Goal: Task Accomplishment & Management: Complete application form

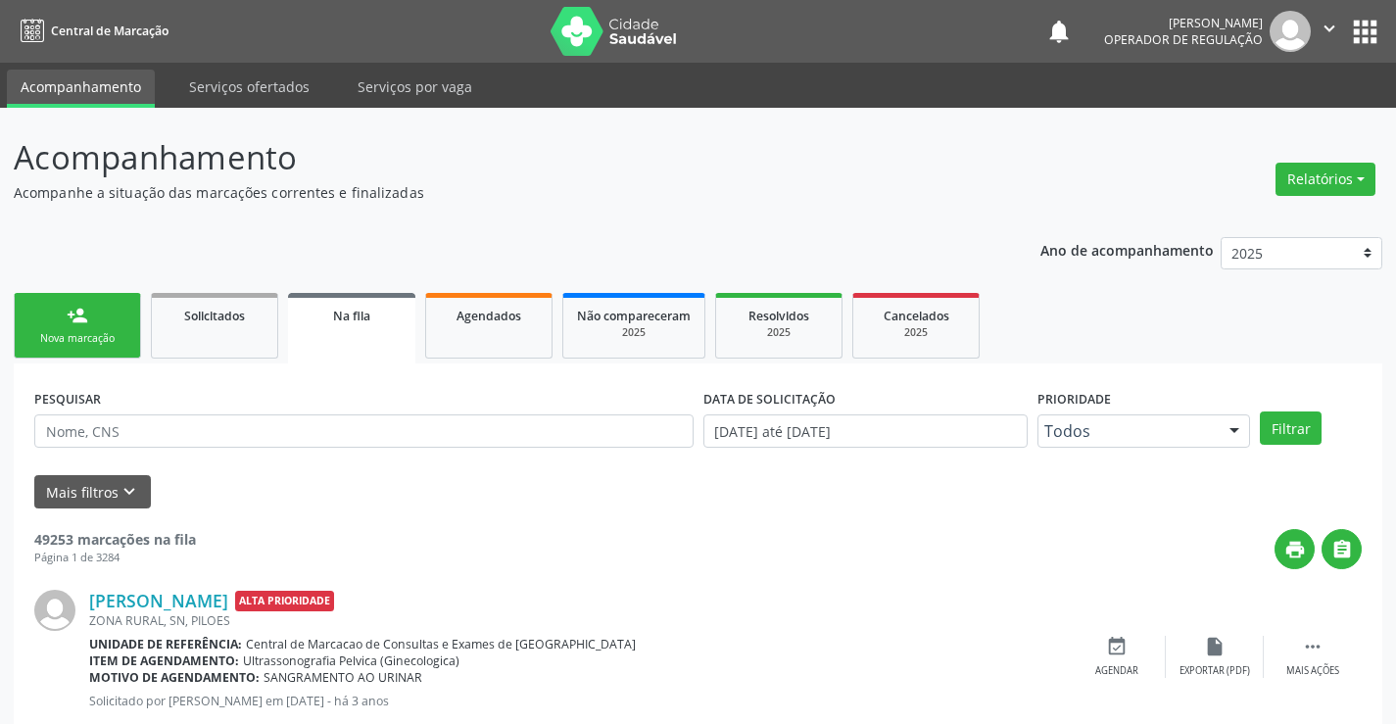
click at [110, 337] on div "Nova marcação" at bounding box center [77, 338] width 98 height 15
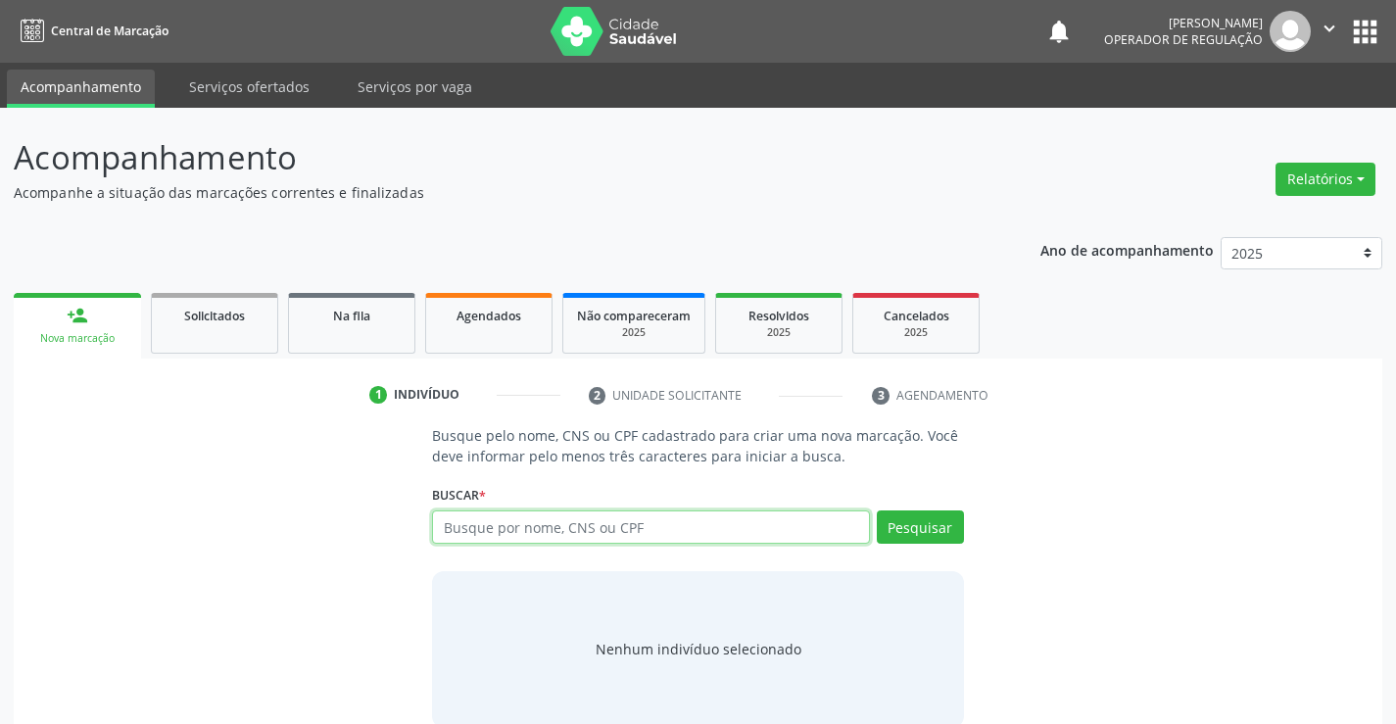
click at [496, 523] on input "text" at bounding box center [650, 527] width 437 height 33
type input "708203199850543"
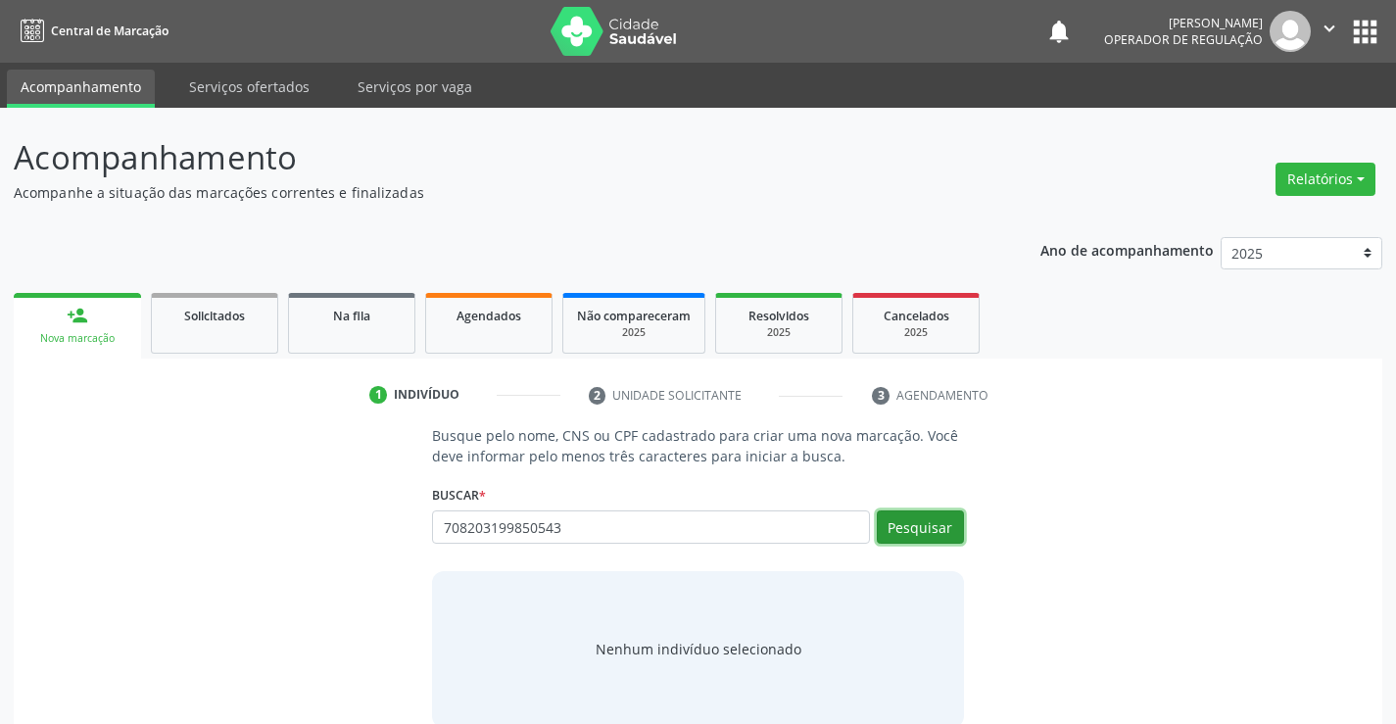
click at [906, 522] on button "Pesquisar" at bounding box center [920, 527] width 87 height 33
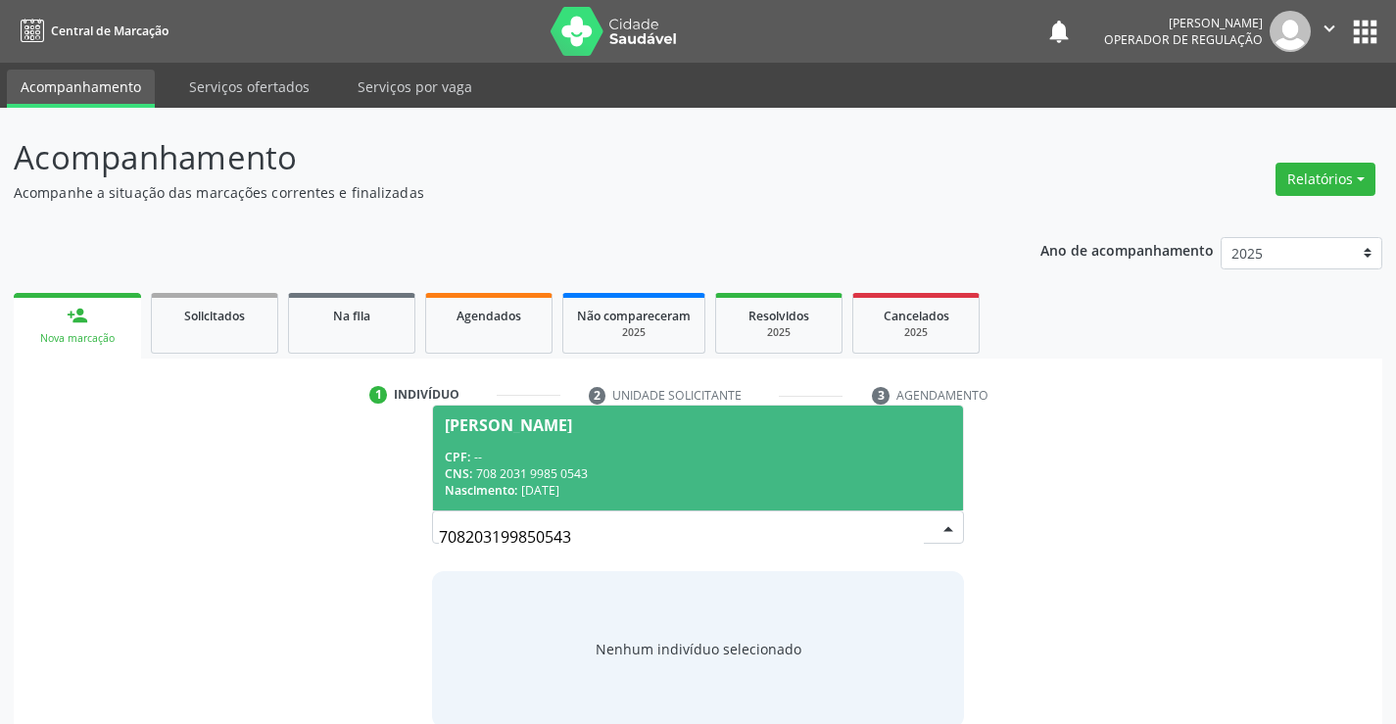
click at [773, 454] on div "CPF: --" at bounding box center [698, 457] width 506 height 17
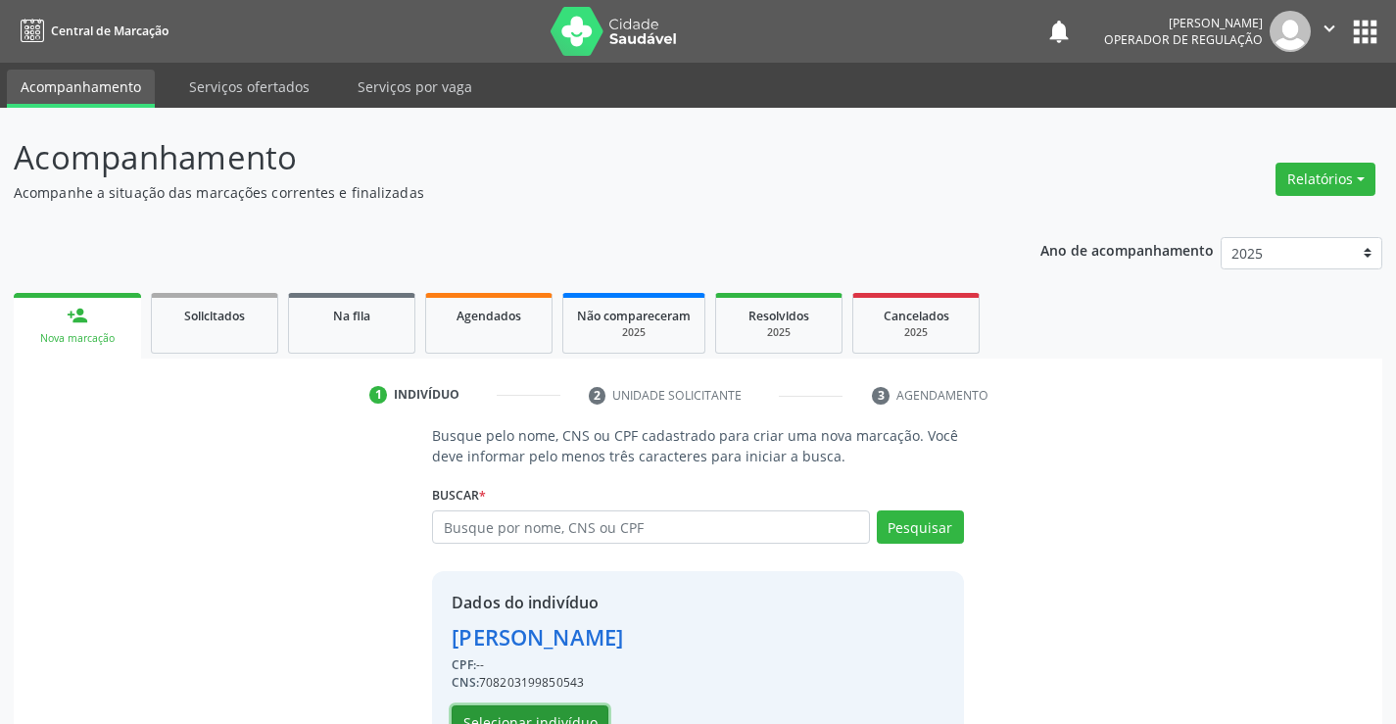
click at [564, 711] on button "Selecionar indivíduo" at bounding box center [530, 722] width 157 height 33
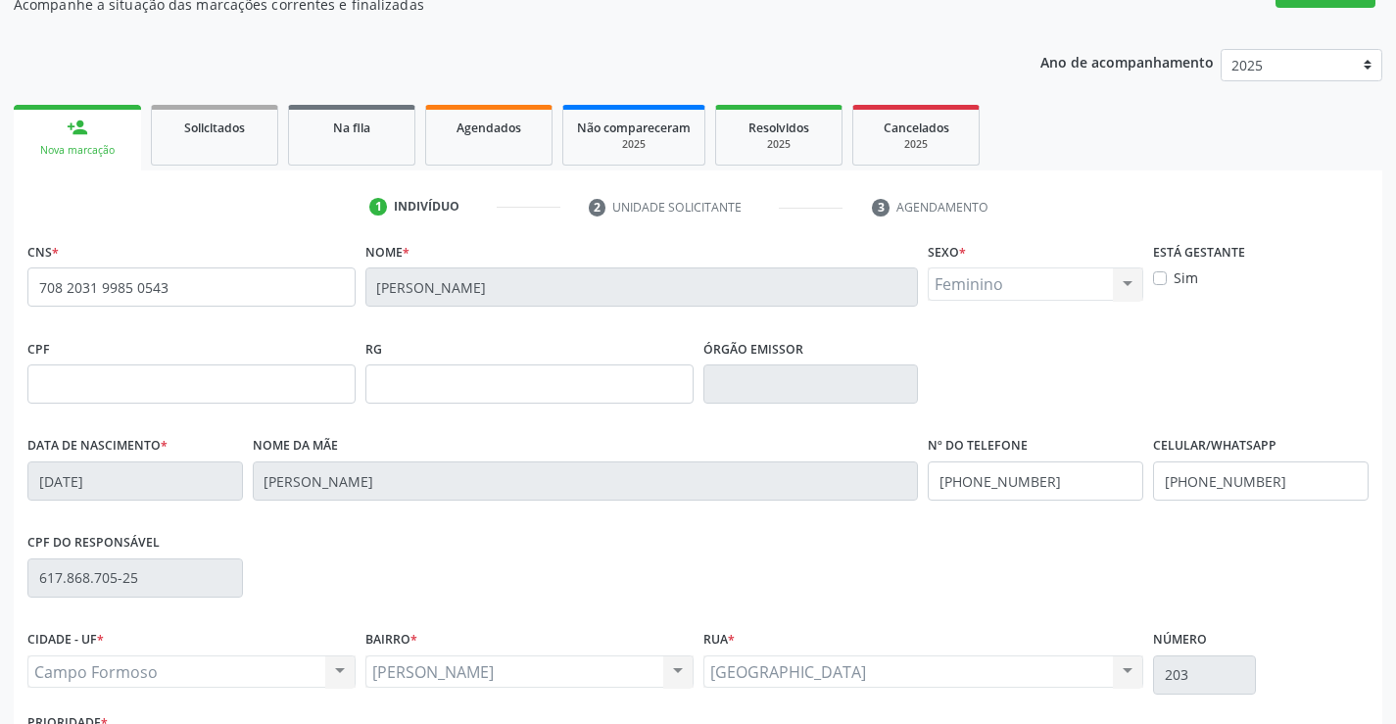
scroll to position [196, 0]
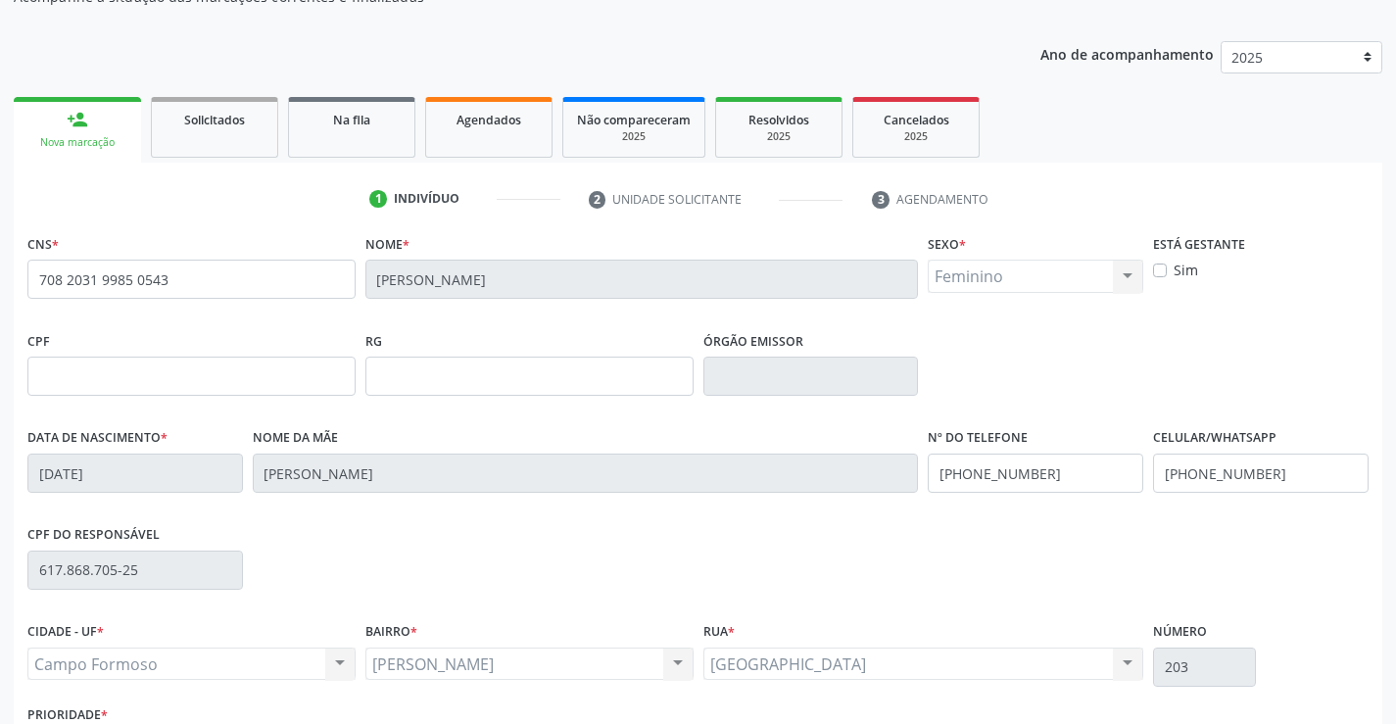
click at [63, 142] on div "Nova marcação" at bounding box center [77, 142] width 100 height 15
click at [90, 127] on link "person_add Nova marcação" at bounding box center [77, 130] width 127 height 66
drag, startPoint x: 29, startPoint y: 277, endPoint x: 229, endPoint y: 284, distance: 200.0
click at [229, 284] on input "708 2031 9985 0543" at bounding box center [191, 279] width 328 height 39
click at [175, 283] on input "709 2012 8331 0232" at bounding box center [191, 279] width 328 height 39
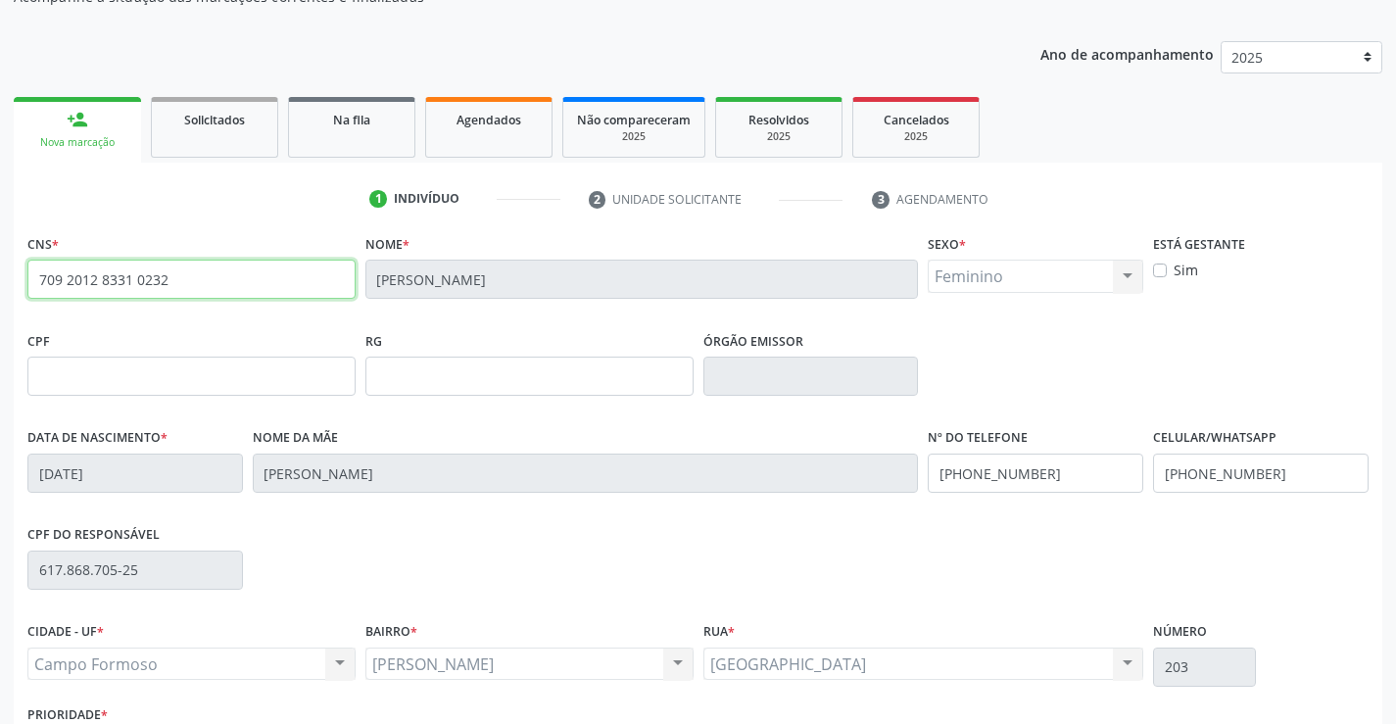
click at [40, 282] on input "709 2012 8331 0232" at bounding box center [191, 279] width 328 height 39
click at [172, 283] on input "709 2012 8331 0232" at bounding box center [191, 279] width 328 height 39
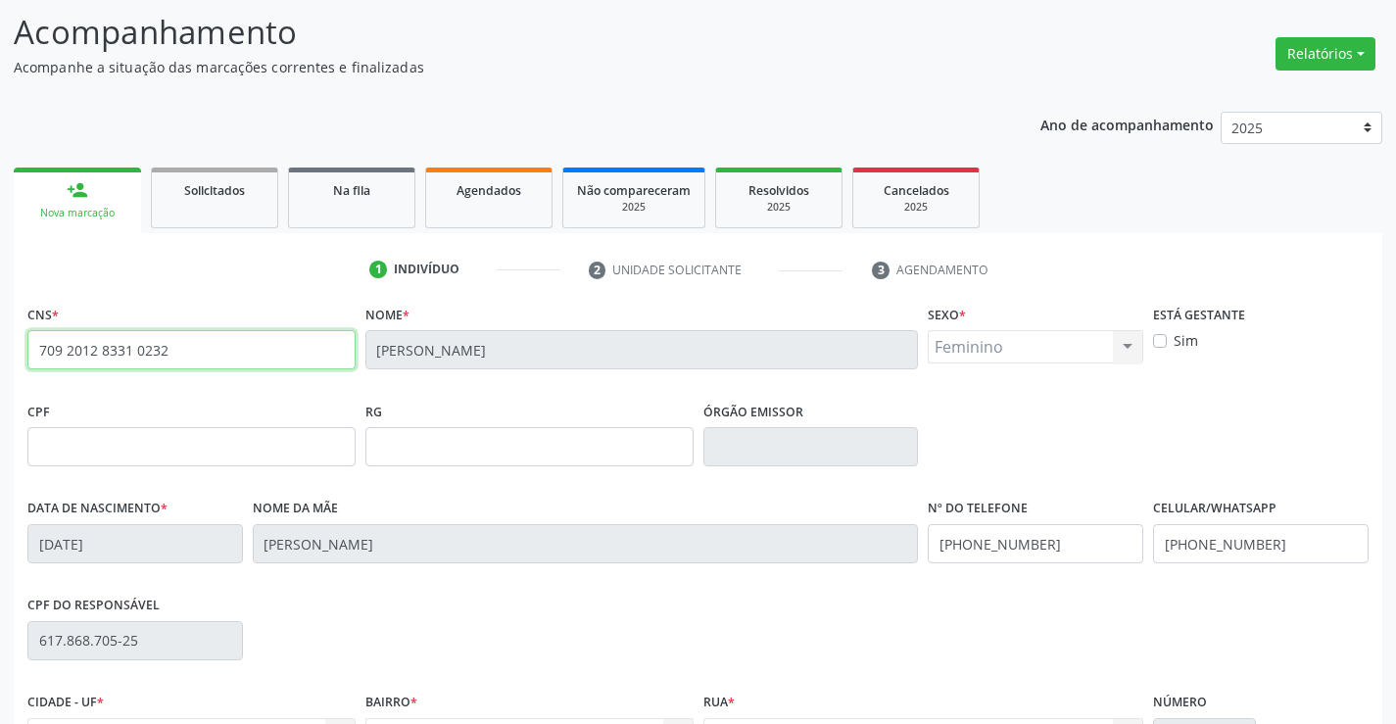
scroll to position [138, 0]
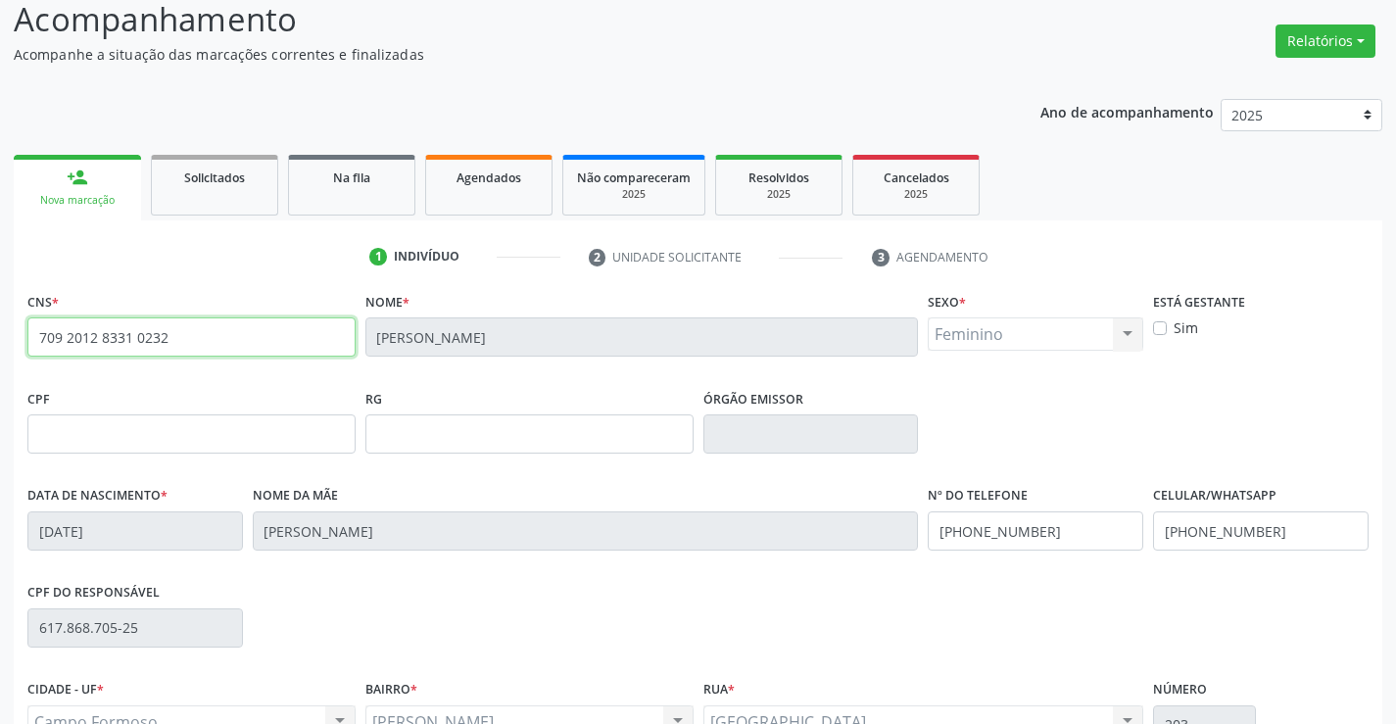
type input "709 2012 8331 0232"
click at [87, 184] on div "person_add" at bounding box center [78, 178] width 22 height 22
click at [63, 185] on link "person_add Nova marcação" at bounding box center [77, 188] width 127 height 66
click at [213, 181] on span "Solicitados" at bounding box center [214, 178] width 61 height 17
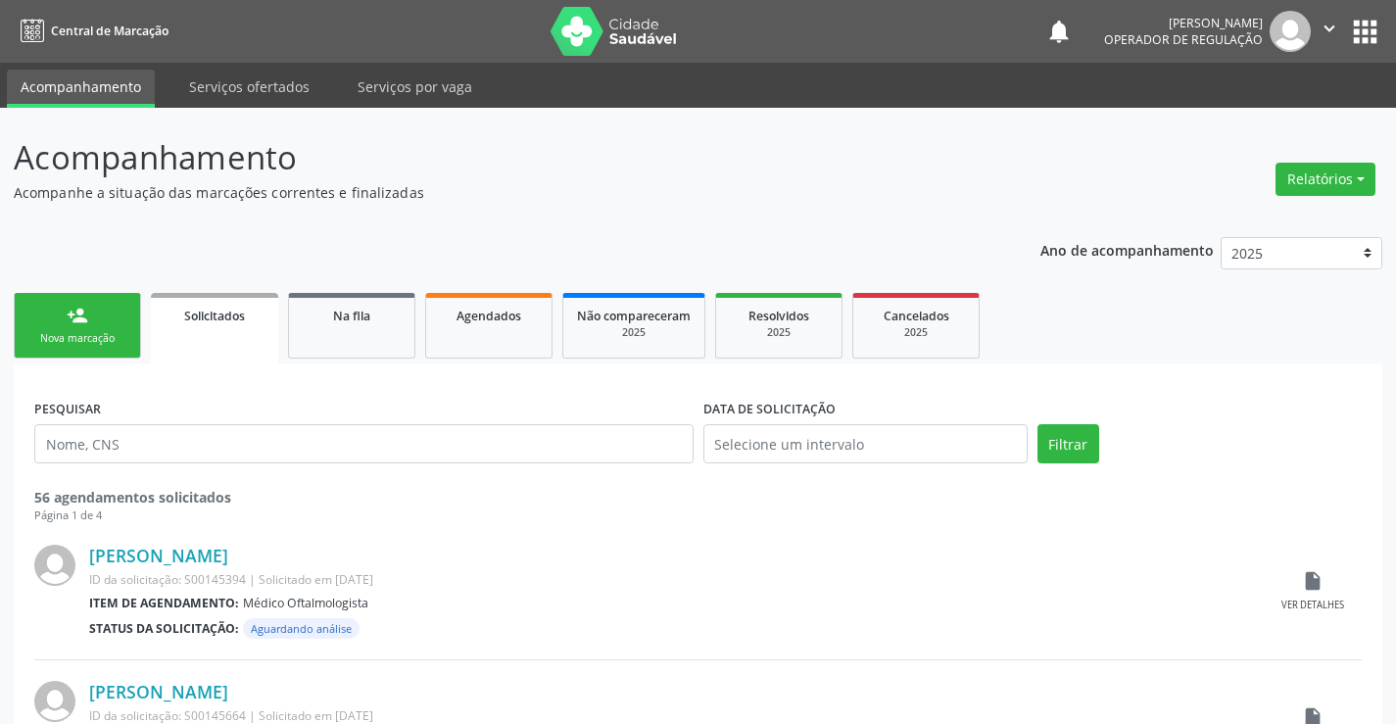
click at [73, 335] on div "Nova marcação" at bounding box center [77, 338] width 98 height 15
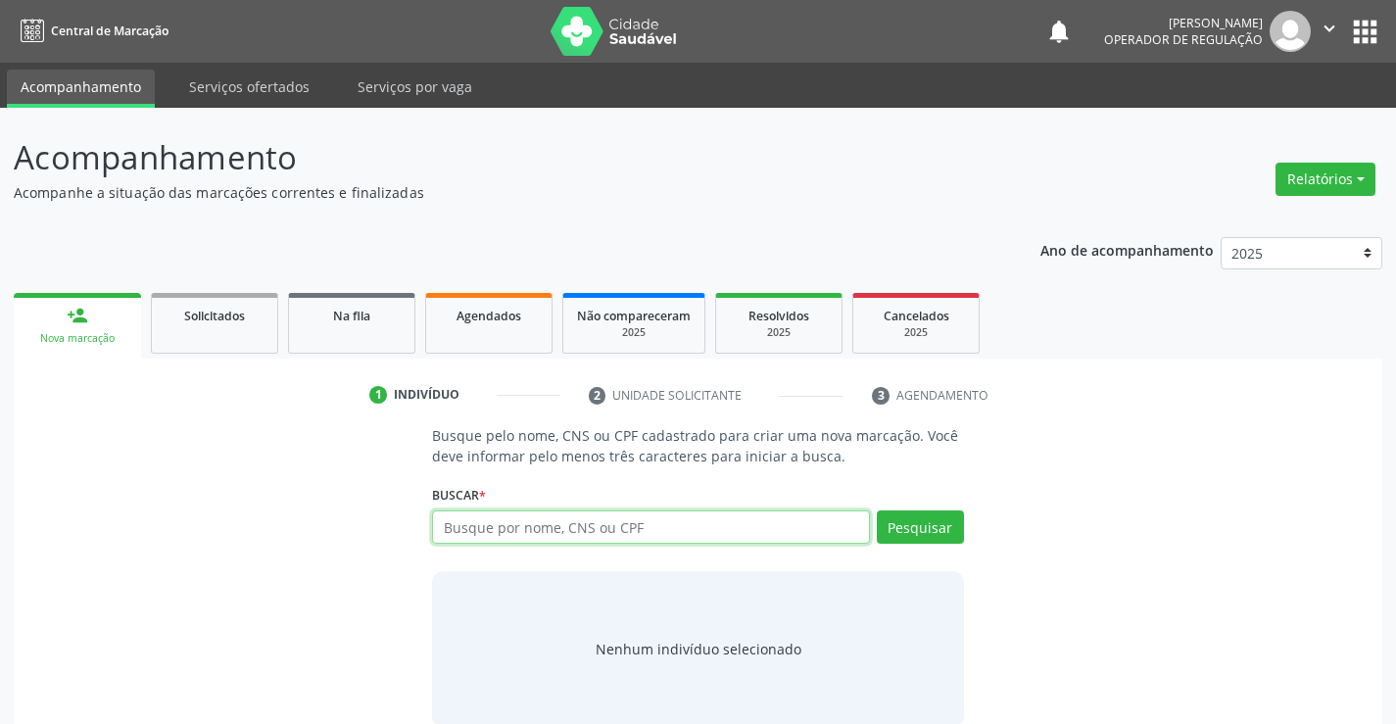
click at [488, 530] on input "text" at bounding box center [650, 527] width 437 height 33
type input "709201283310232"
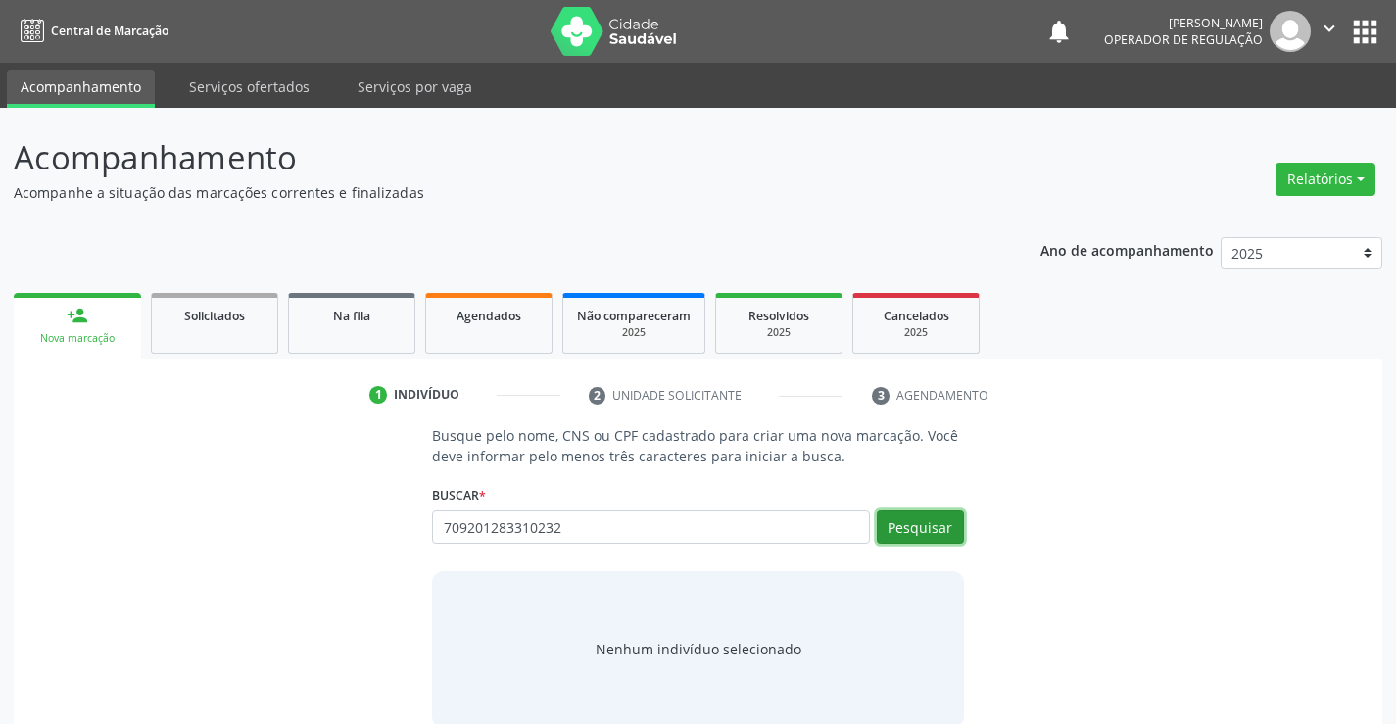
click at [936, 520] on button "Pesquisar" at bounding box center [920, 527] width 87 height 33
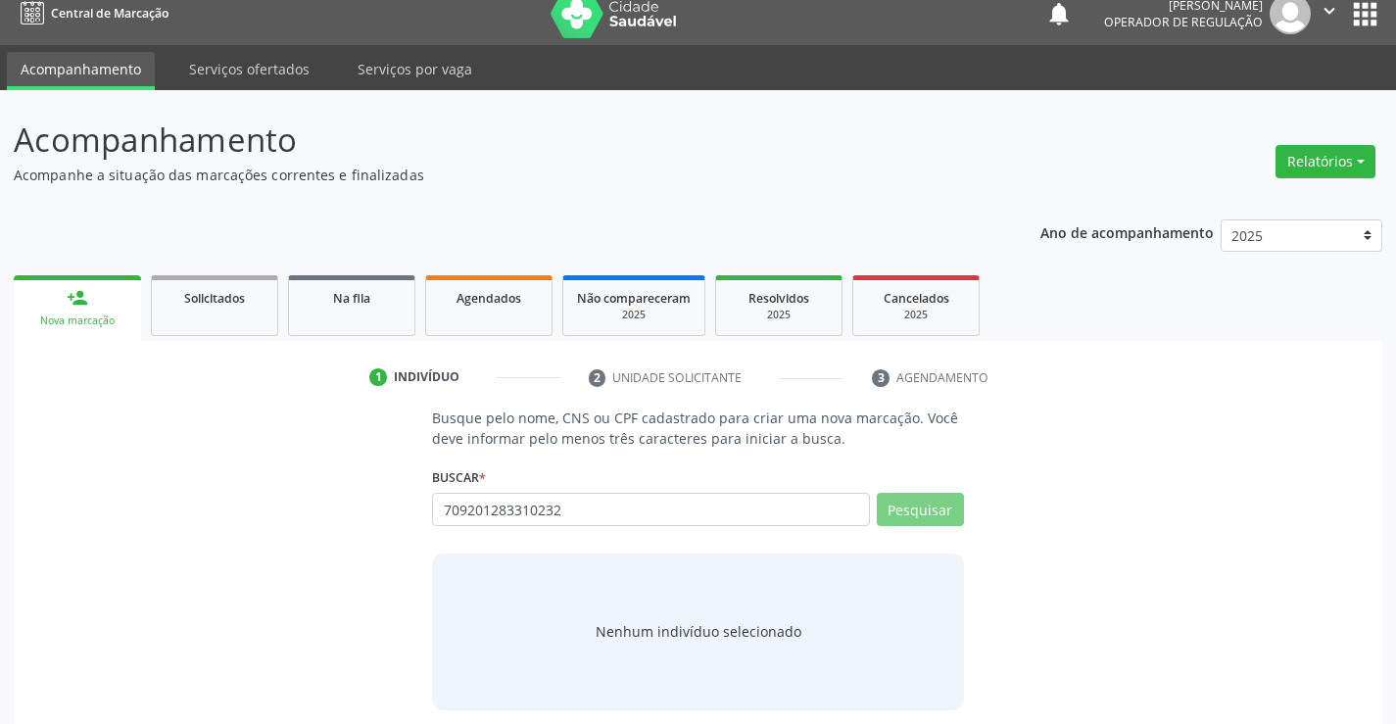
scroll to position [31, 0]
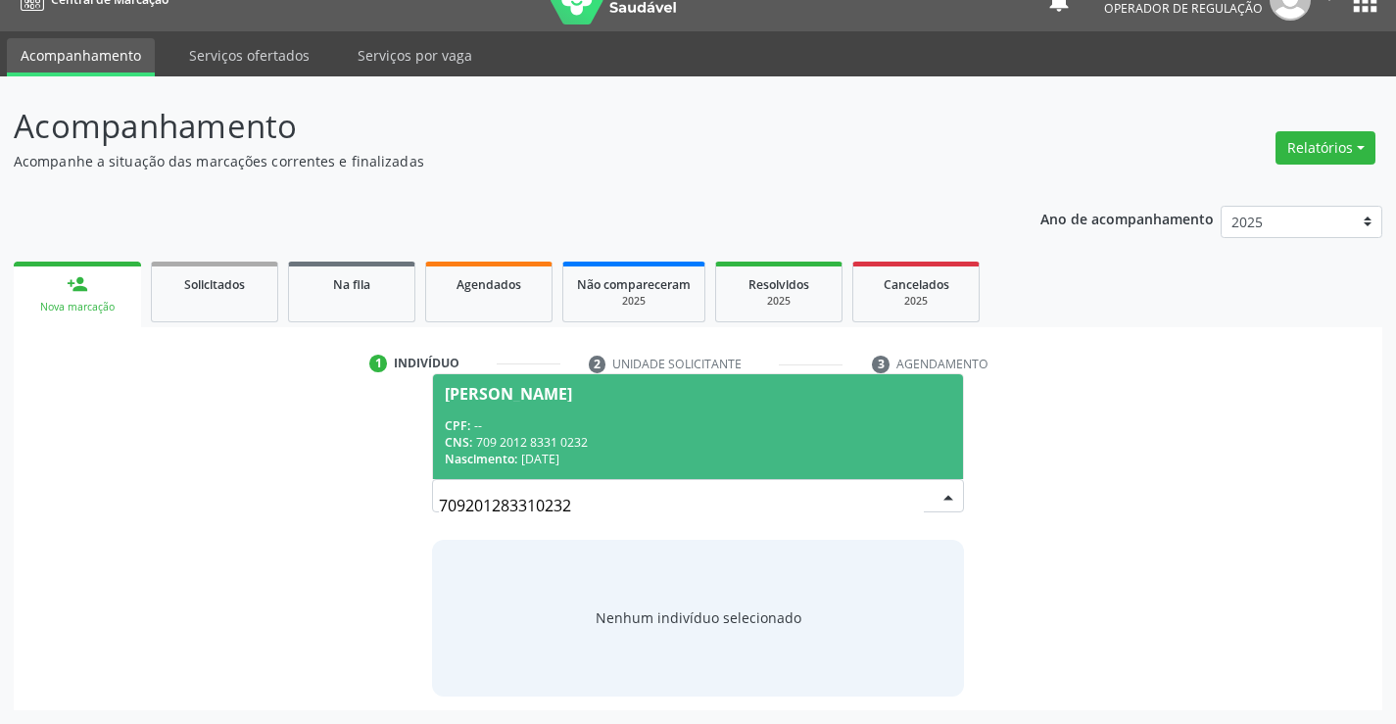
click at [533, 421] on div "CPF: --" at bounding box center [698, 425] width 506 height 17
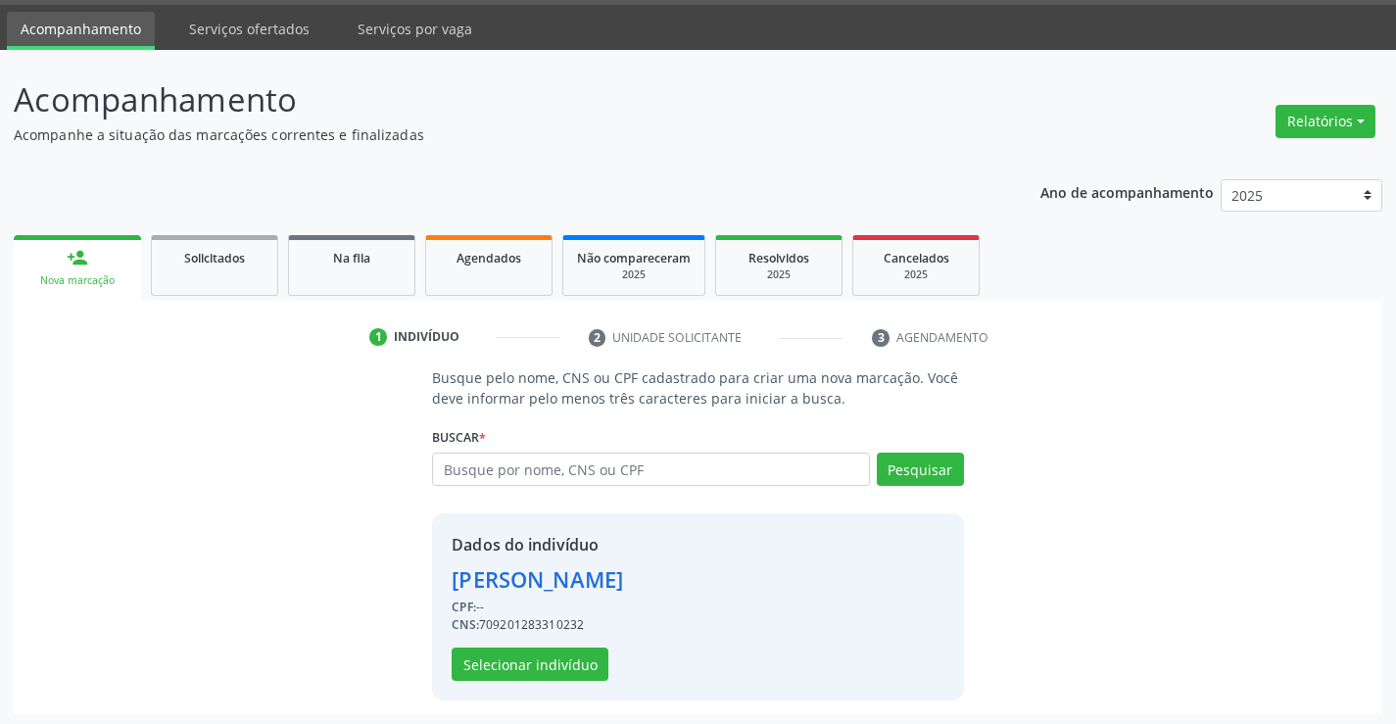
scroll to position [62, 0]
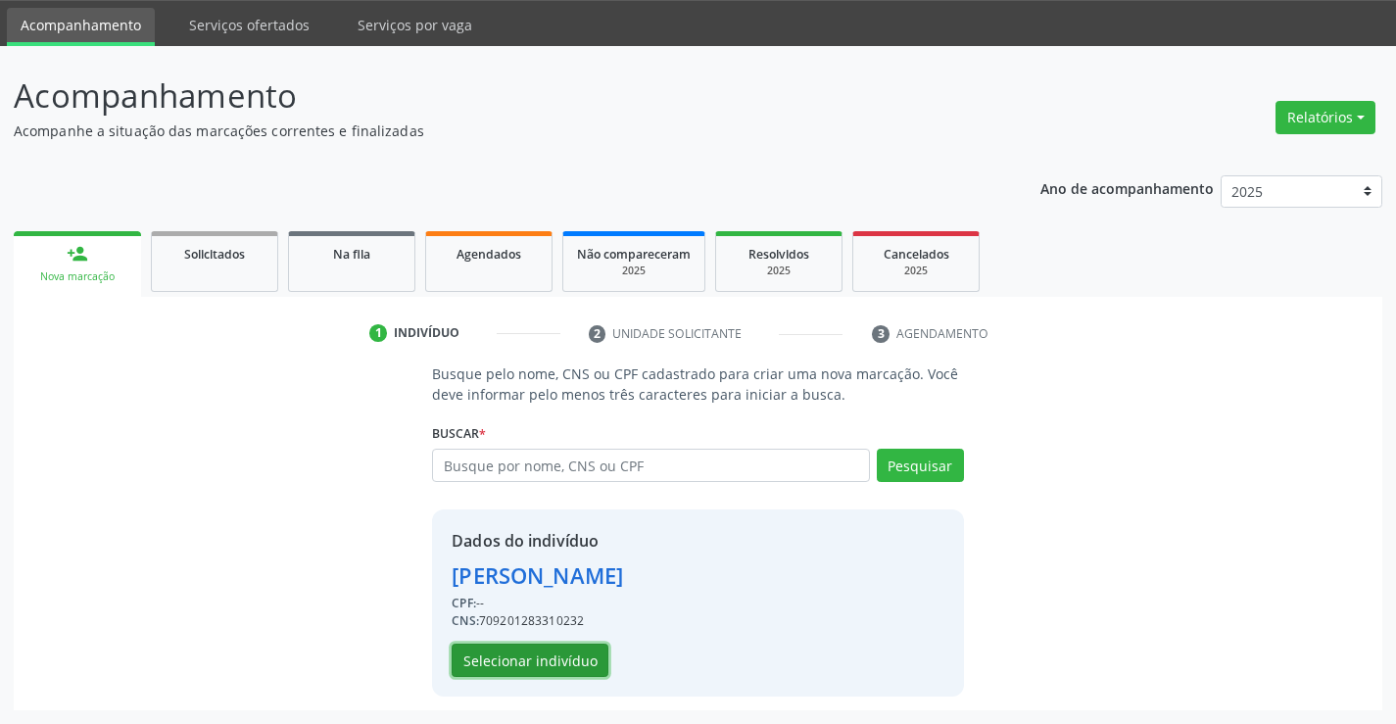
click at [526, 655] on button "Selecionar indivíduo" at bounding box center [530, 660] width 157 height 33
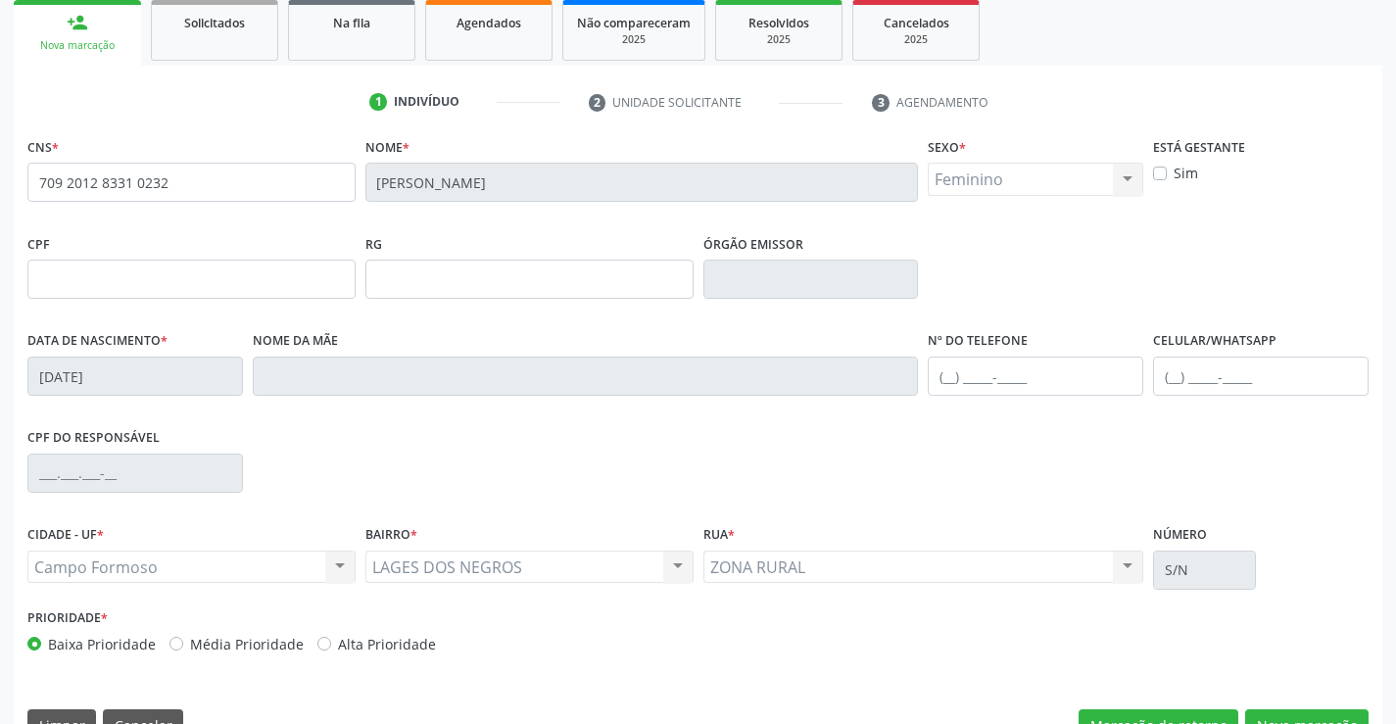
scroll to position [338, 0]
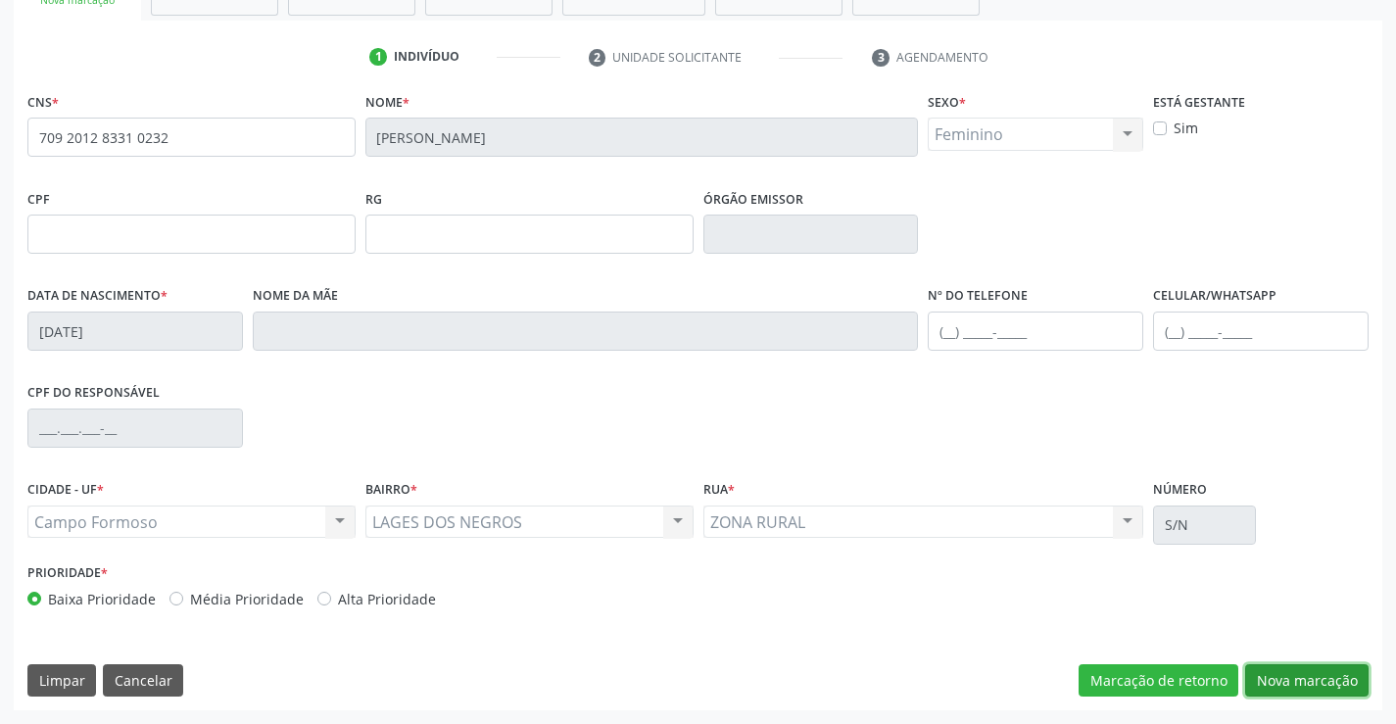
click at [1285, 677] on button "Nova marcação" at bounding box center [1306, 680] width 123 height 33
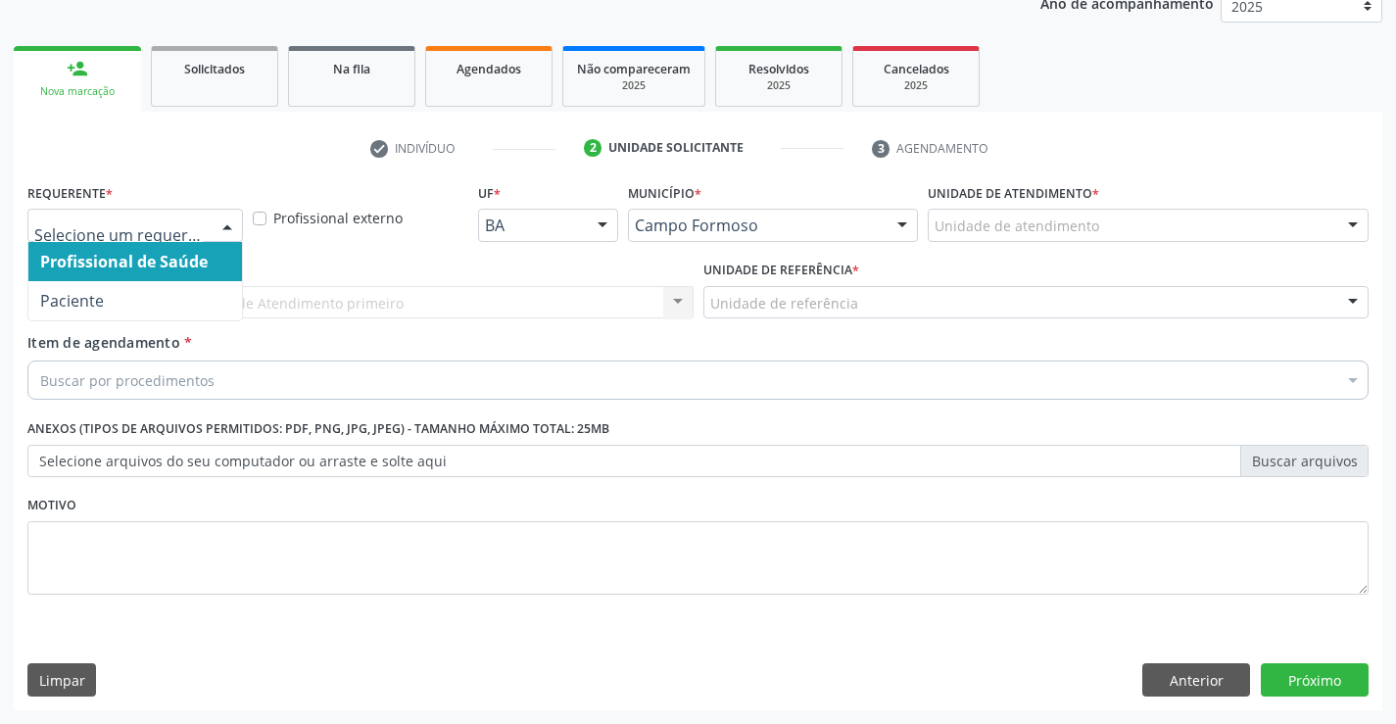
click at [226, 223] on div at bounding box center [227, 226] width 29 height 33
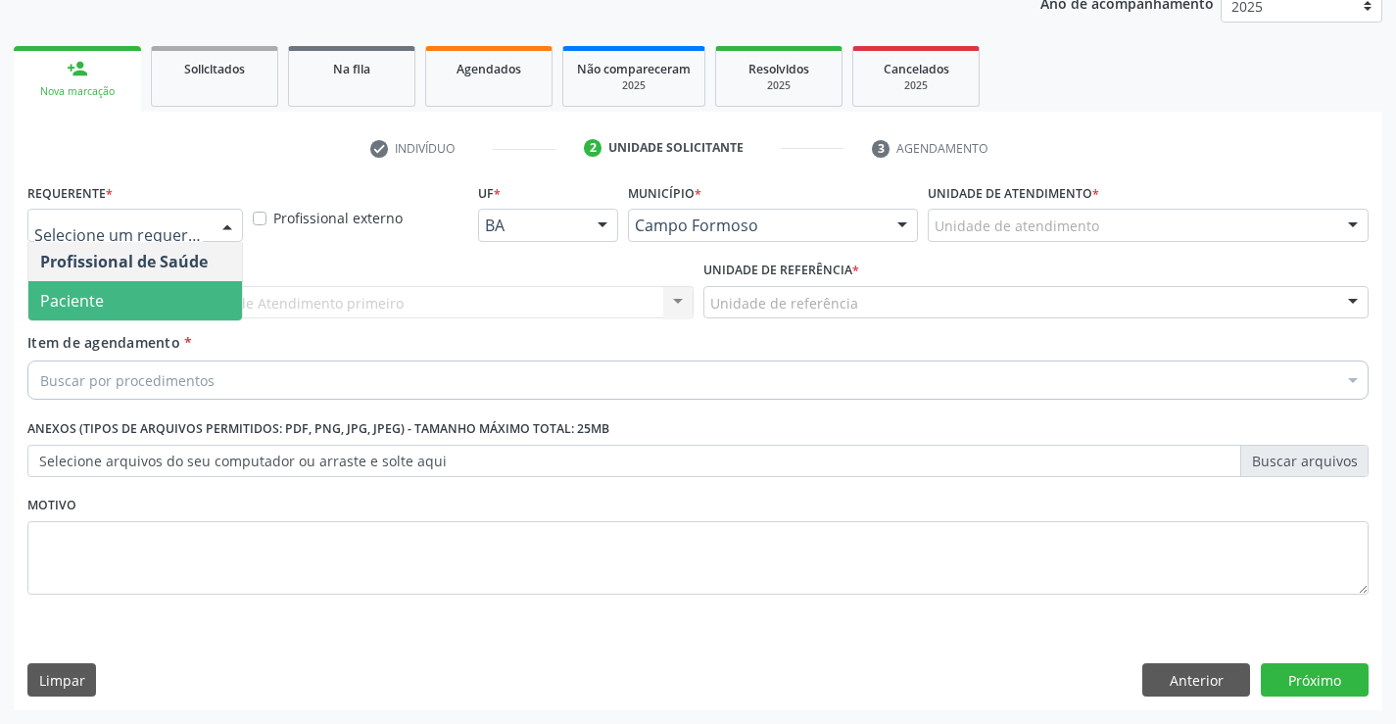
click at [132, 303] on span "Paciente" at bounding box center [135, 300] width 214 height 39
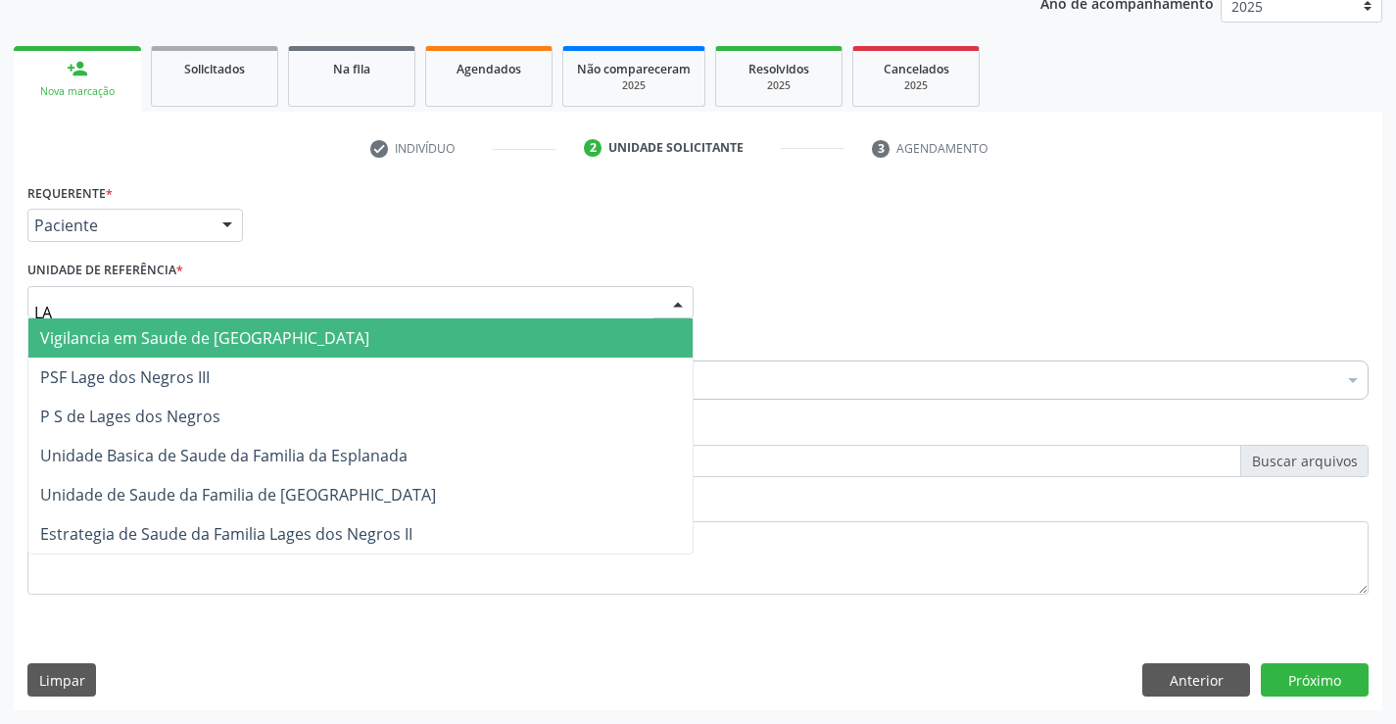
type input "LAG"
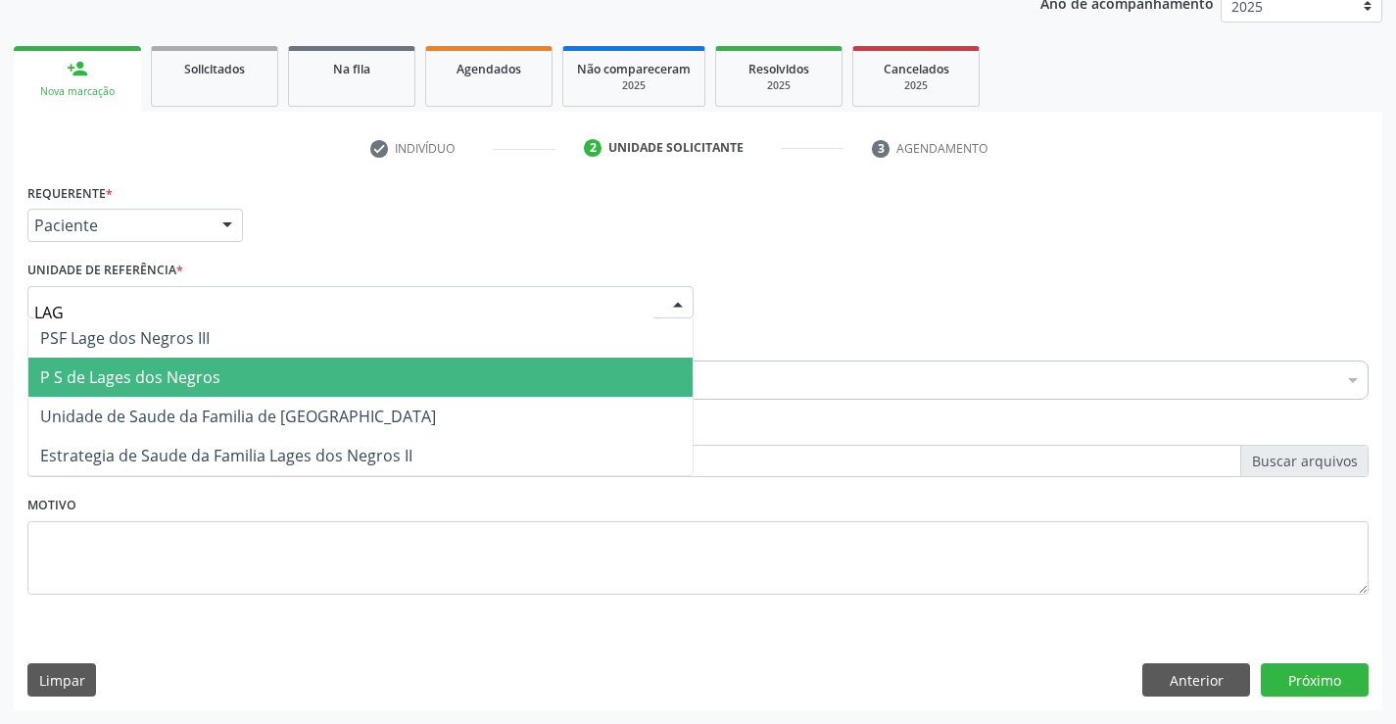
click at [143, 374] on span "P S de Lages dos Negros" at bounding box center [130, 377] width 180 height 22
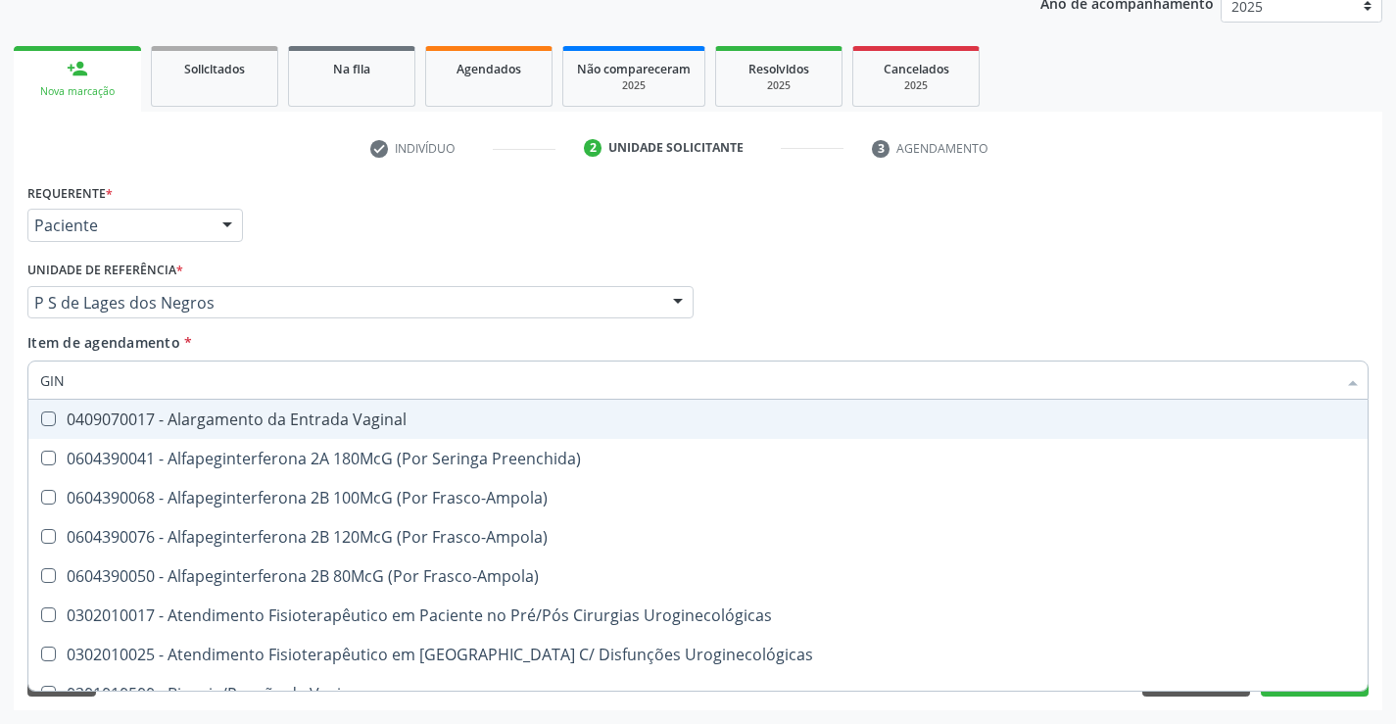
type input "GINE"
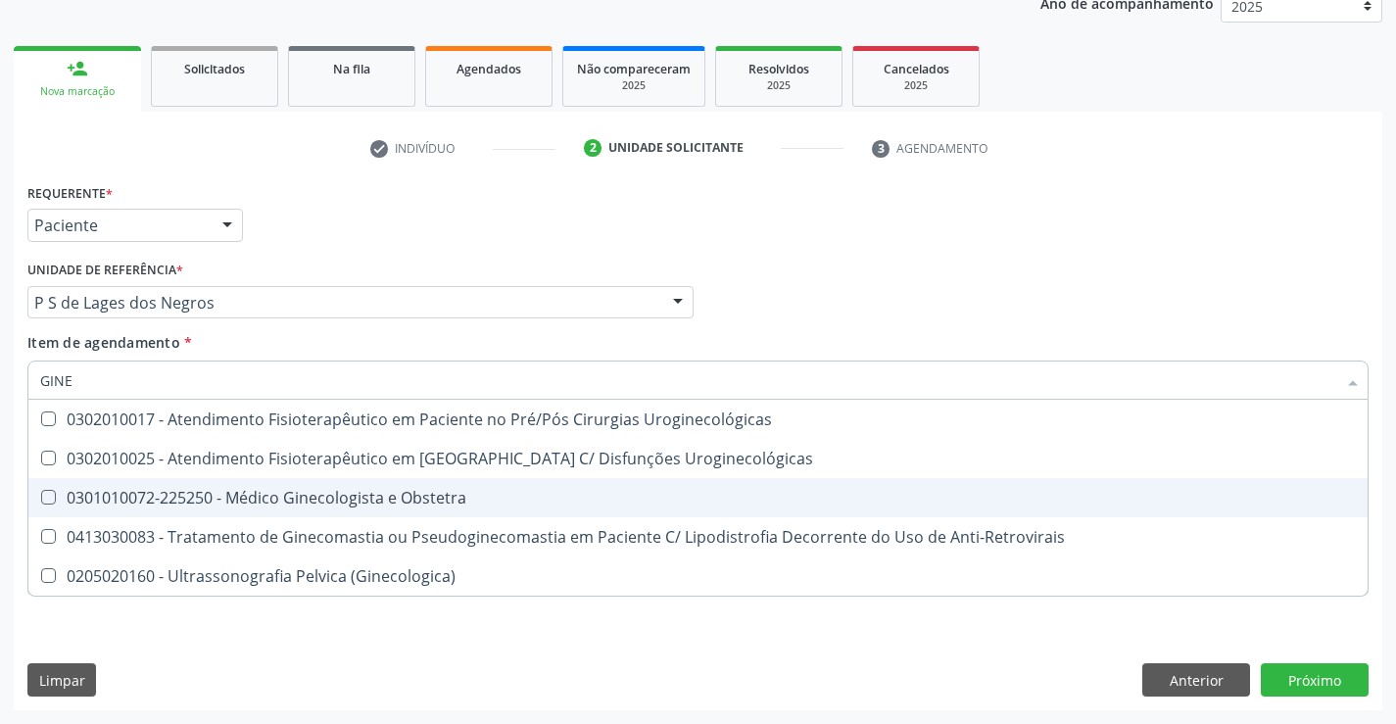
click at [251, 506] on div "0301010072-225250 - Médico Ginecologista e Obstetra" at bounding box center [698, 498] width 1316 height 16
checkbox Obstetra "true"
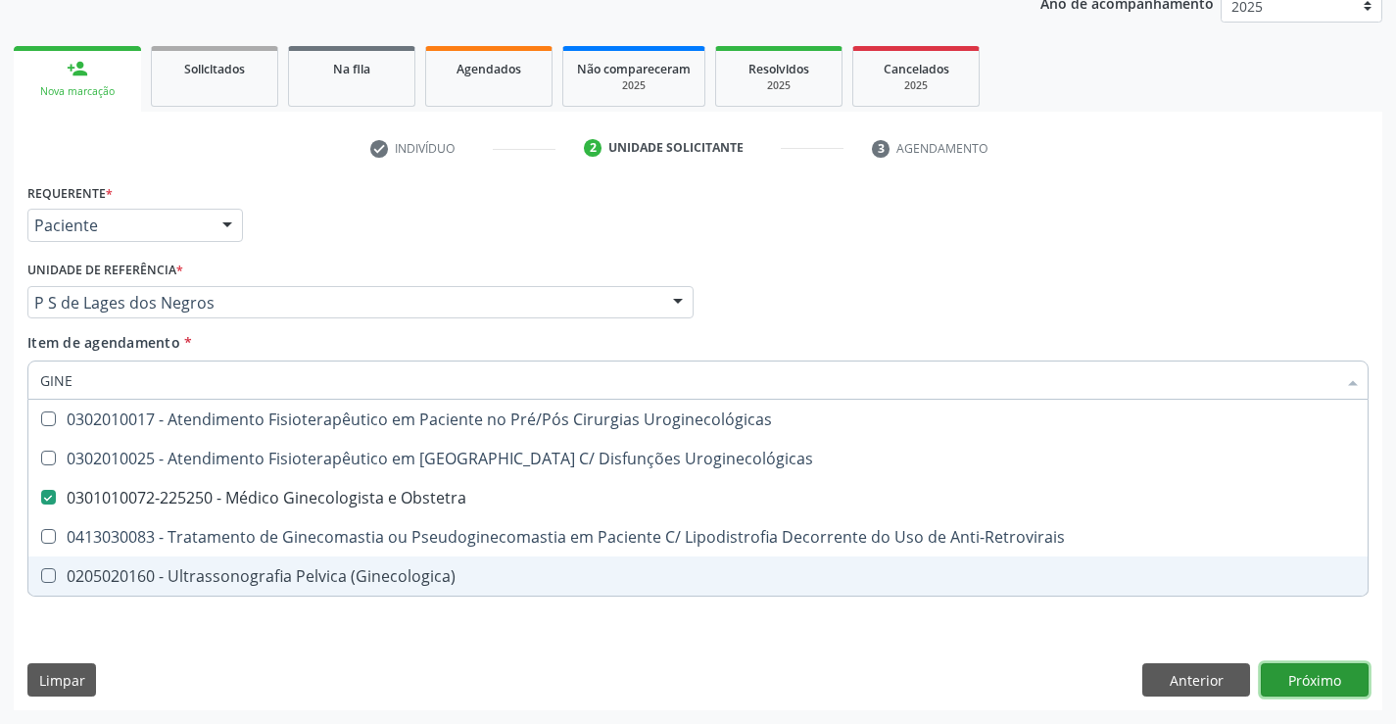
click at [1302, 674] on div "Requerente * Paciente Profissional de Saúde Paciente Nenhum resultado encontrad…" at bounding box center [698, 444] width 1369 height 532
checkbox Uroginecológicas "true"
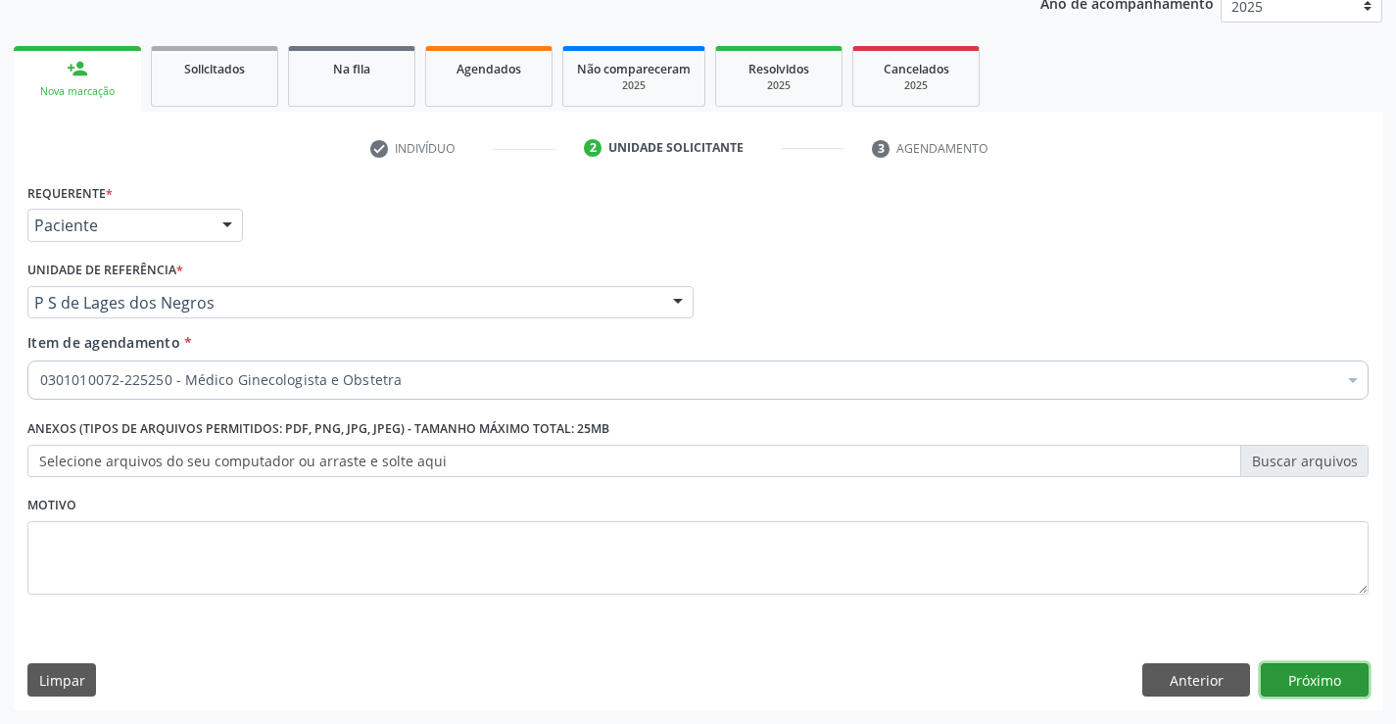
click at [1301, 674] on button "Próximo" at bounding box center [1315, 679] width 108 height 33
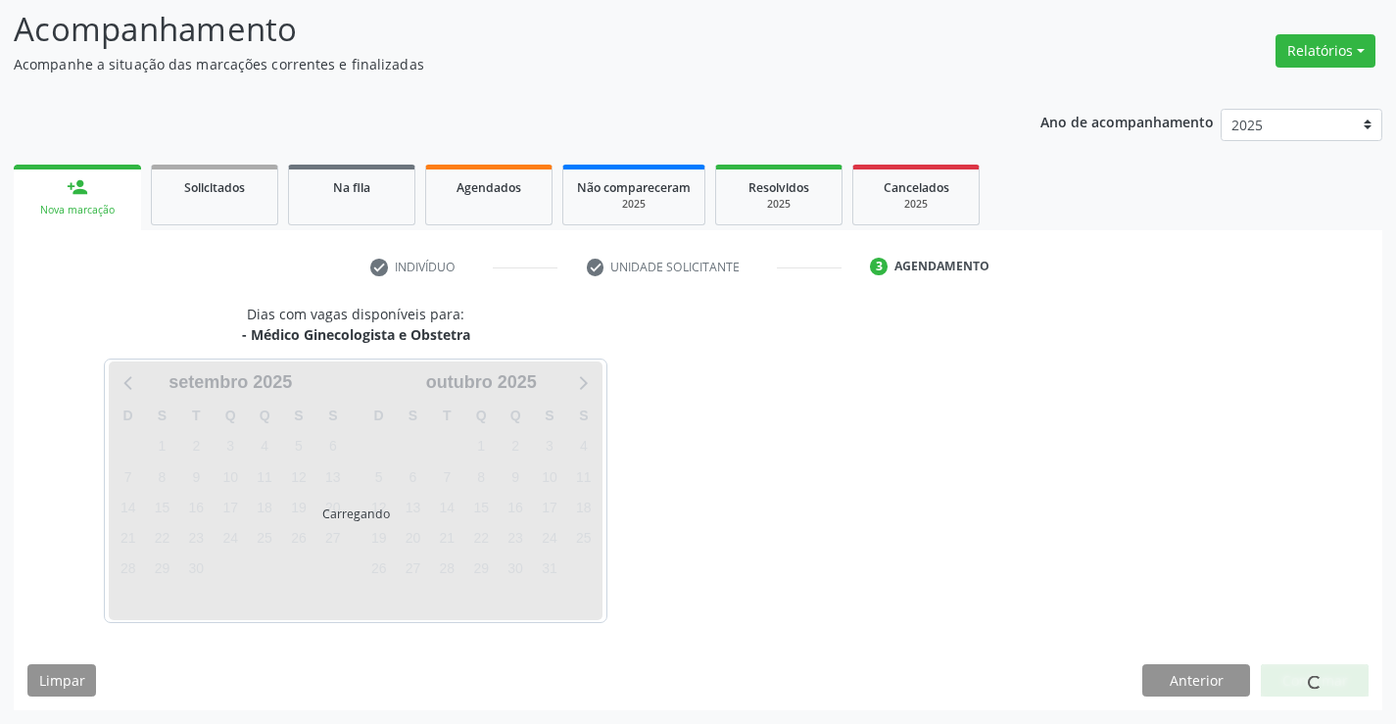
scroll to position [128, 0]
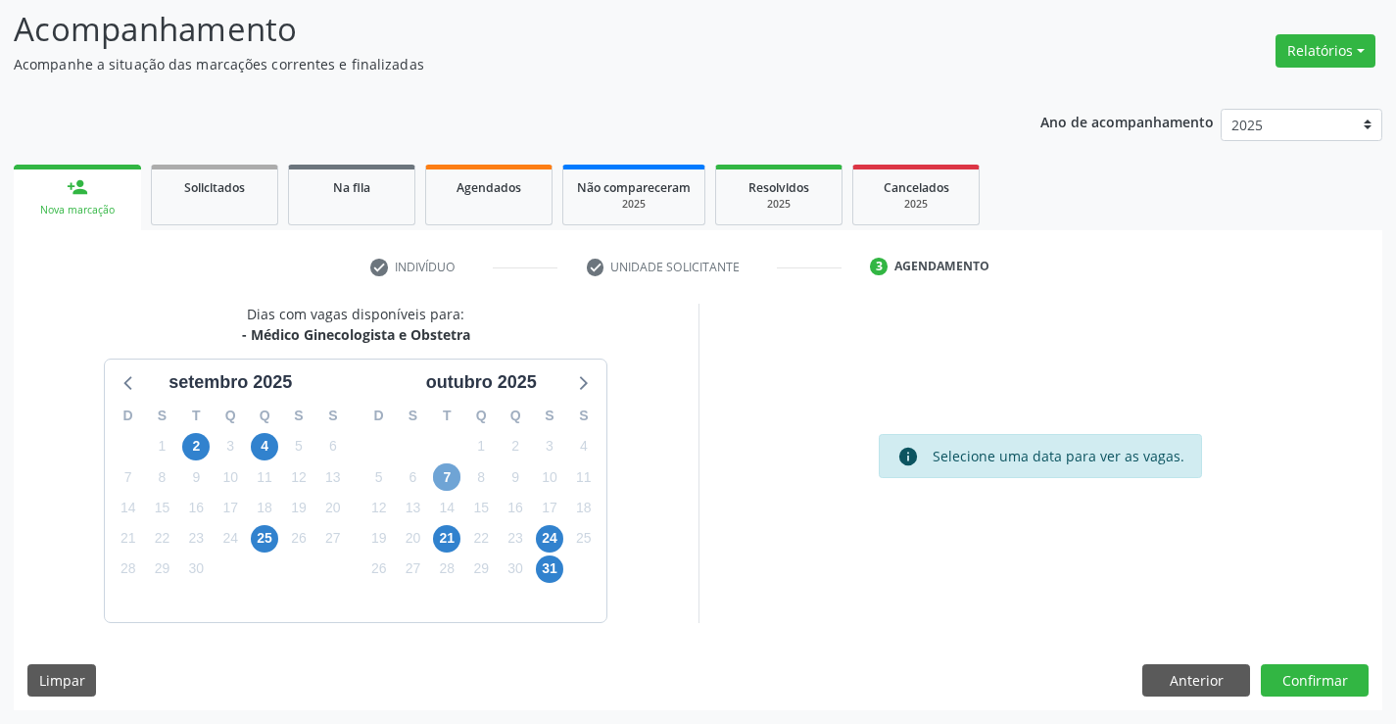
click at [449, 471] on span "7" at bounding box center [446, 477] width 27 height 27
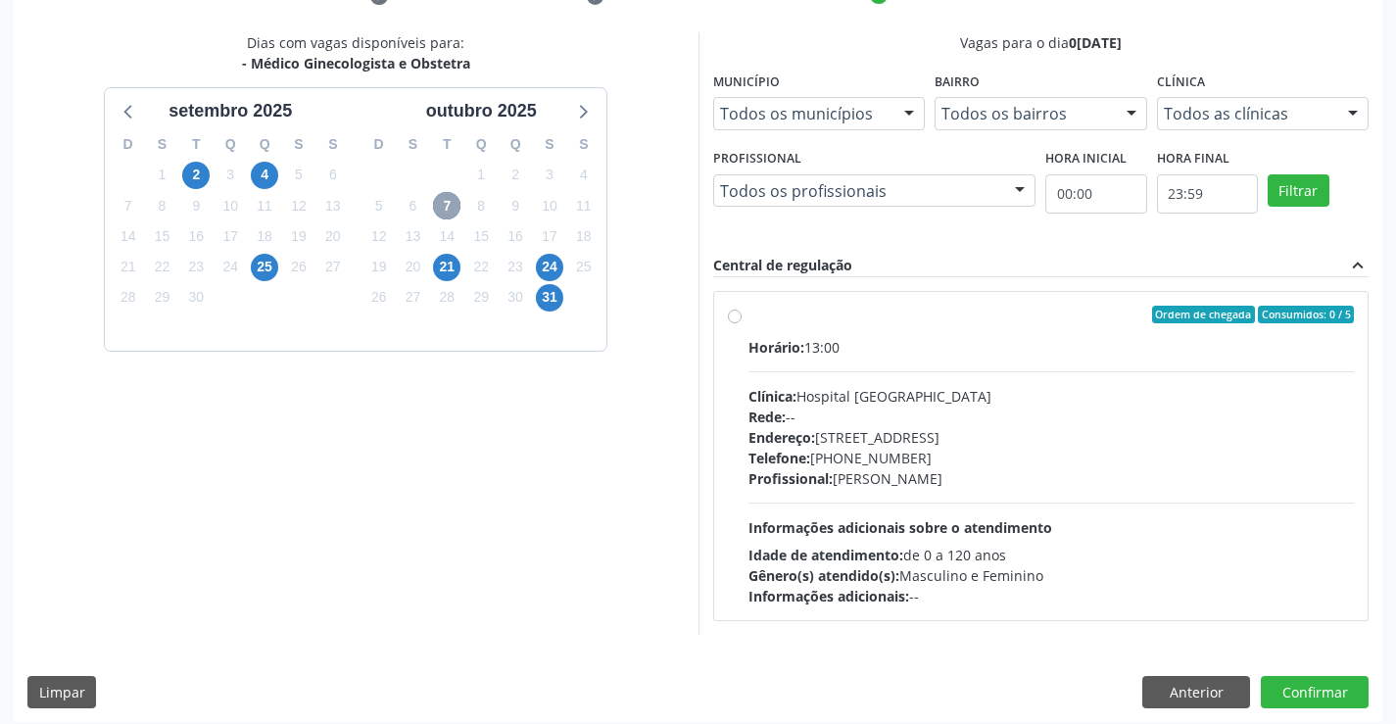
scroll to position [411, 0]
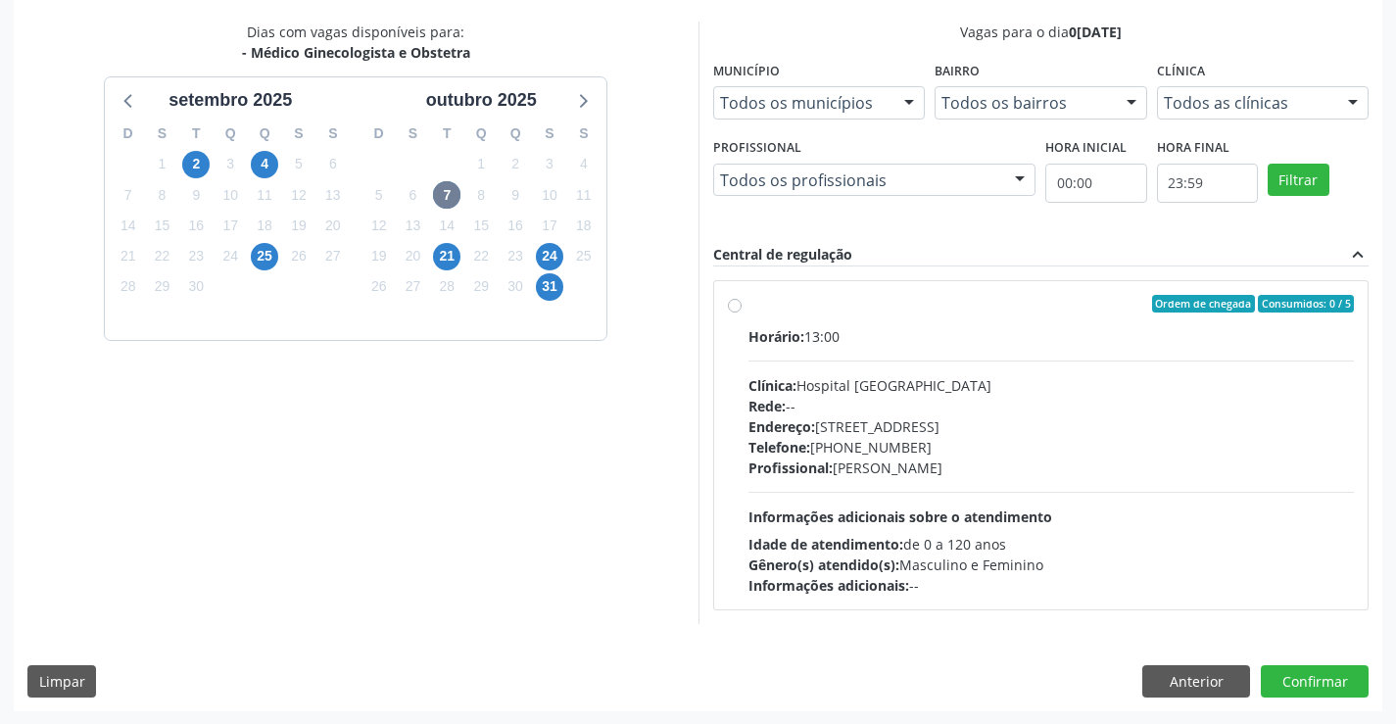
click at [749, 303] on label "Ordem de chegada Consumidos: 0 / 5 Horário: 13:00 Clínica: Hospital [GEOGRAPHIC…" at bounding box center [1052, 445] width 607 height 301
click at [738, 303] on input "Ordem de chegada Consumidos: 0 / 5 Horário: 13:00 Clínica: Hospital [GEOGRAPHIC…" at bounding box center [735, 304] width 14 height 18
radio input "true"
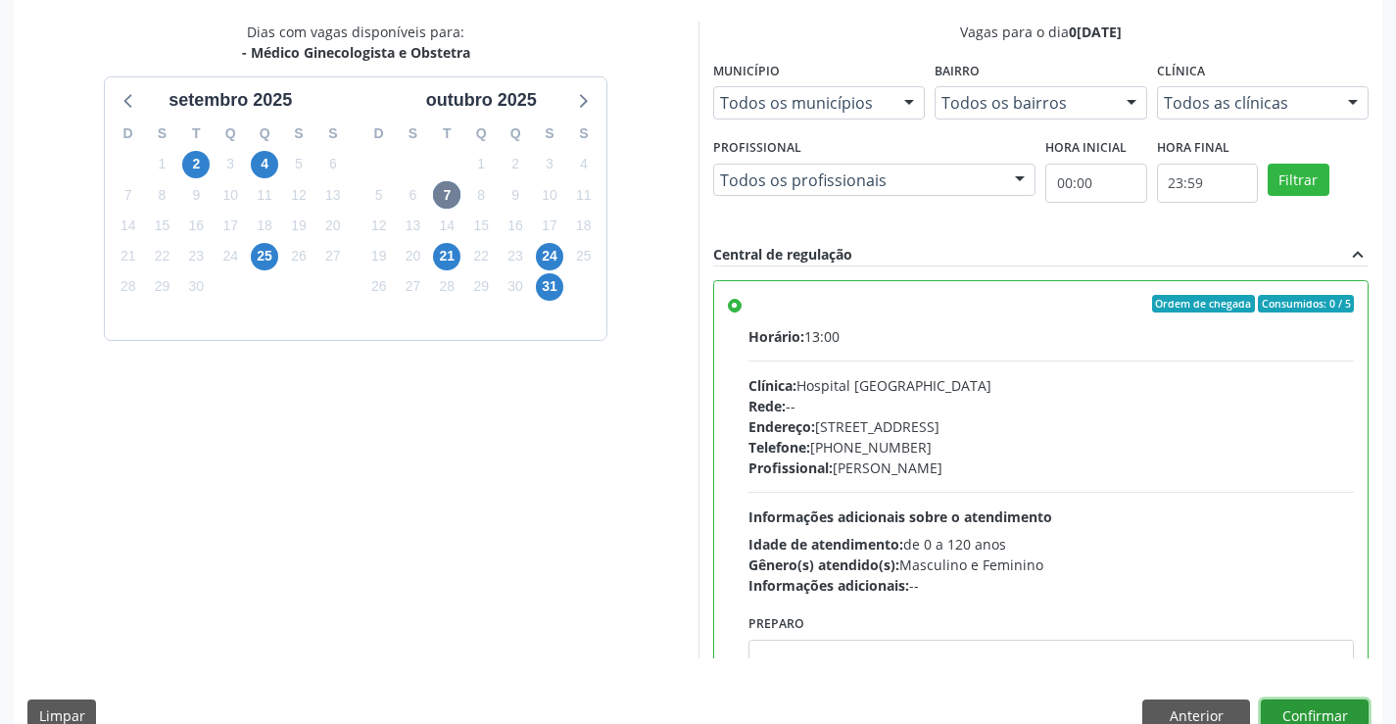
click at [1320, 711] on button "Confirmar" at bounding box center [1315, 716] width 108 height 33
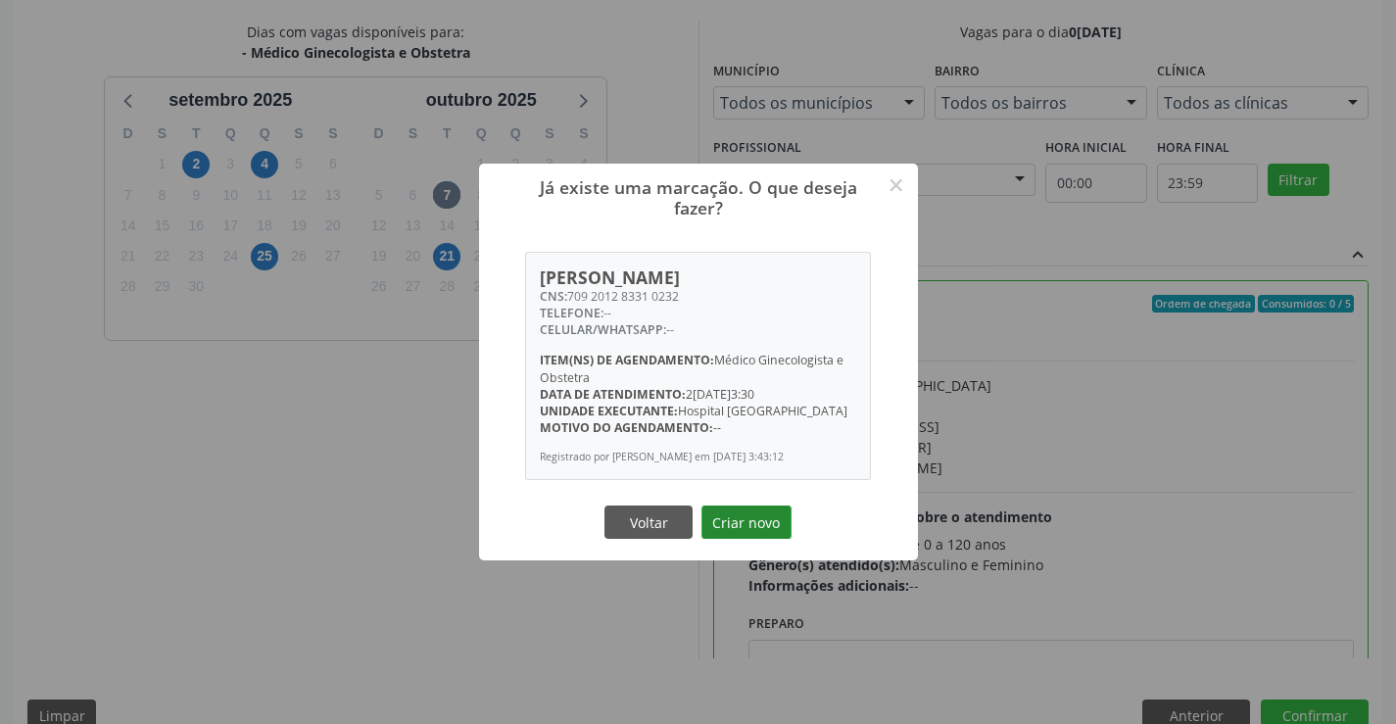
click at [768, 518] on button "Criar novo" at bounding box center [747, 522] width 90 height 33
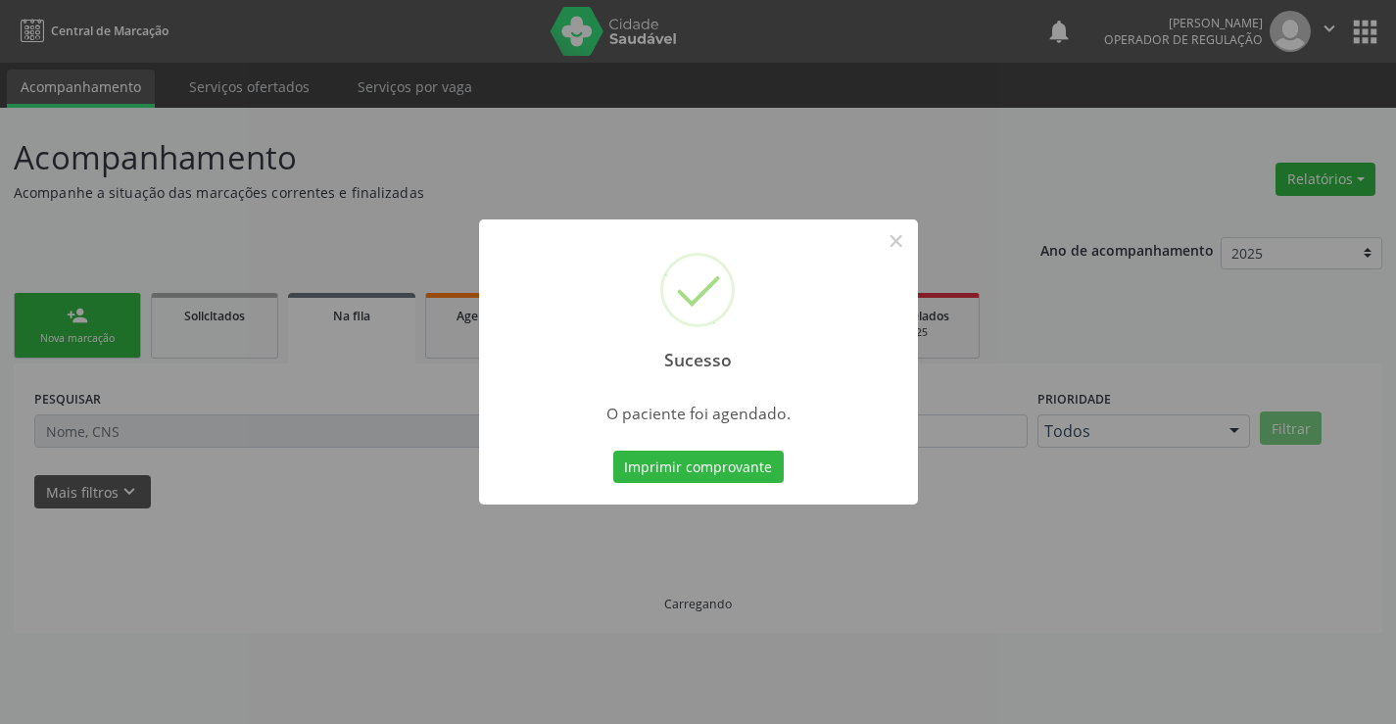
scroll to position [0, 0]
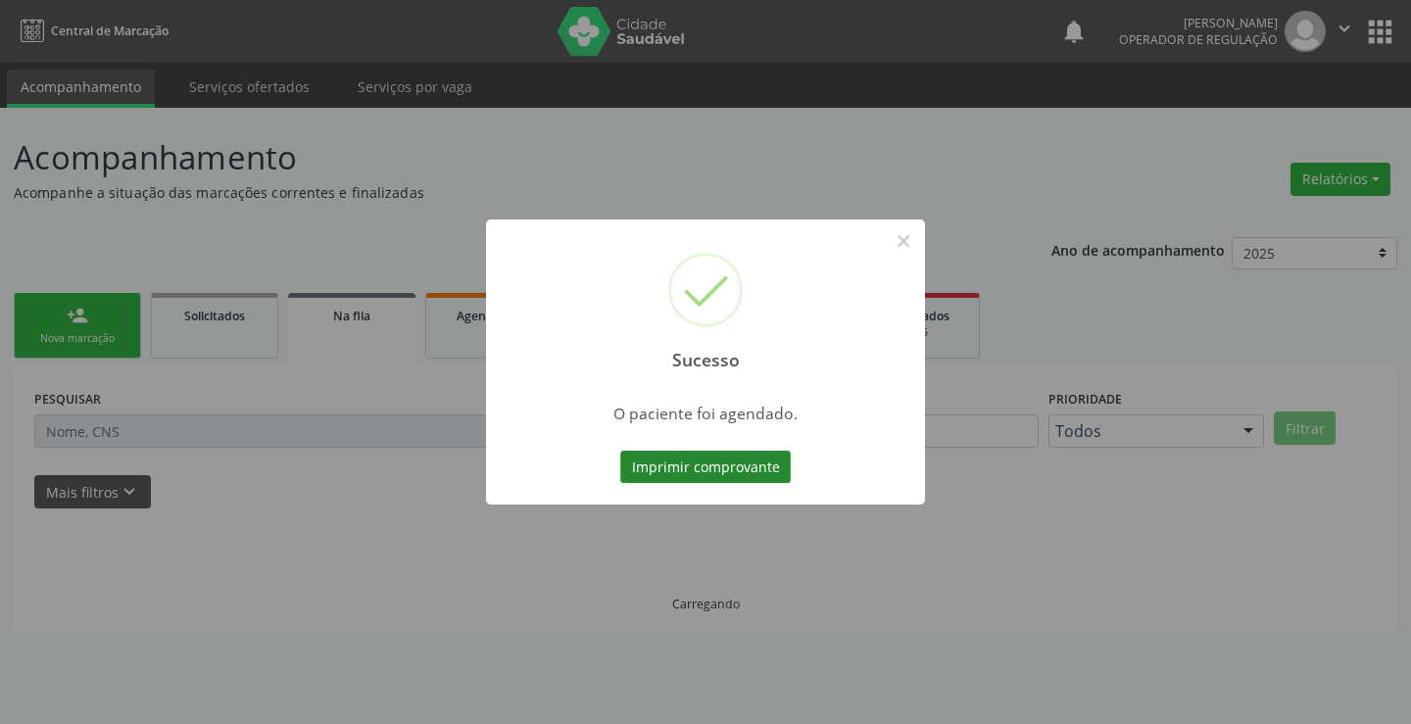
click at [721, 463] on button "Imprimir comprovante" at bounding box center [705, 467] width 171 height 33
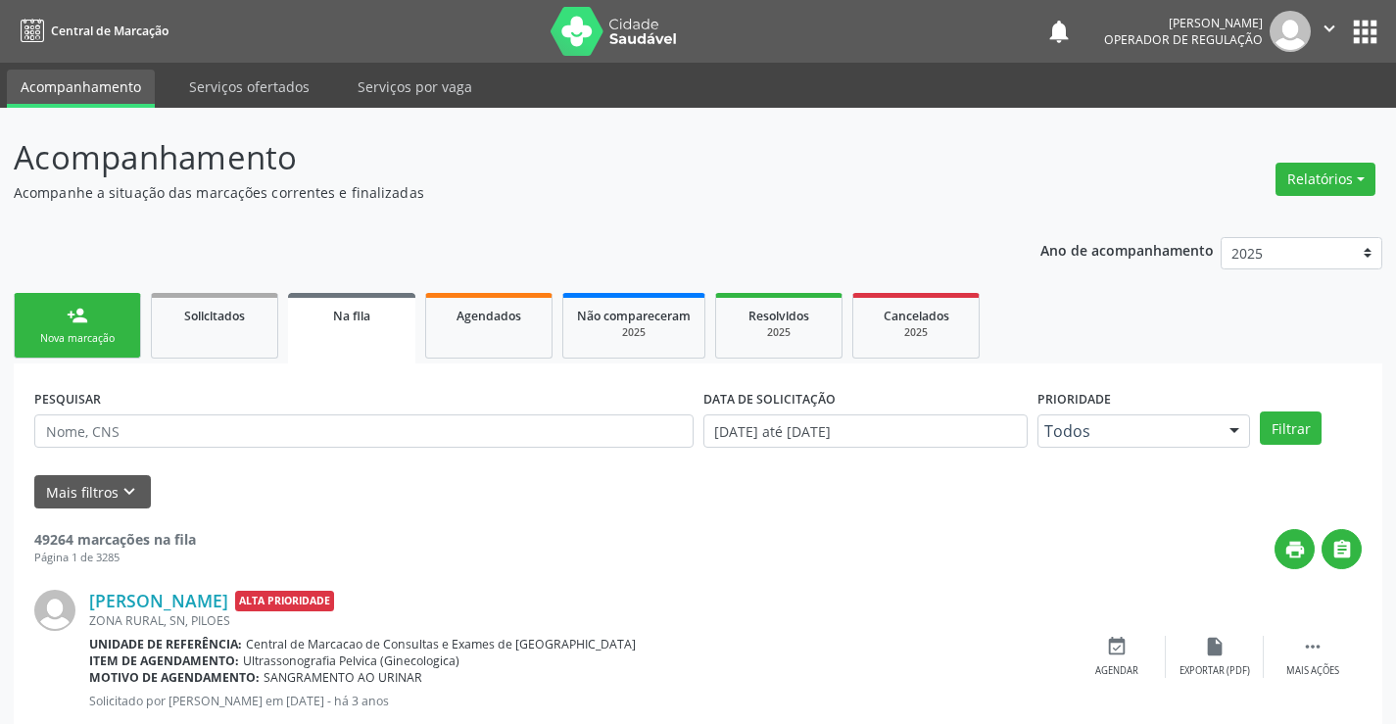
click at [76, 322] on div "person_add" at bounding box center [78, 316] width 22 height 22
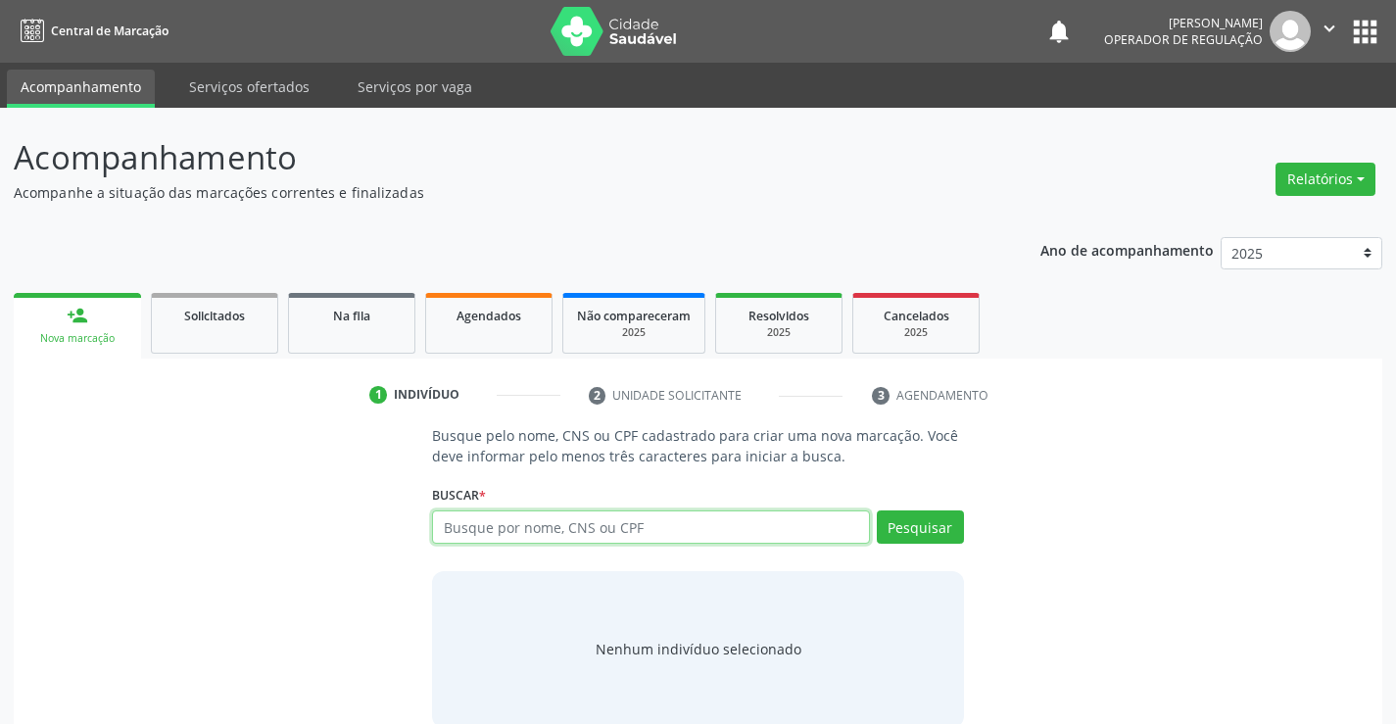
click at [463, 538] on input "text" at bounding box center [650, 527] width 437 height 33
type input "700500312899750"
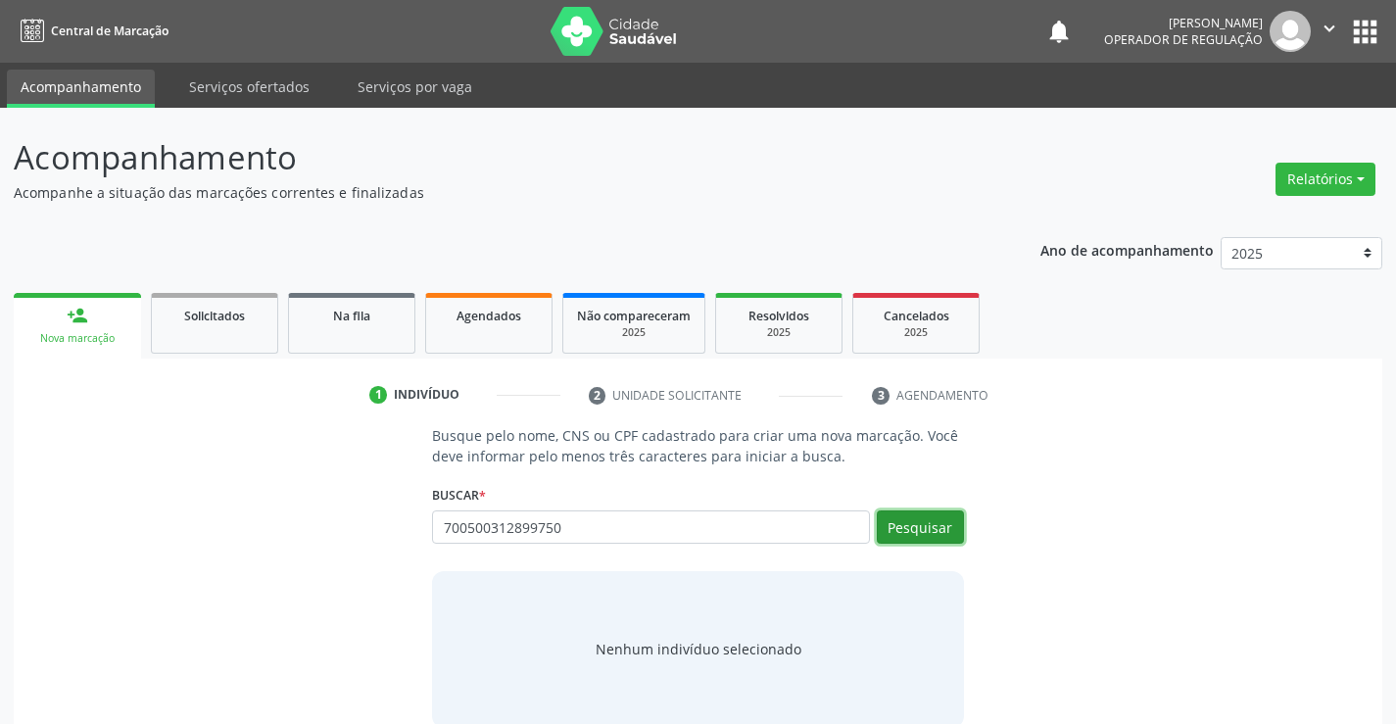
click at [935, 519] on button "Pesquisar" at bounding box center [920, 527] width 87 height 33
type input "700500312899750"
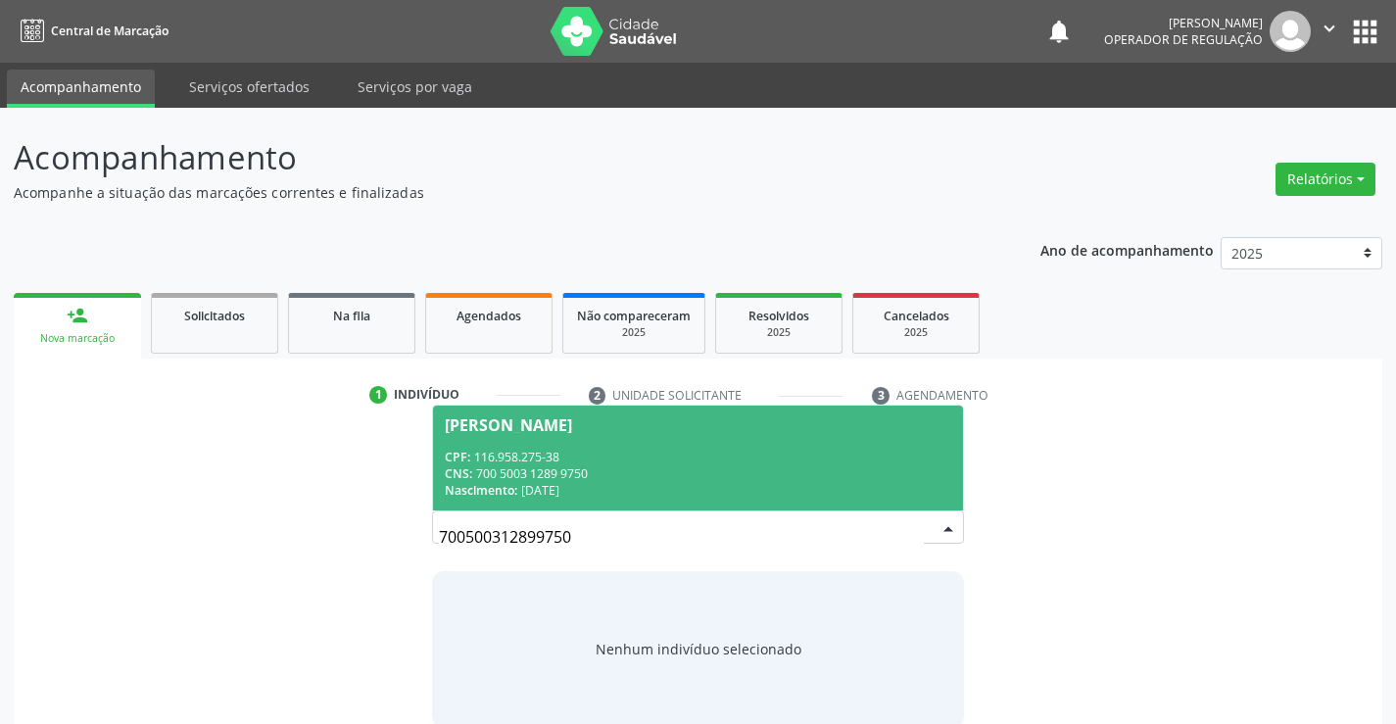
click at [597, 438] on span "[PERSON_NAME] CPF: 116.958.275-38 CNS: 700 5003 1289 9750 Nascimento: [DATE]" at bounding box center [697, 458] width 529 height 105
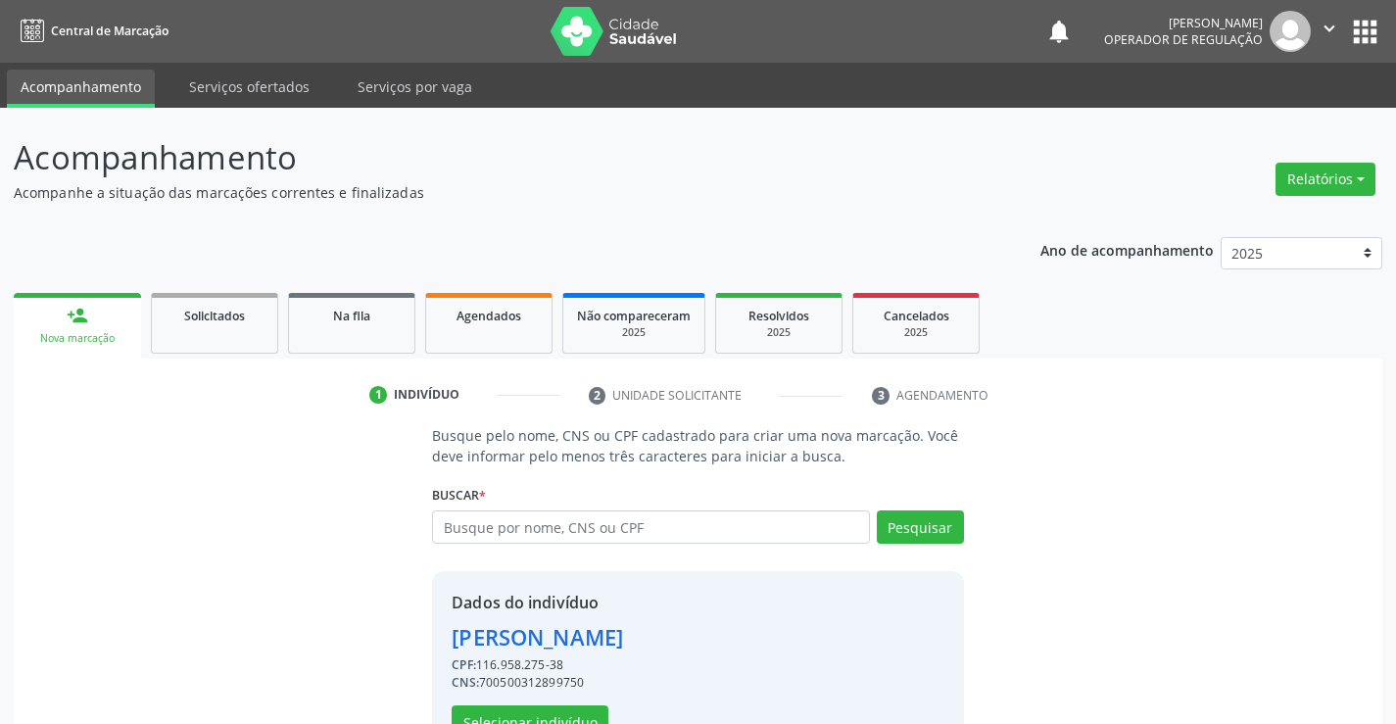
scroll to position [62, 0]
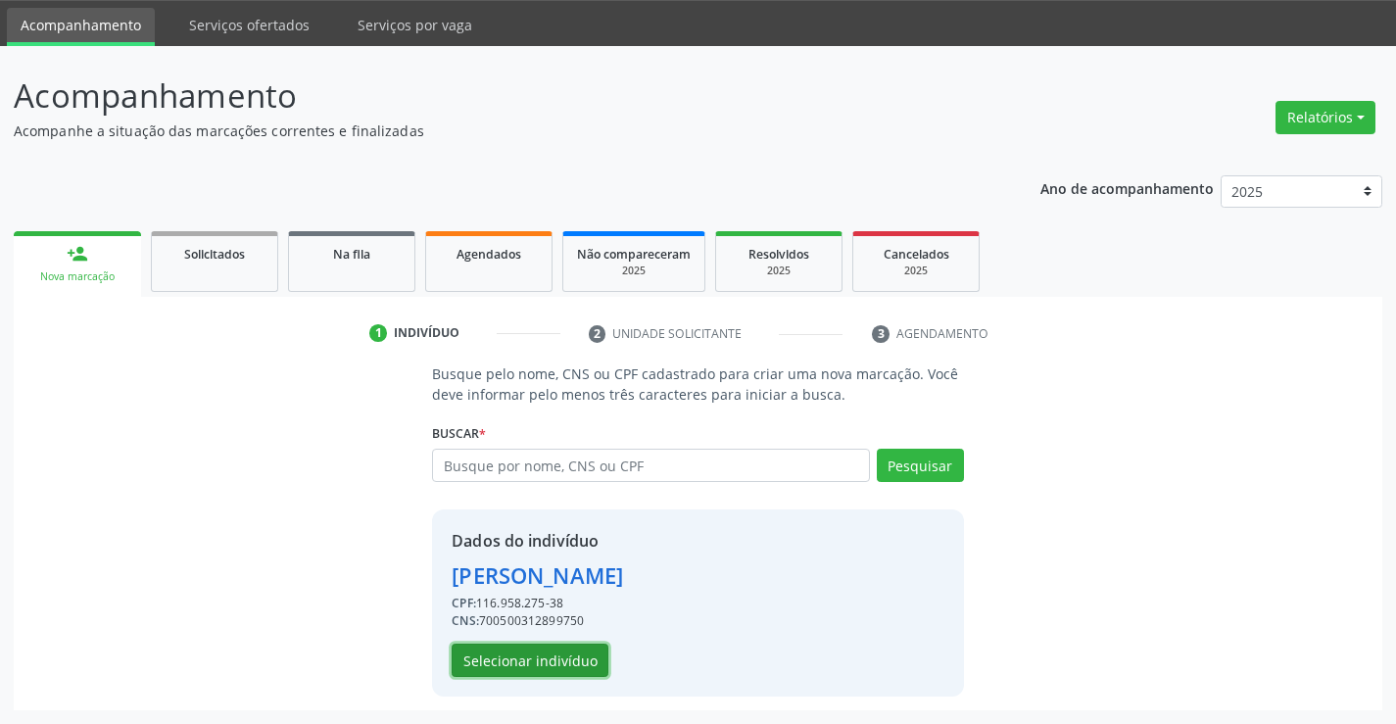
click at [530, 659] on button "Selecionar indivíduo" at bounding box center [530, 660] width 157 height 33
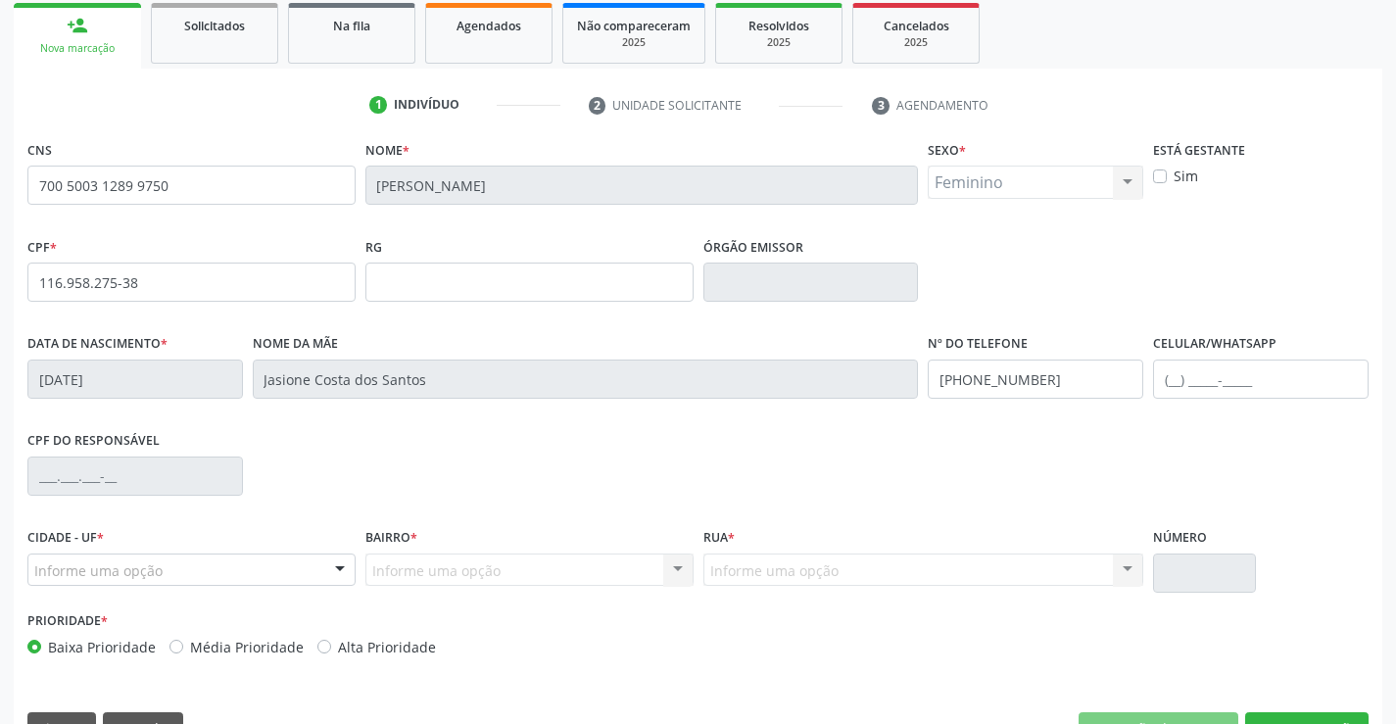
scroll to position [338, 0]
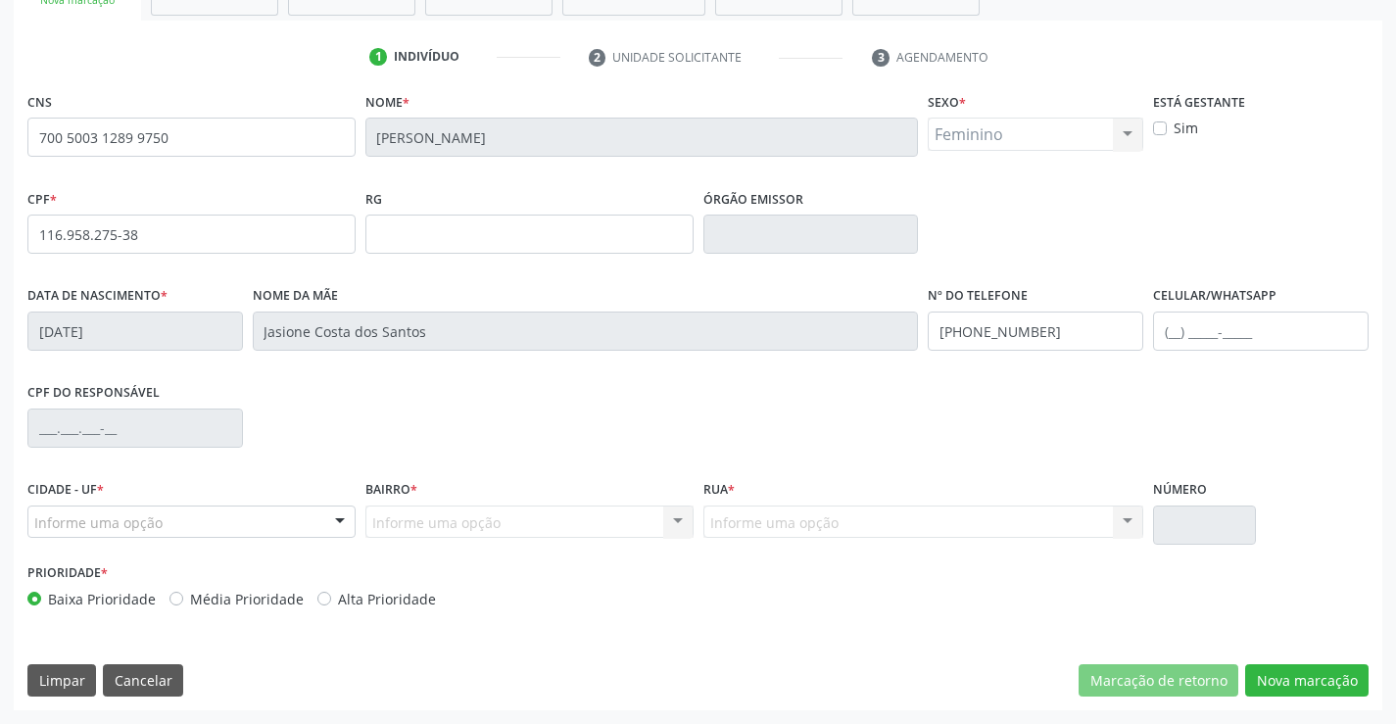
click at [334, 521] on div at bounding box center [339, 523] width 29 height 33
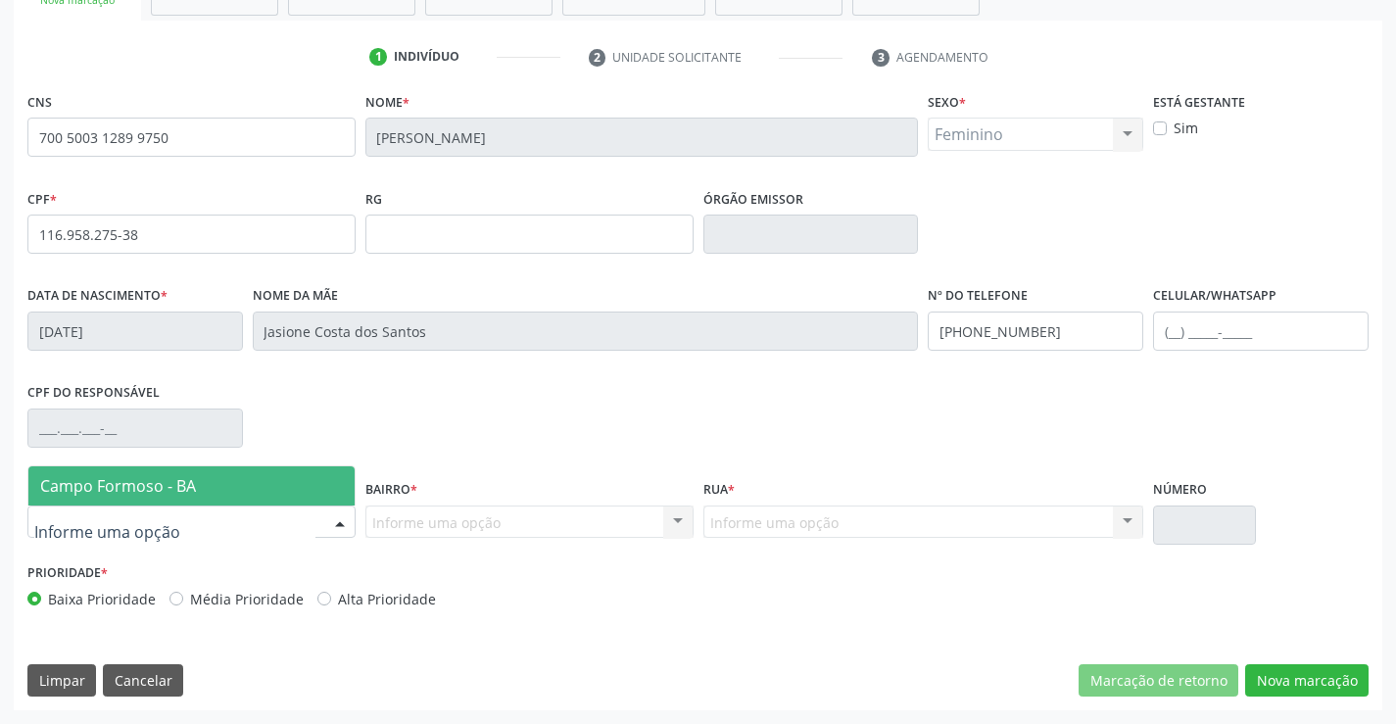
click at [207, 483] on span "Campo Formoso - BA" at bounding box center [191, 485] width 326 height 39
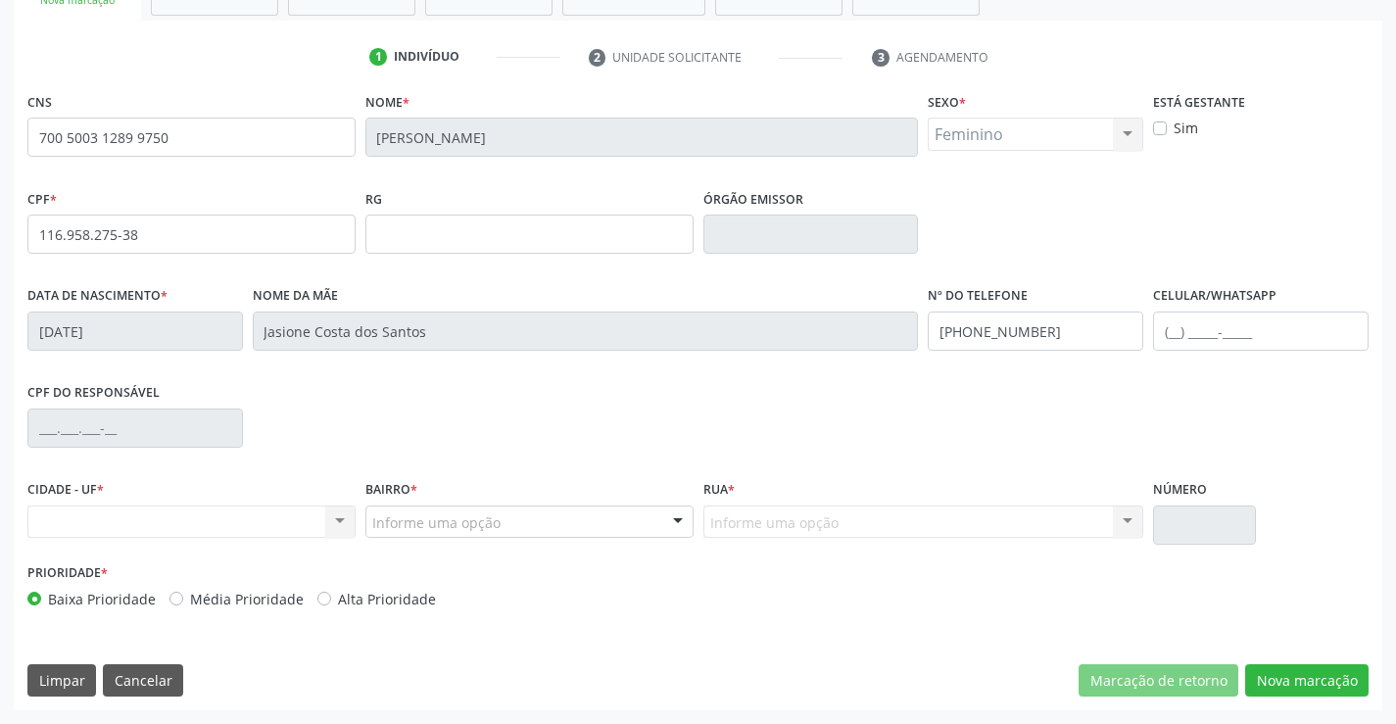
click at [335, 522] on div "Nenhum resultado encontrado para: " " Não há nenhuma opção para ser exibida." at bounding box center [191, 522] width 328 height 33
click at [342, 518] on div "Nenhum resultado encontrado para: " " Não há nenhuma opção para ser exibida." at bounding box center [191, 522] width 328 height 33
click at [749, 516] on div "Informe uma opção Nenhum resultado encontrado para: " " Nenhuma opção encontrad…" at bounding box center [924, 522] width 441 height 33
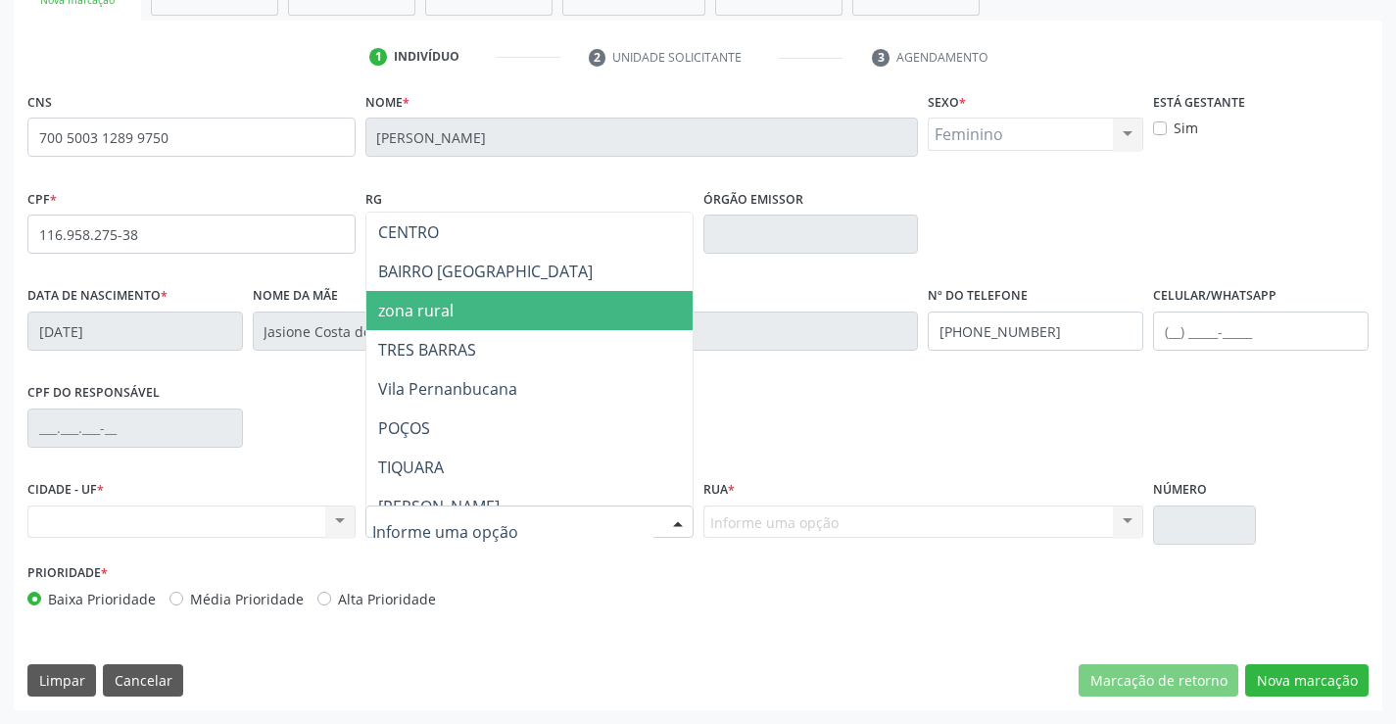
click at [433, 309] on span "zona rural" at bounding box center [415, 311] width 75 height 22
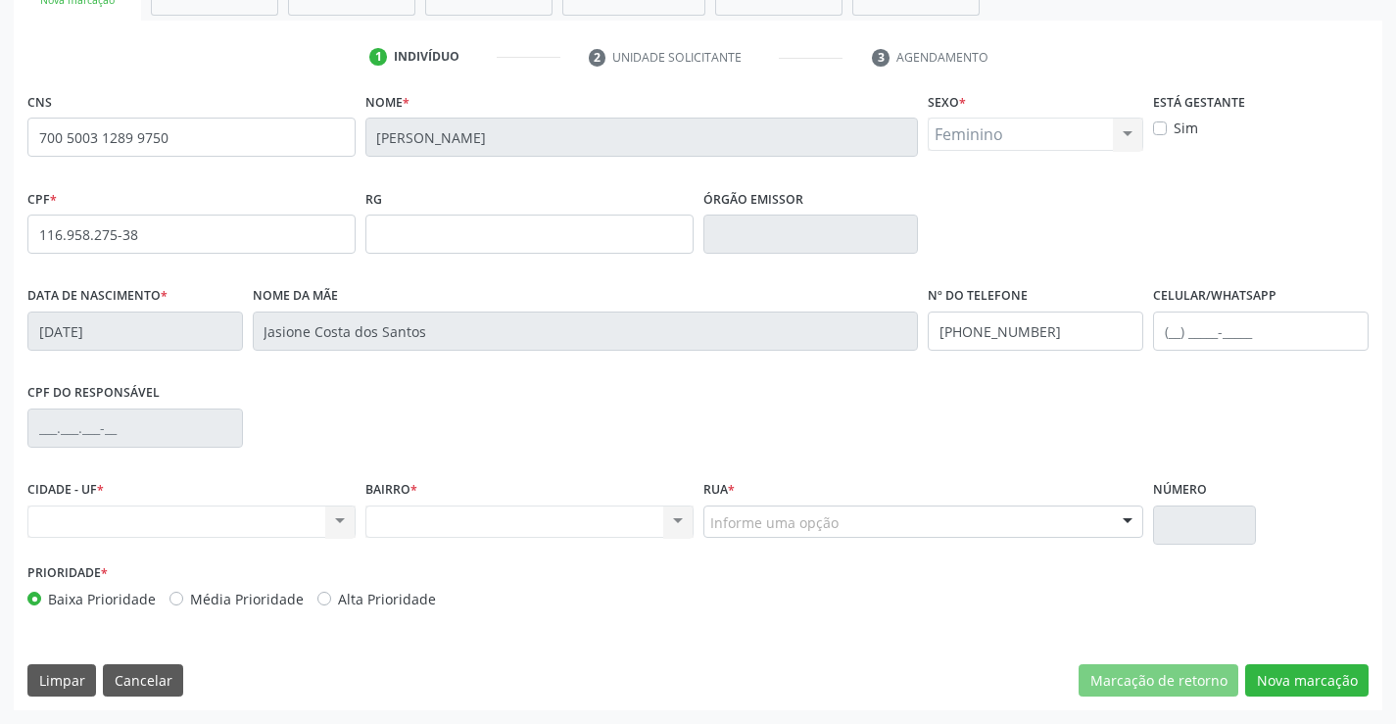
click at [676, 519] on div "Nenhum resultado encontrado para: " " Não há nenhuma opção para ser exibida." at bounding box center [530, 522] width 328 height 33
click at [339, 520] on div "Nenhum resultado encontrado para: " " Não há nenhuma opção para ser exibida." at bounding box center [191, 522] width 328 height 33
click at [1125, 521] on div at bounding box center [1127, 523] width 29 height 33
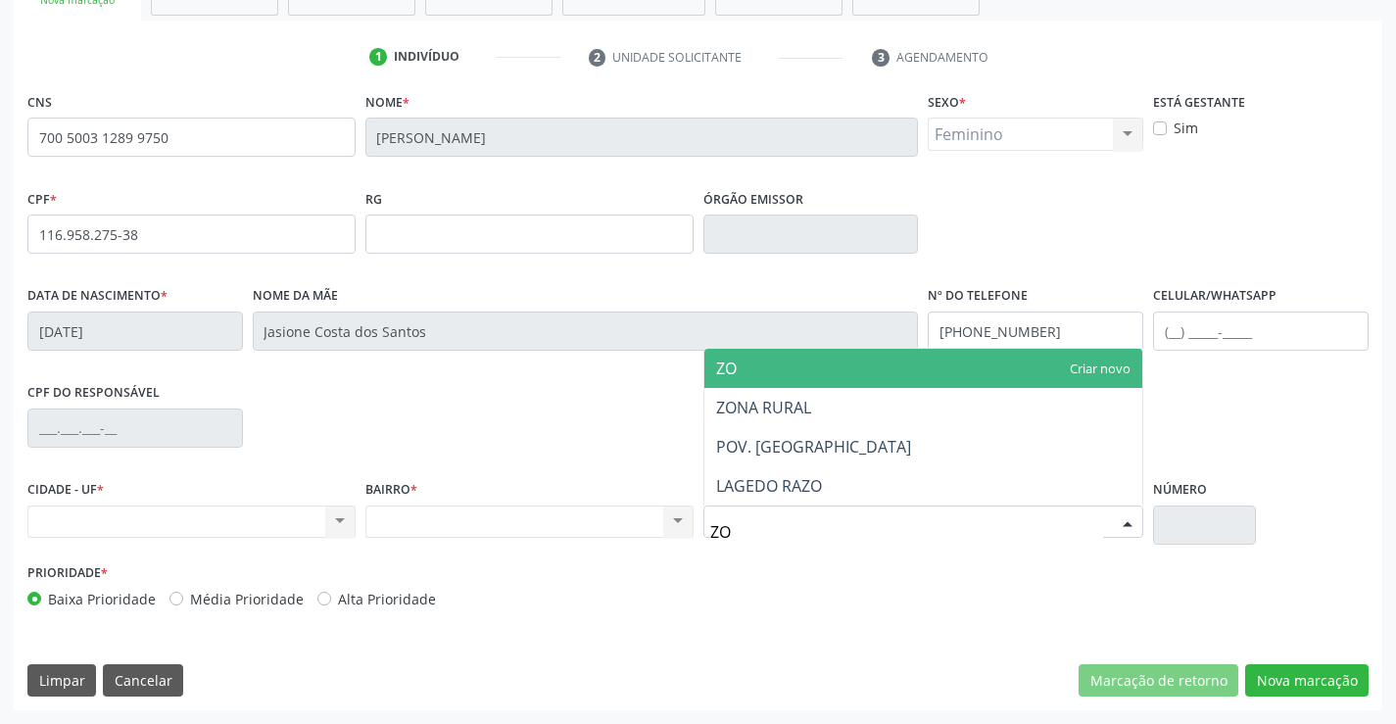
type input "ZON"
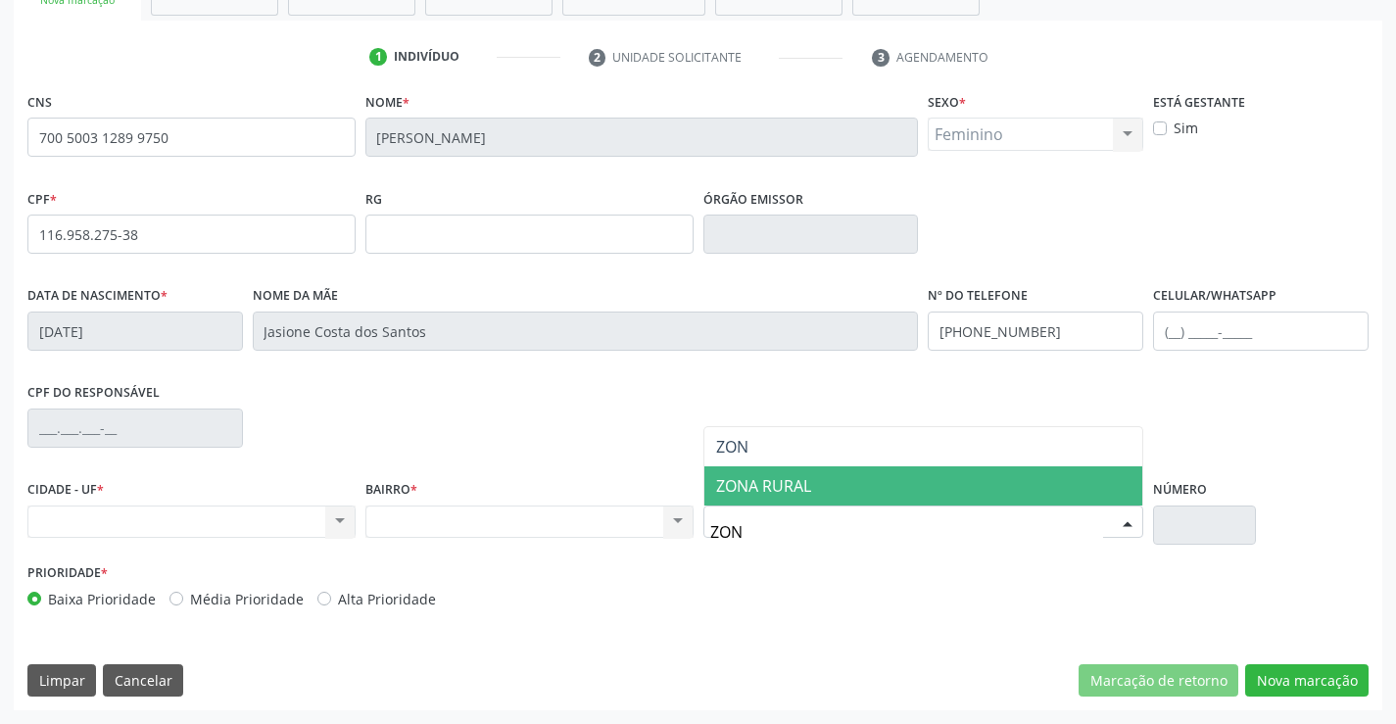
click at [771, 478] on span "ZONA RURAL" at bounding box center [763, 486] width 95 height 22
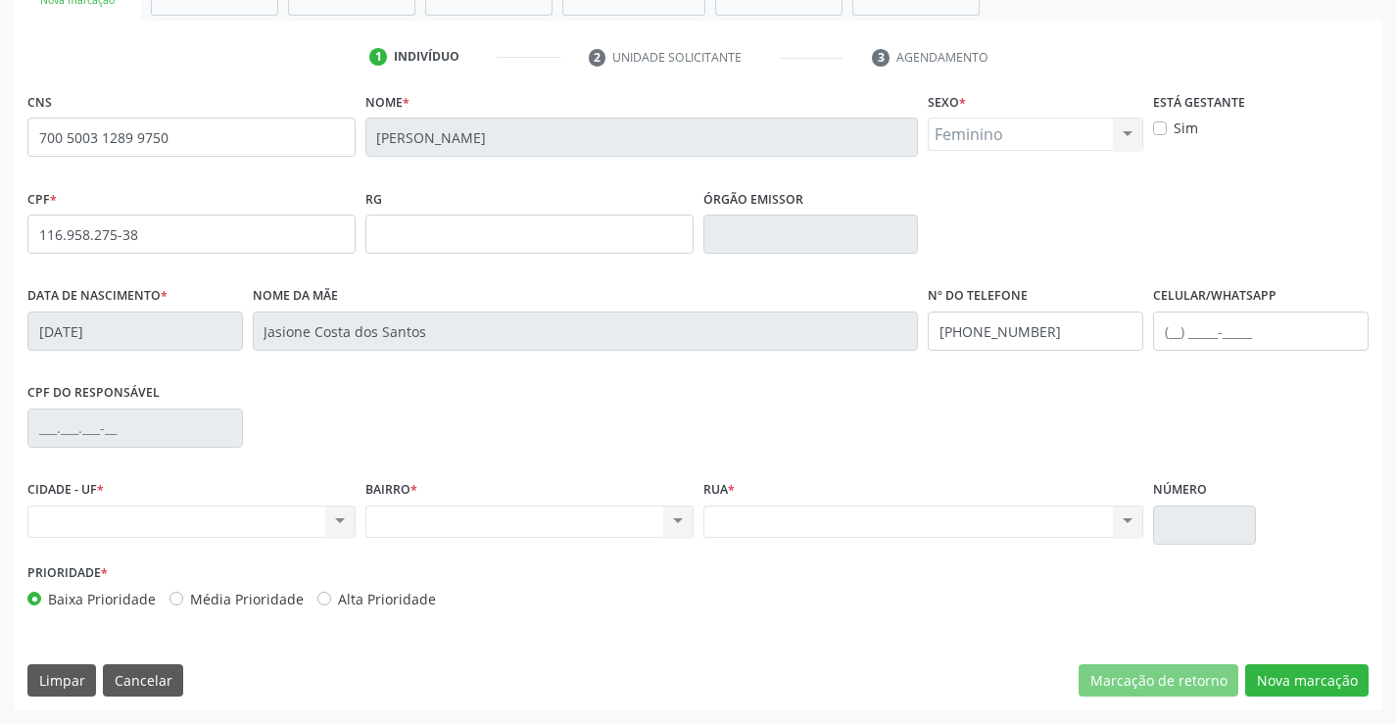
click at [338, 523] on div "Nenhum resultado encontrado para: " " Não há nenhuma opção para ser exibida." at bounding box center [191, 522] width 328 height 33
click at [341, 518] on div "Nenhum resultado encontrado para: " " Não há nenhuma opção para ser exibida." at bounding box center [191, 522] width 328 height 33
click at [338, 518] on div "Nenhum resultado encontrado para: " " Não há nenhuma opção para ser exibida." at bounding box center [191, 522] width 328 height 33
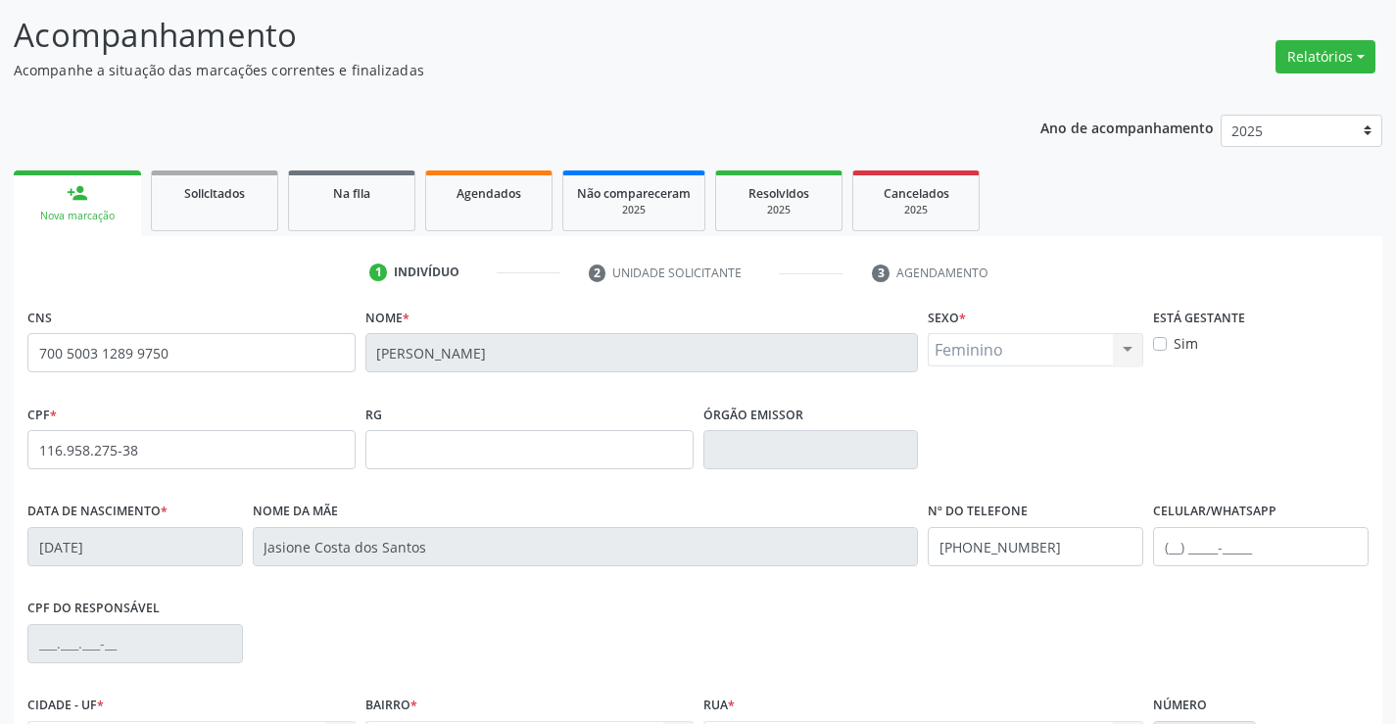
scroll to position [93, 0]
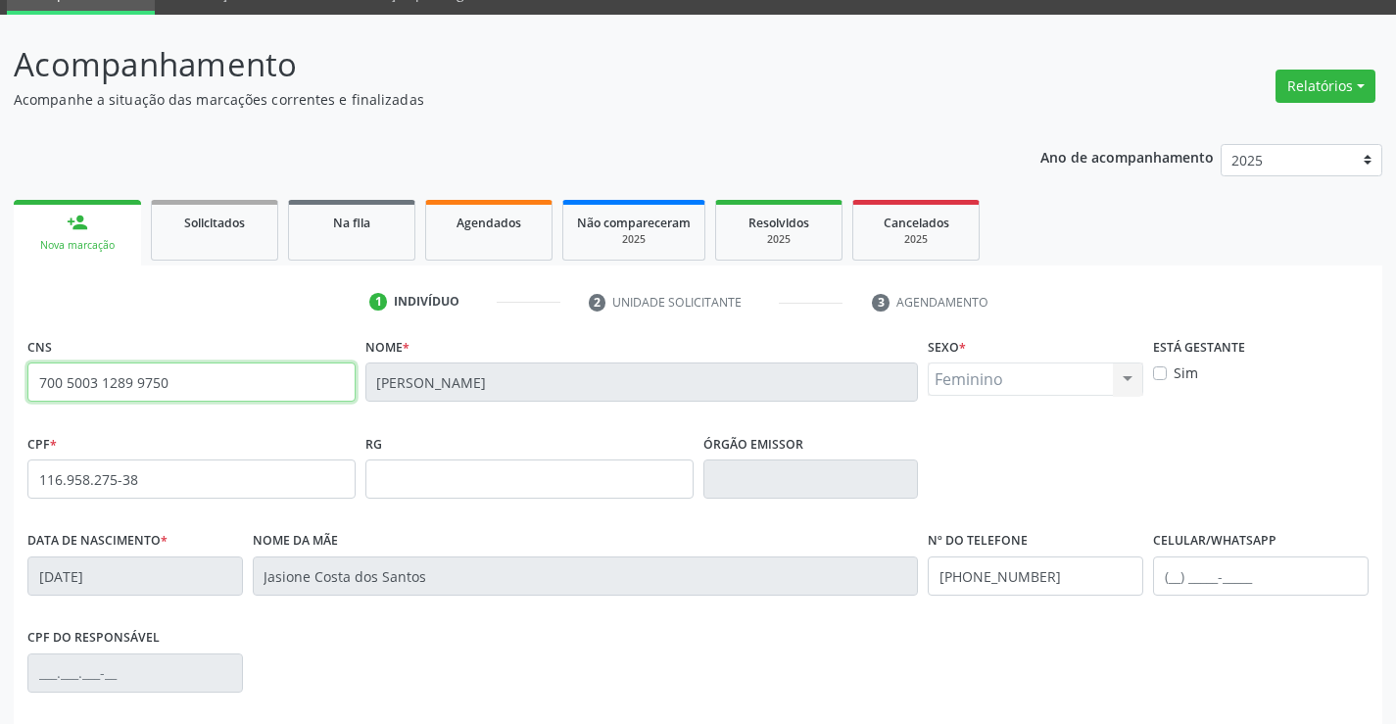
drag, startPoint x: 33, startPoint y: 380, endPoint x: 219, endPoint y: 382, distance: 185.2
click at [219, 382] on input "700 5003 1289 9750" at bounding box center [191, 382] width 328 height 39
drag, startPoint x: 495, startPoint y: 231, endPoint x: 462, endPoint y: 241, distance: 34.7
click at [495, 230] on div "Agendados" at bounding box center [489, 222] width 98 height 21
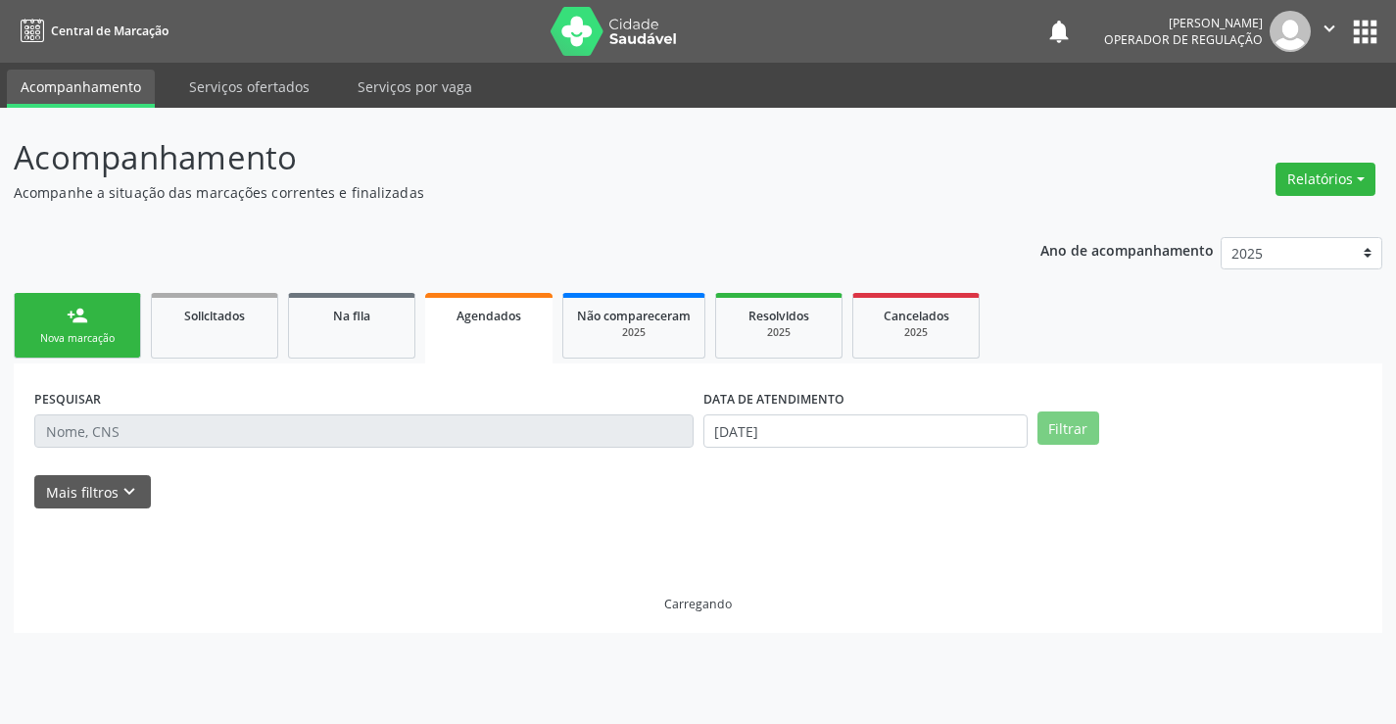
scroll to position [0, 0]
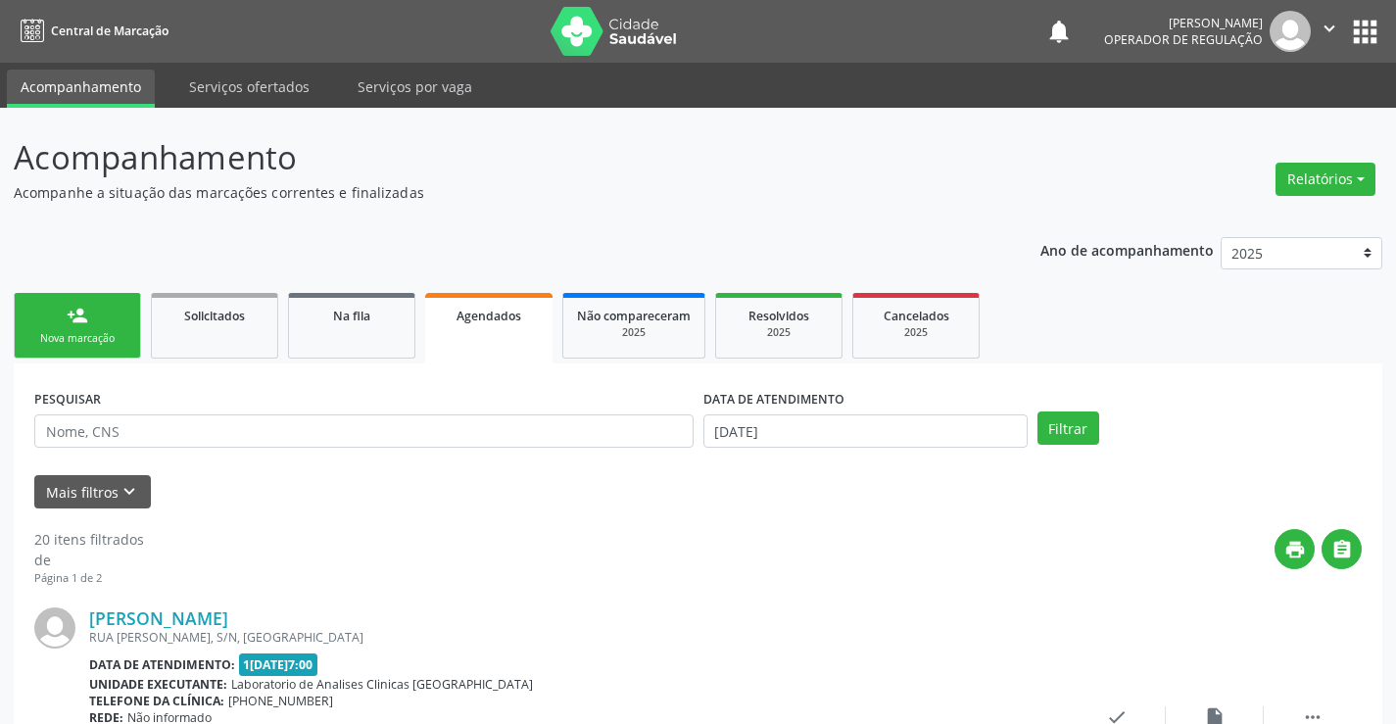
click at [67, 334] on div "Nova marcação" at bounding box center [77, 338] width 98 height 15
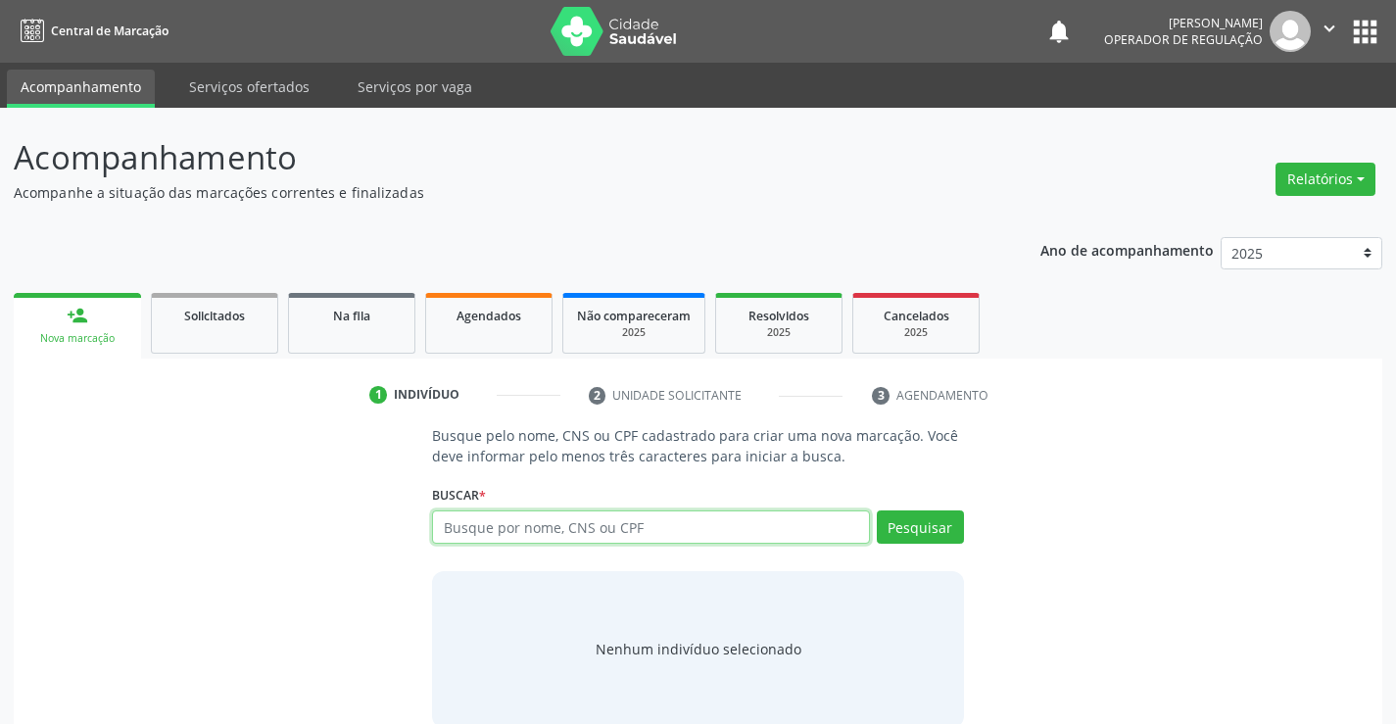
click at [503, 534] on input "text" at bounding box center [650, 527] width 437 height 33
paste input "700 5003 1289 9750"
type input "700 5003 1289 9750"
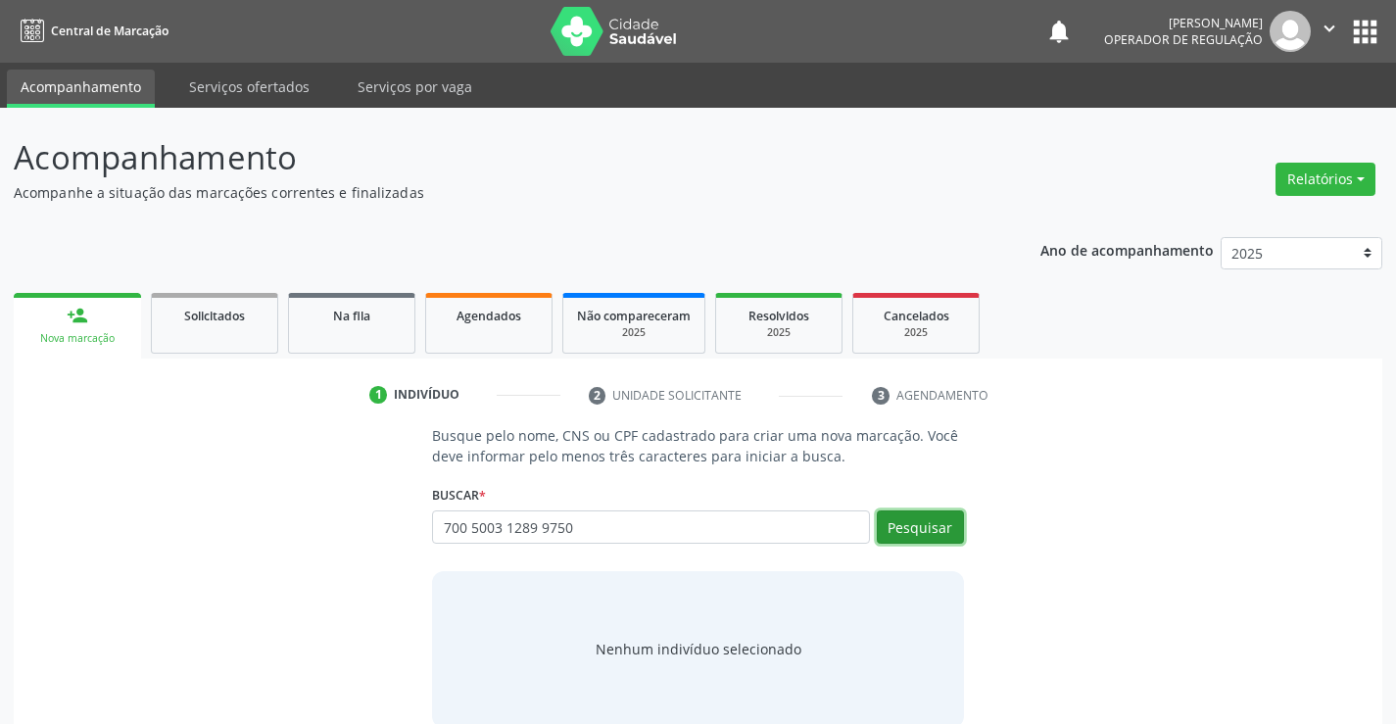
click at [935, 526] on button "Pesquisar" at bounding box center [920, 527] width 87 height 33
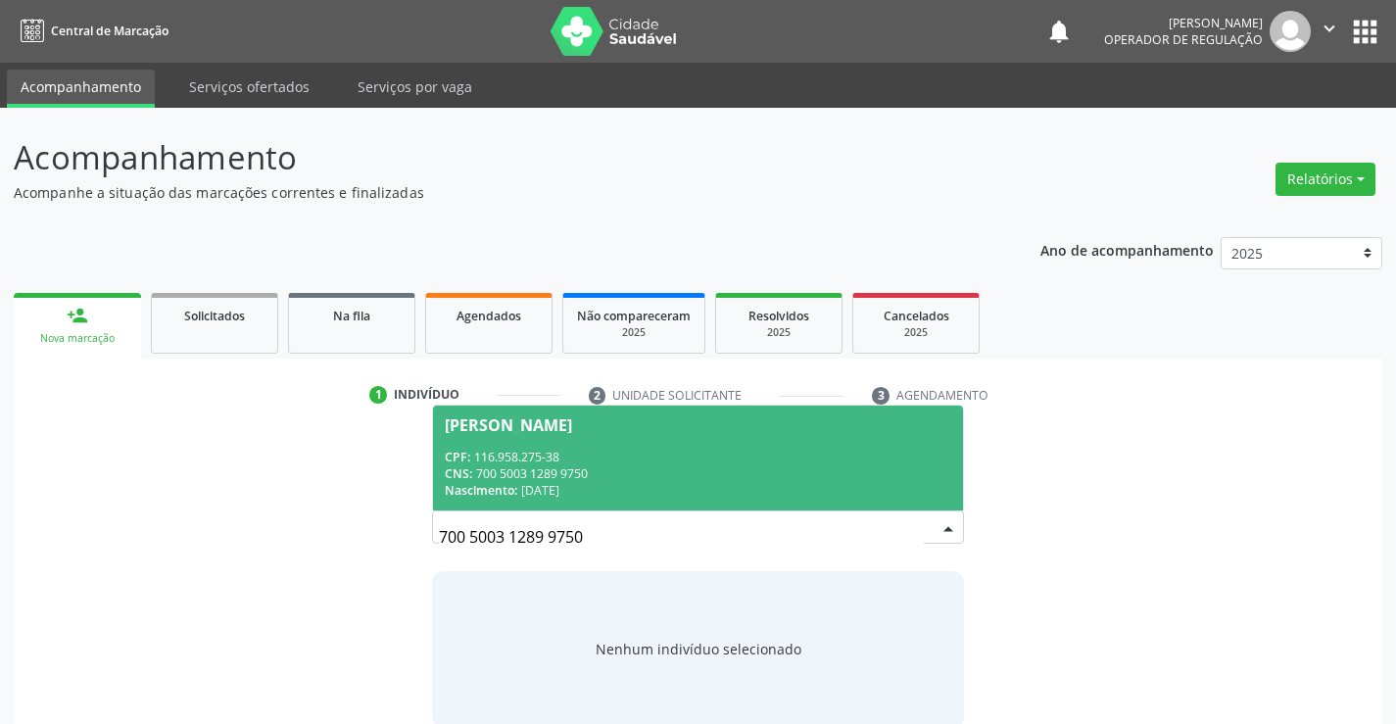
click at [508, 452] on div "CPF: 116.958.275-38" at bounding box center [698, 457] width 506 height 17
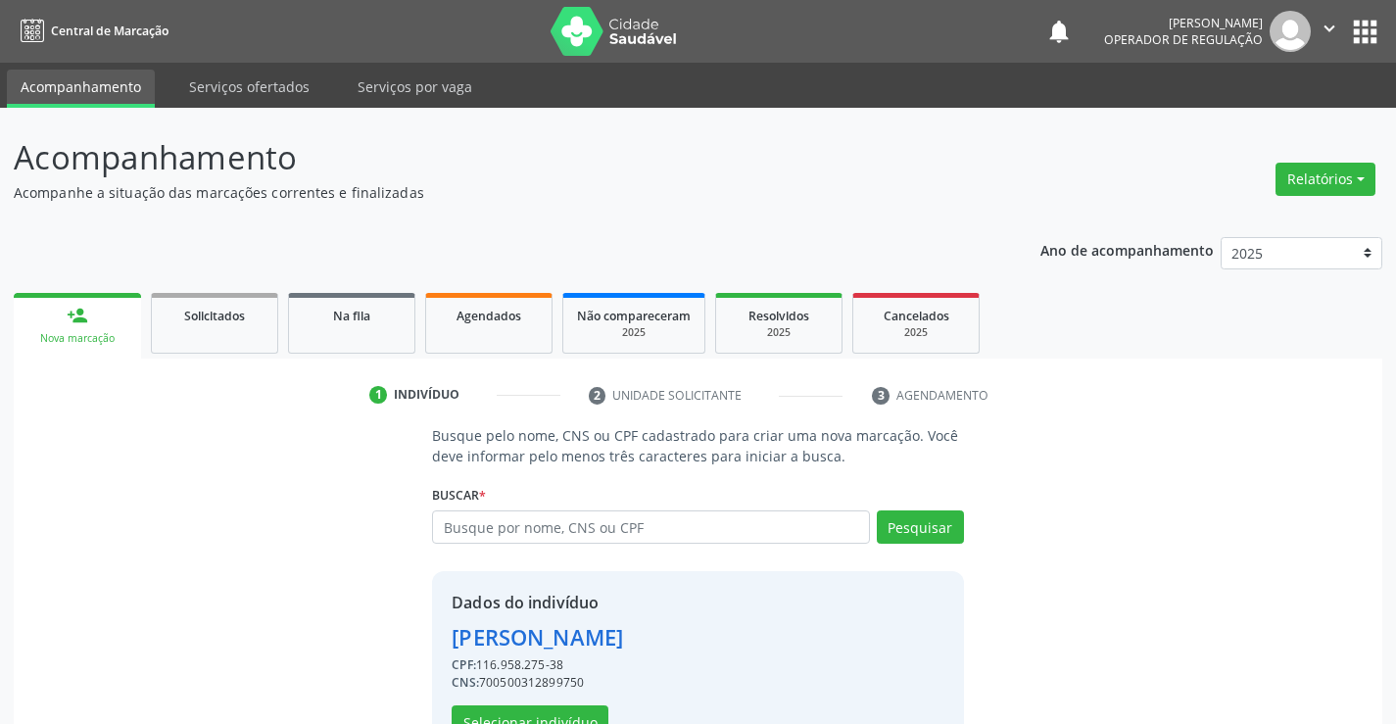
scroll to position [62, 0]
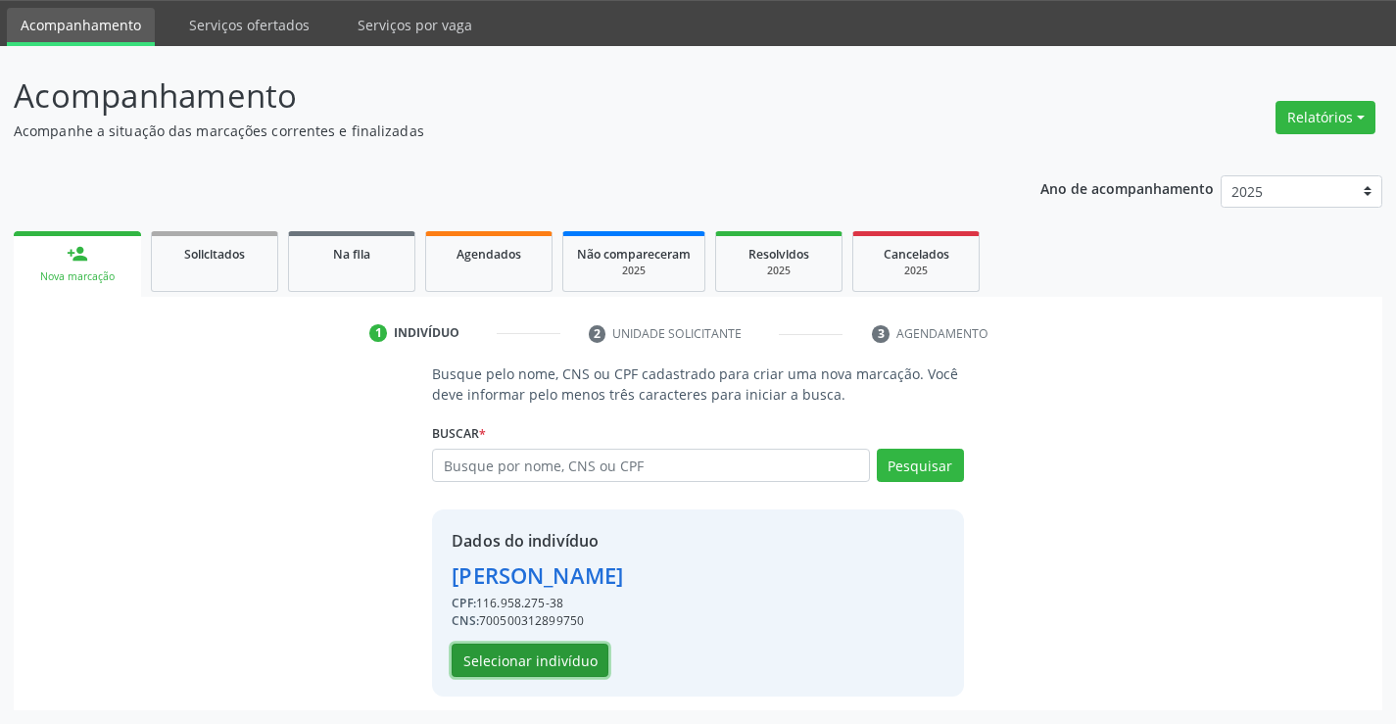
click at [514, 657] on button "Selecionar indivíduo" at bounding box center [530, 660] width 157 height 33
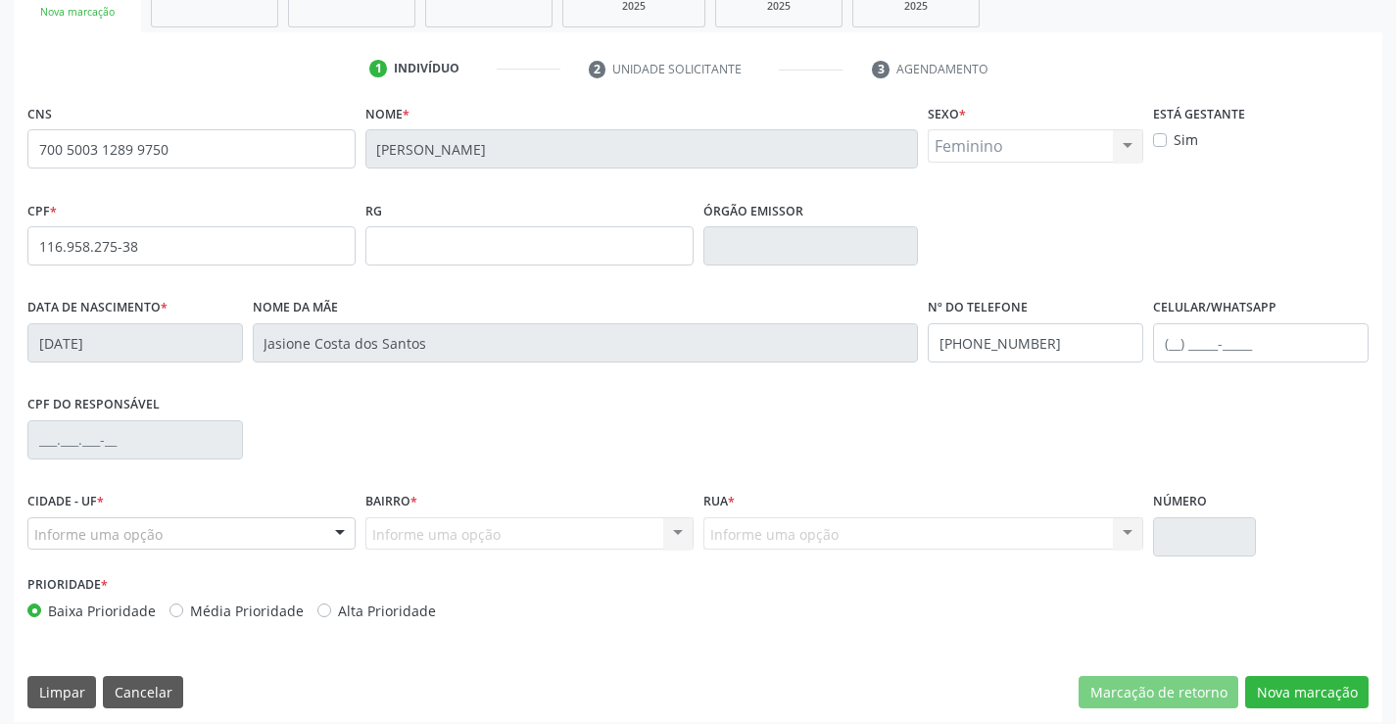
scroll to position [338, 0]
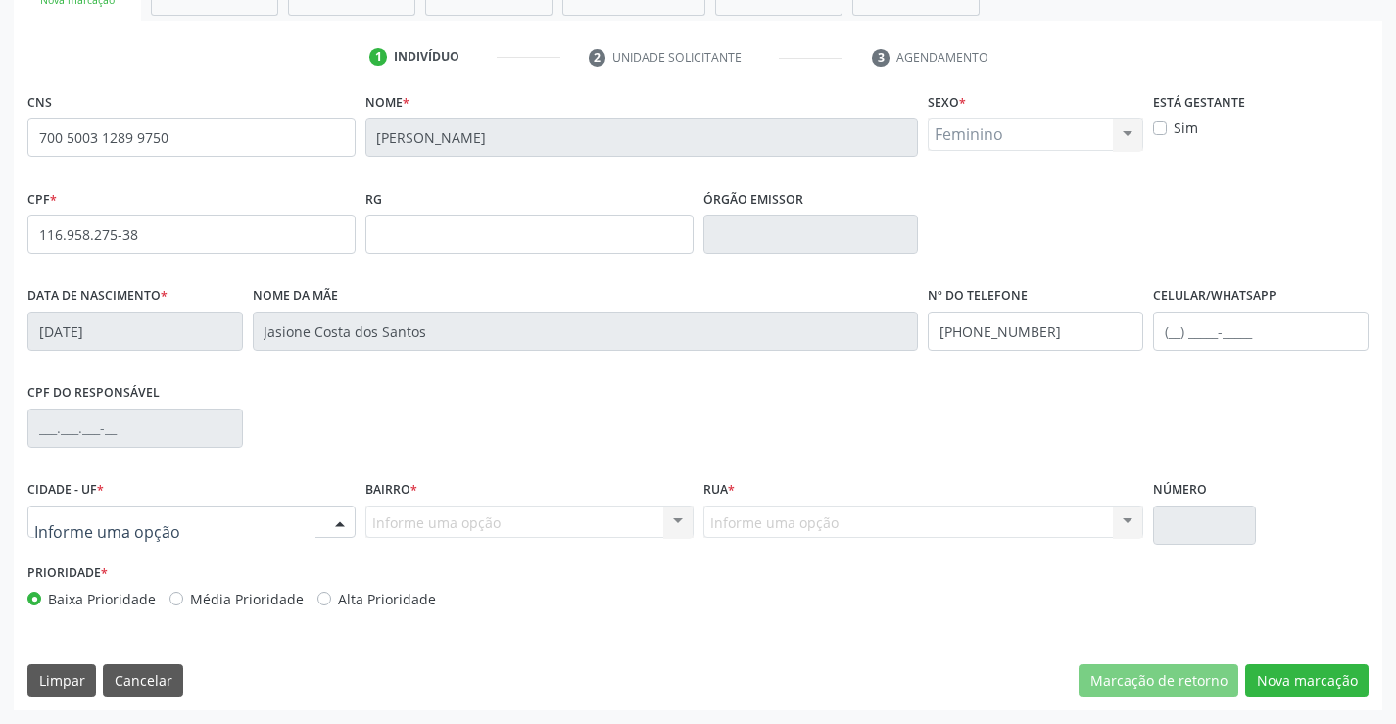
click at [334, 517] on div at bounding box center [339, 523] width 29 height 33
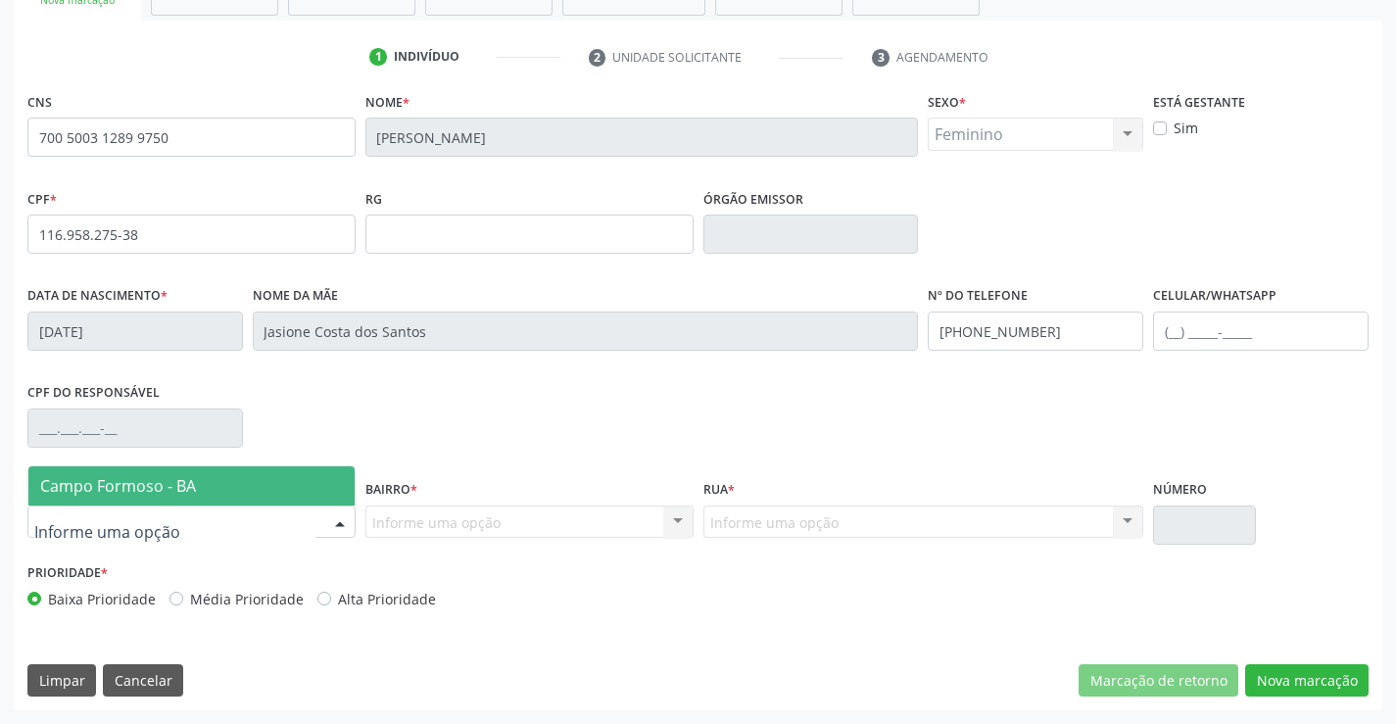
click at [300, 466] on span "Campo Formoso - BA" at bounding box center [191, 485] width 326 height 39
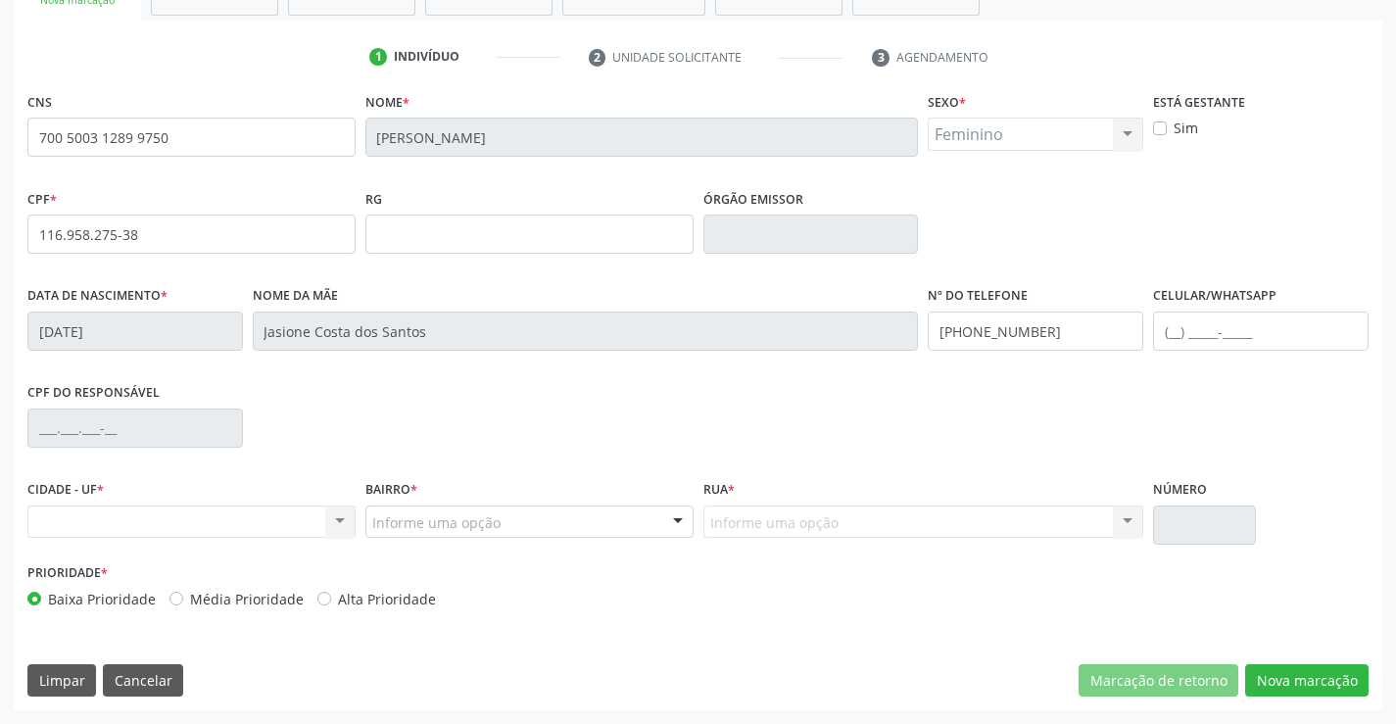
click at [335, 520] on div "Nenhum resultado encontrado para: " " Não há nenhuma opção para ser exibida." at bounding box center [191, 522] width 328 height 33
click at [343, 521] on div "Nenhum resultado encontrado para: " " Não há nenhuma opção para ser exibida." at bounding box center [191, 522] width 328 height 33
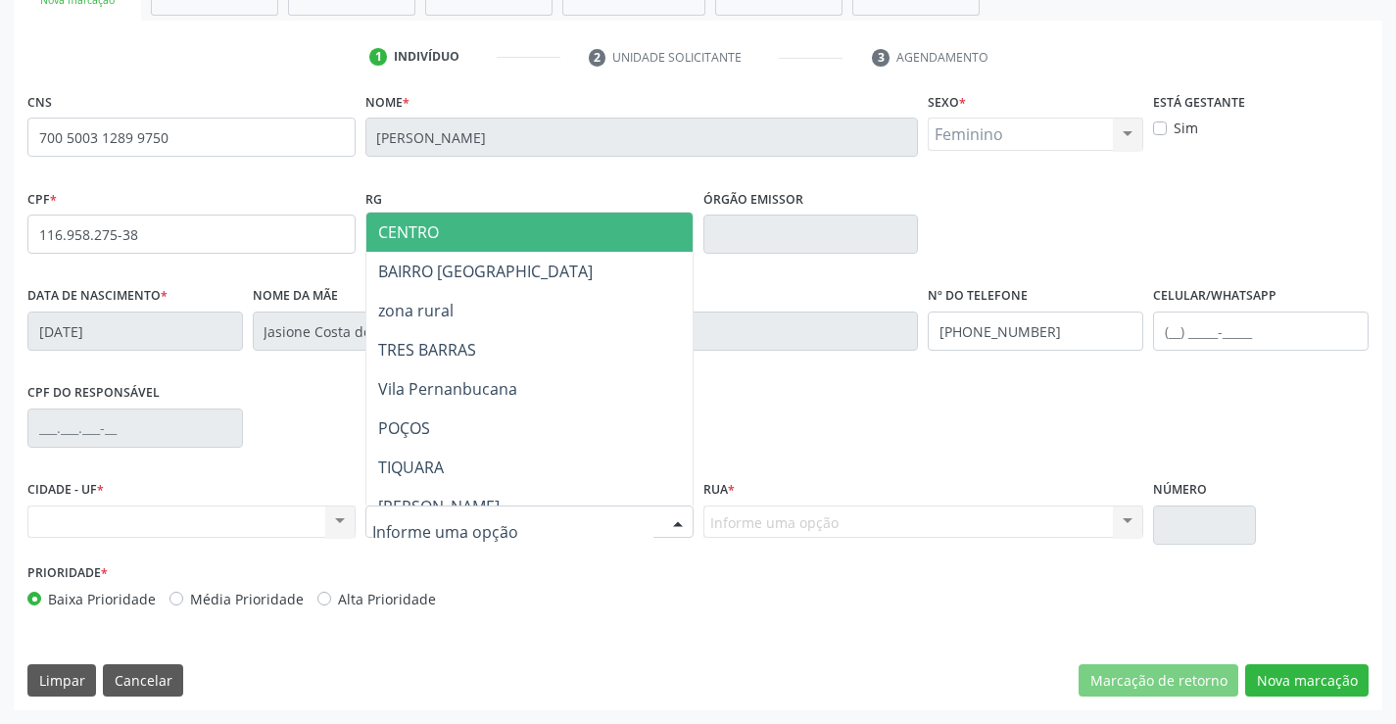
click at [672, 518] on div at bounding box center [677, 523] width 29 height 33
type input "LAG"
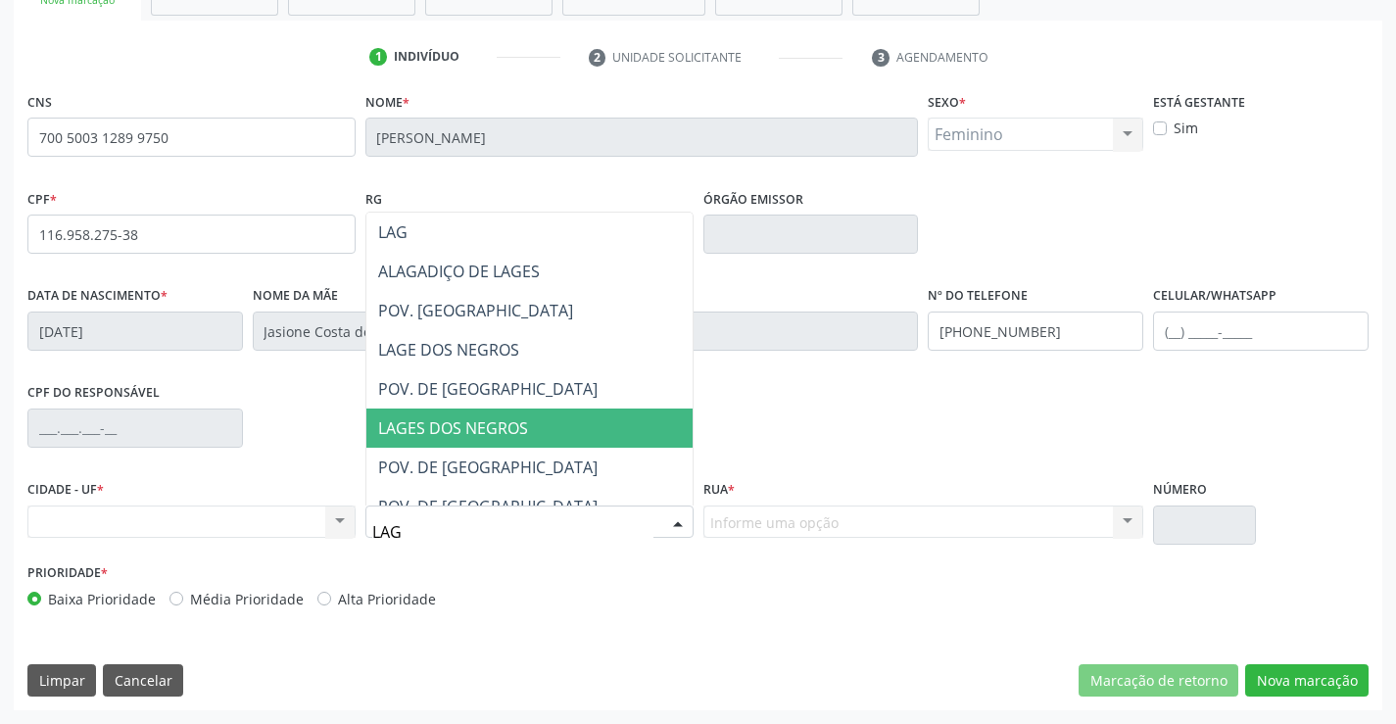
click at [438, 426] on span "LAGES DOS NEGROS" at bounding box center [453, 428] width 150 height 22
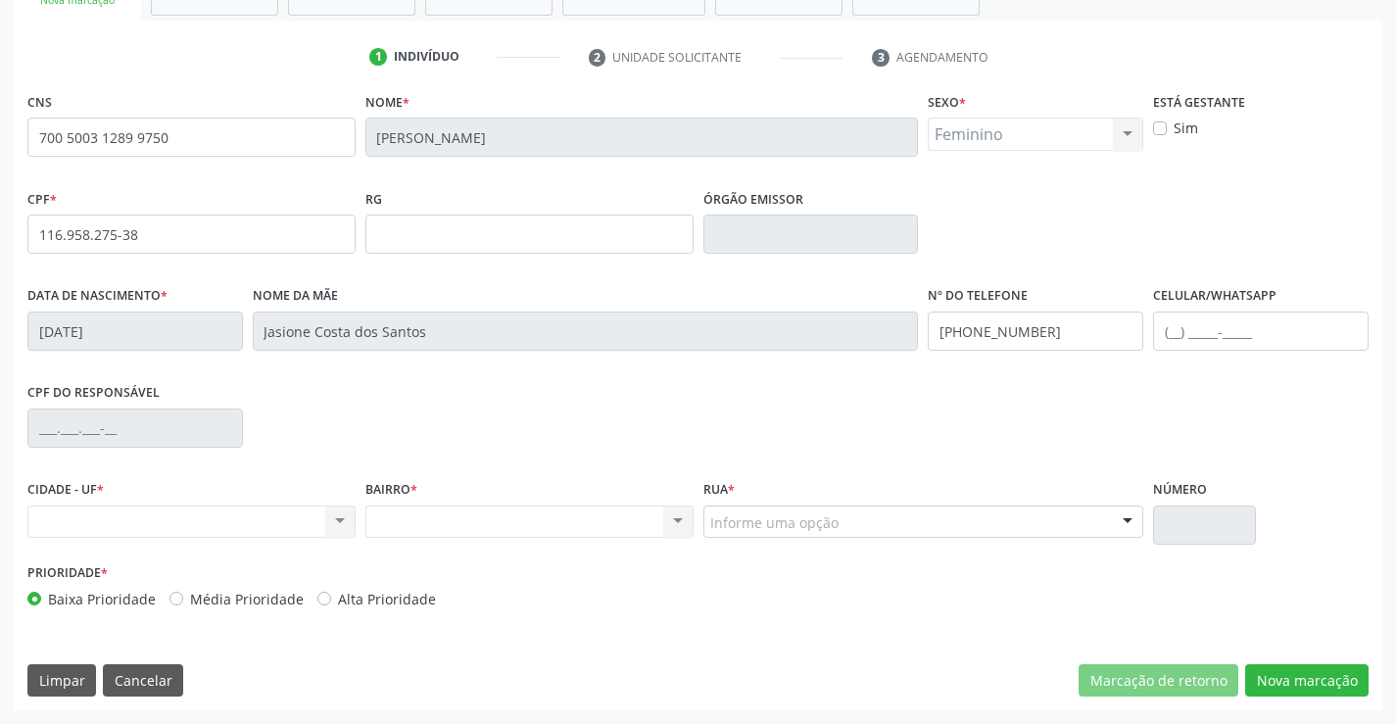
click at [340, 519] on div "Nenhum resultado encontrado para: " " Não há nenhuma opção para ser exibida." at bounding box center [191, 522] width 328 height 33
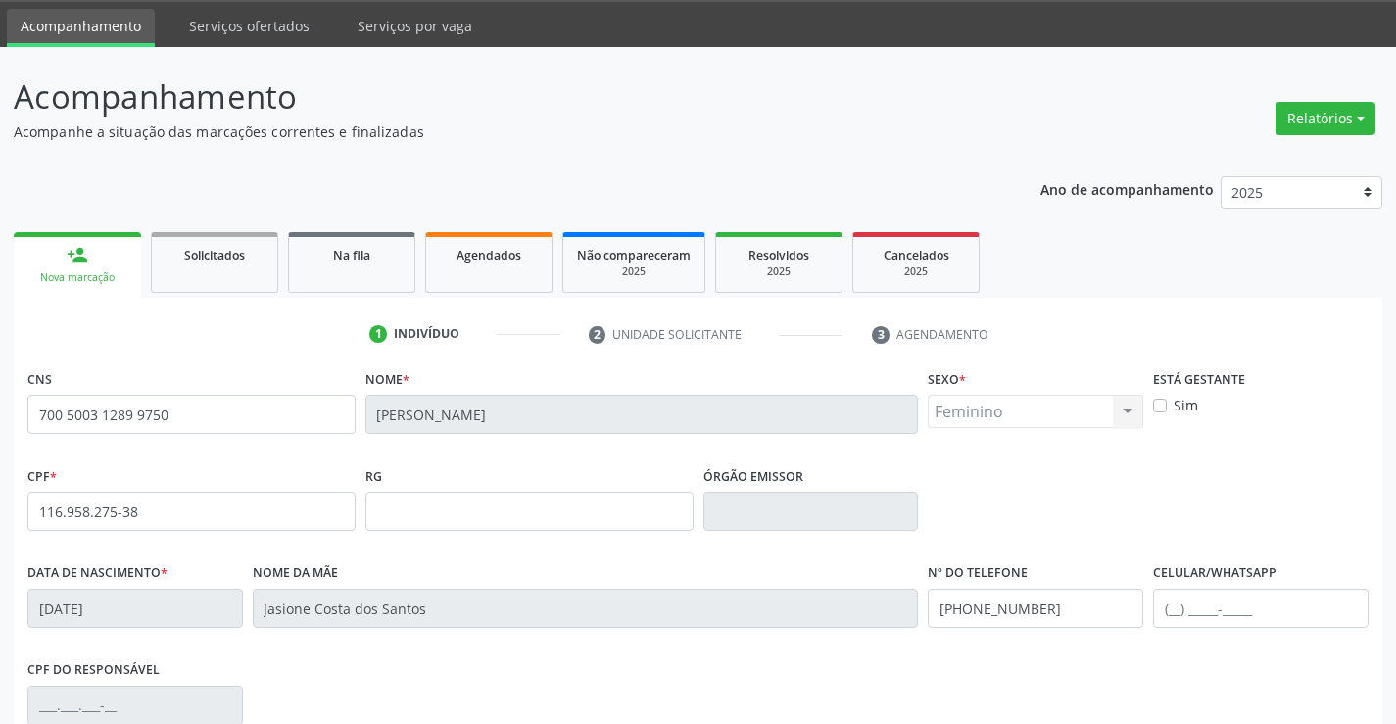
scroll to position [6, 0]
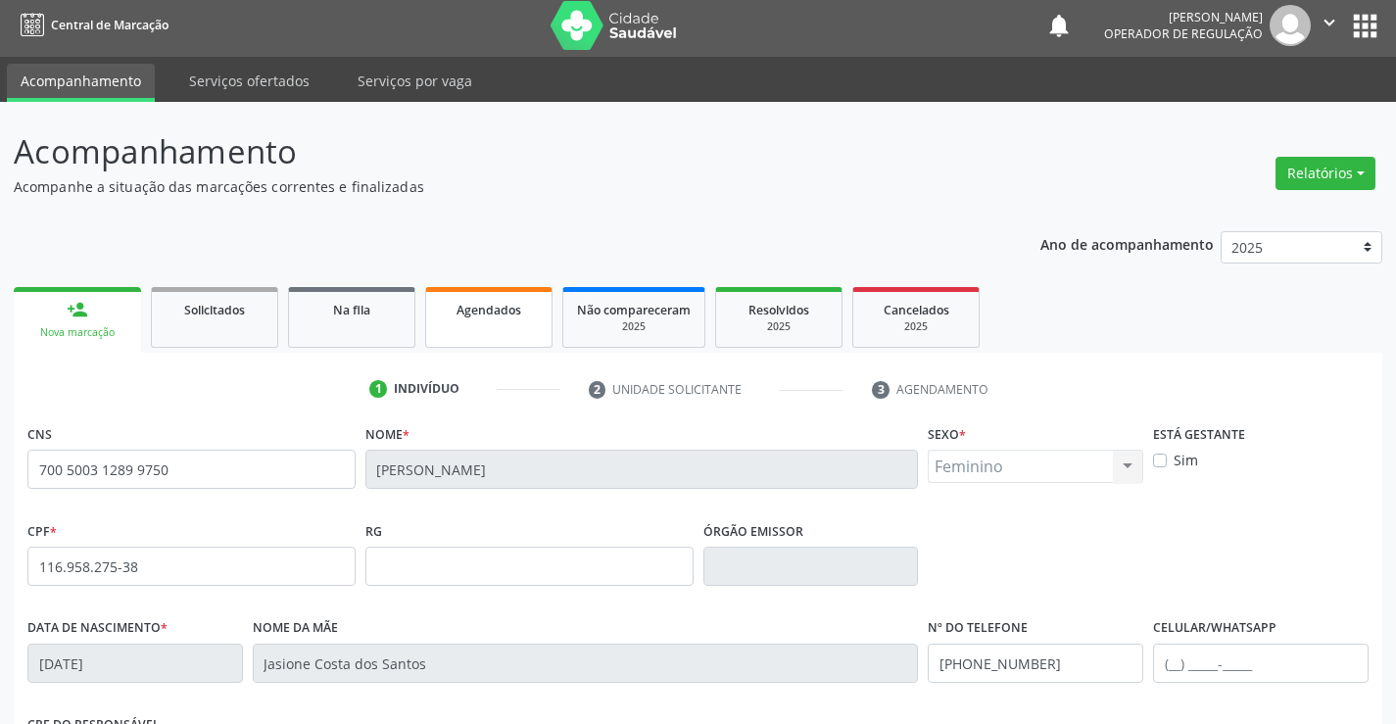
click at [489, 313] on span "Agendados" at bounding box center [489, 310] width 65 height 17
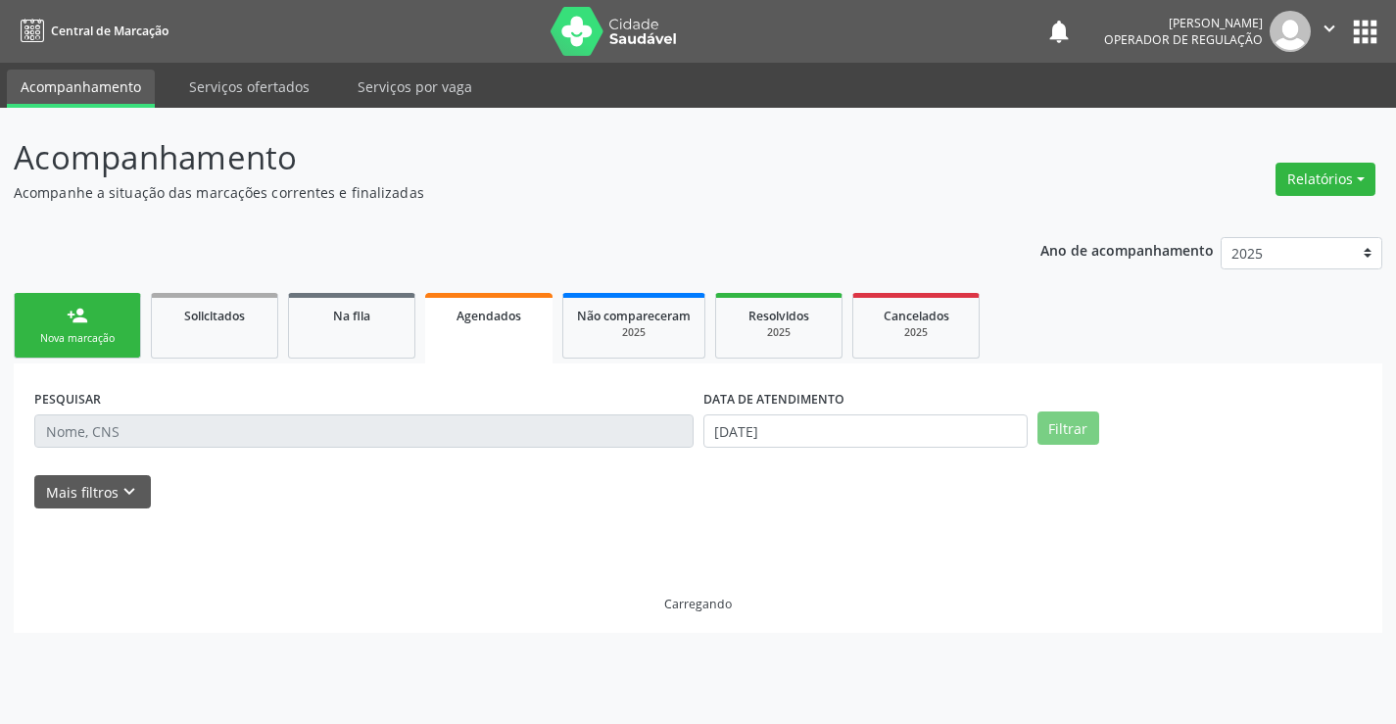
scroll to position [0, 0]
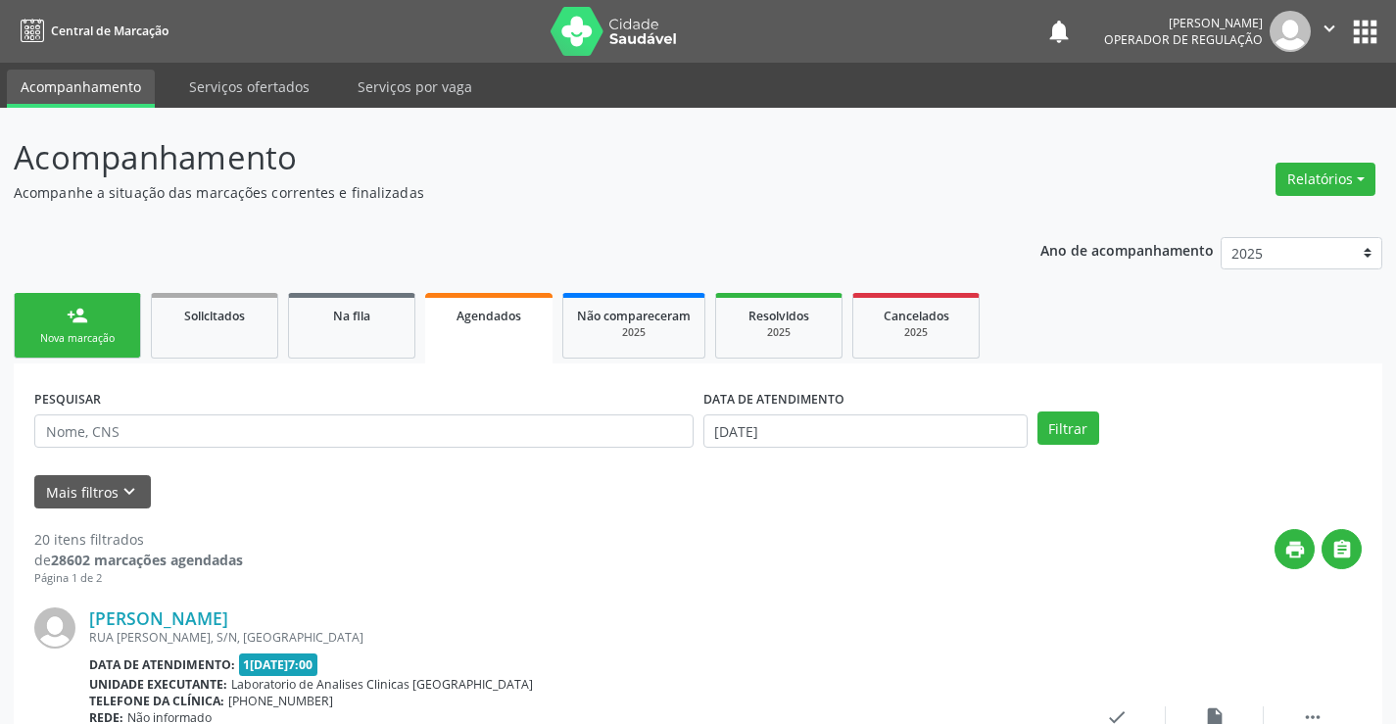
click at [73, 323] on div "person_add" at bounding box center [78, 316] width 22 height 22
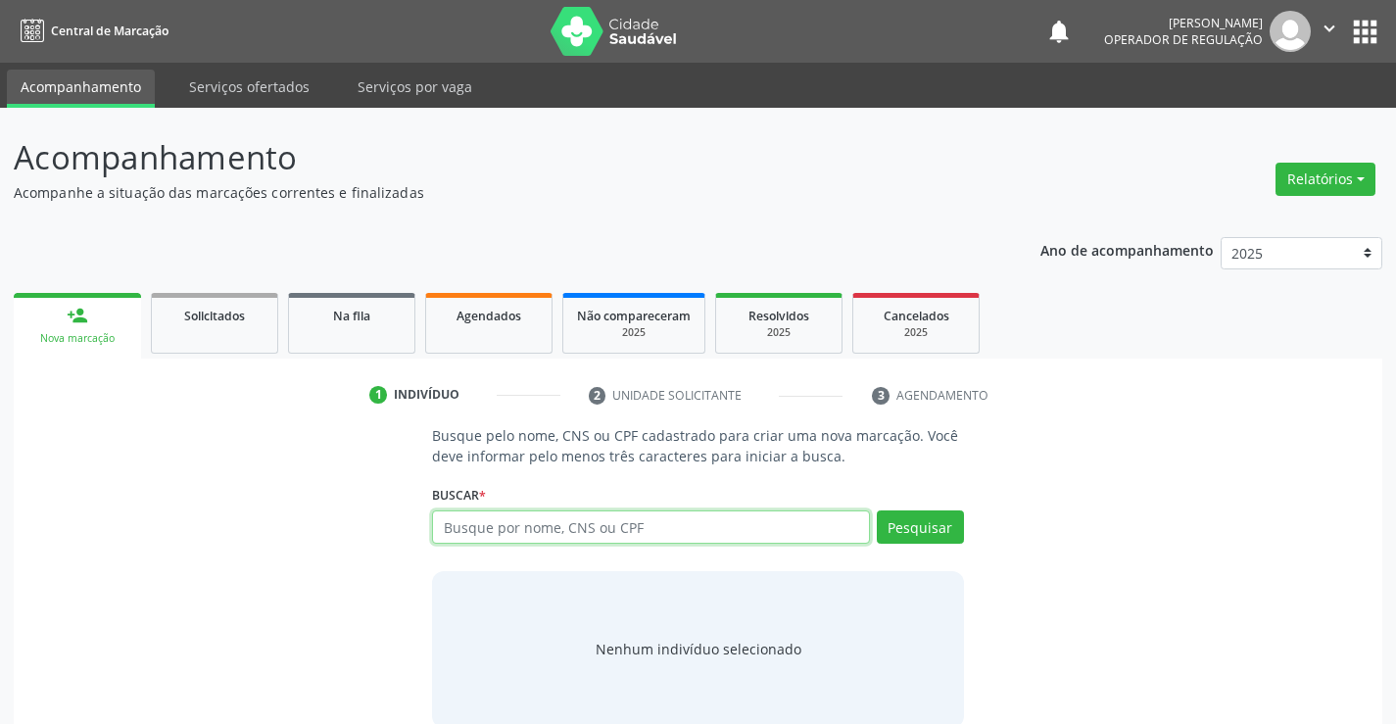
click at [515, 529] on input "text" at bounding box center [650, 527] width 437 height 33
paste input "700 5003 1289 9750"
type input "700 5003 1289 9750"
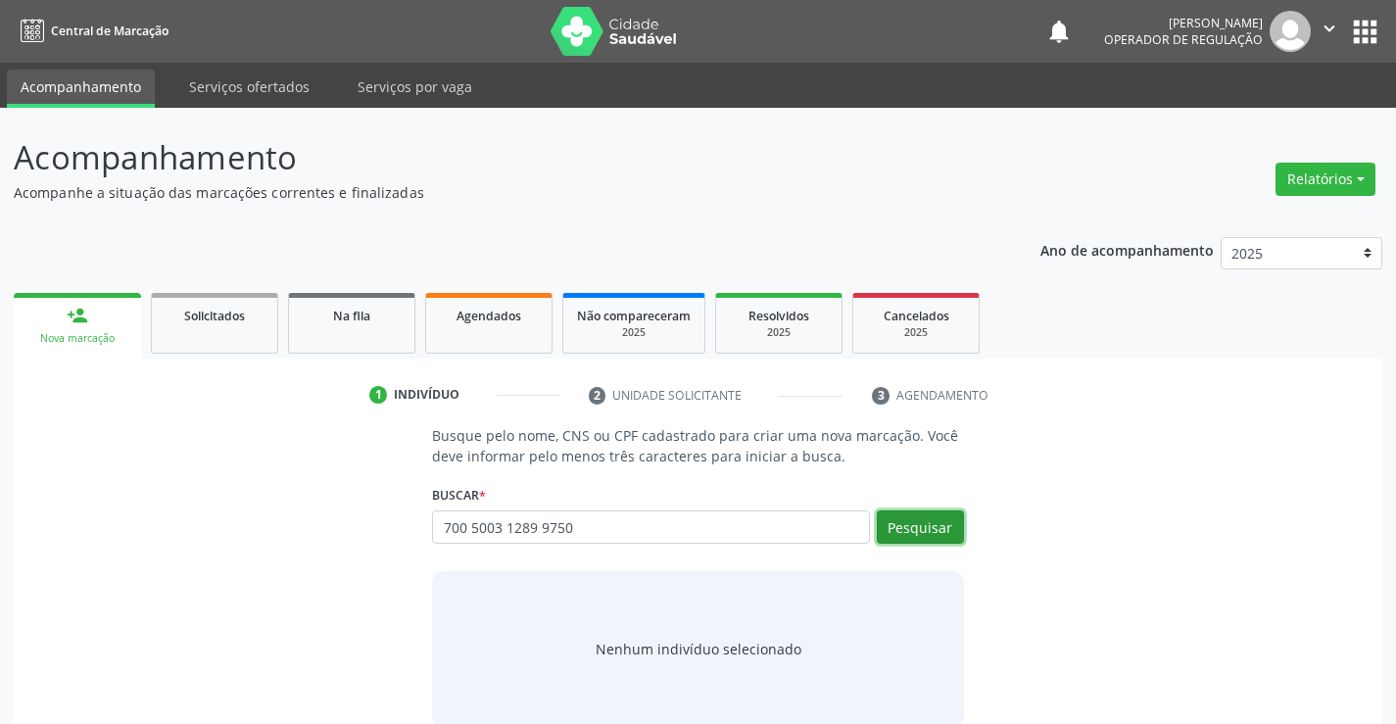
click at [915, 518] on button "Pesquisar" at bounding box center [920, 527] width 87 height 33
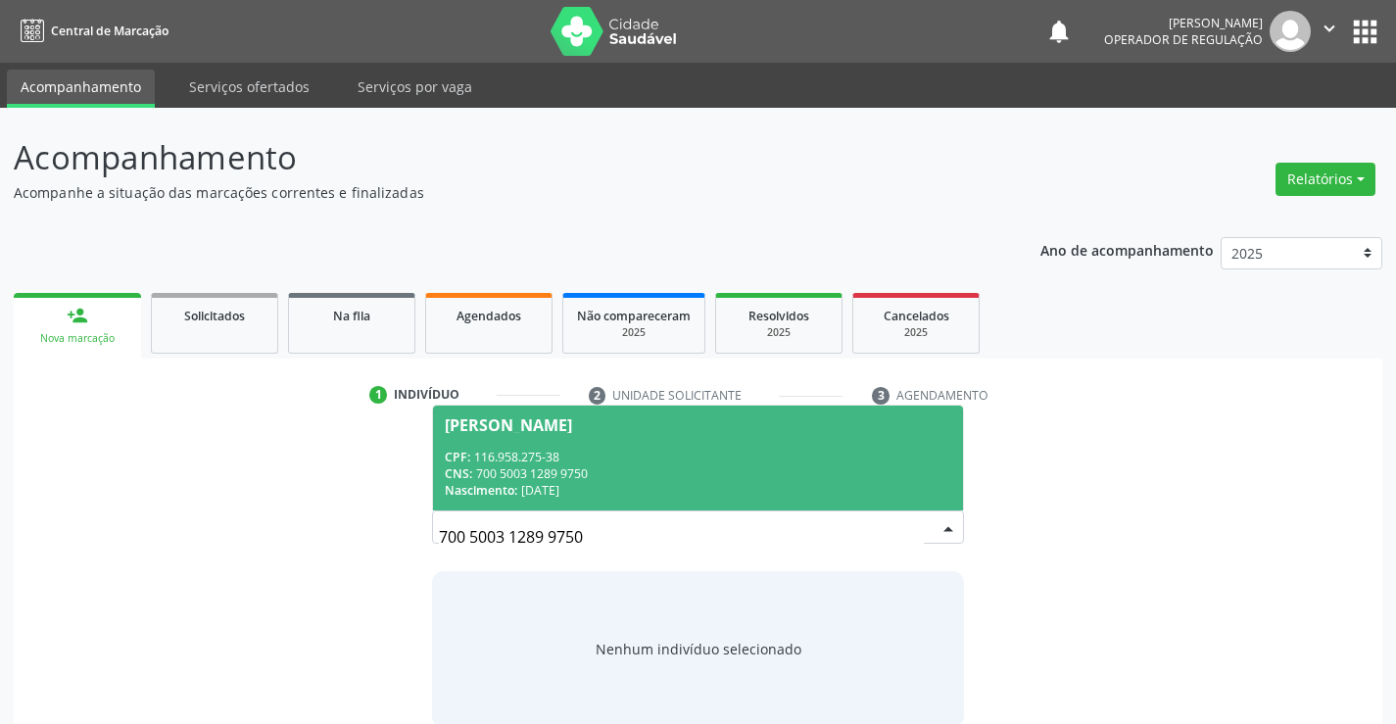
click at [567, 436] on span "[PERSON_NAME] CPF: 116.958.275-38 CNS: 700 5003 1289 9750 Nascimento: [DATE]" at bounding box center [697, 458] width 529 height 105
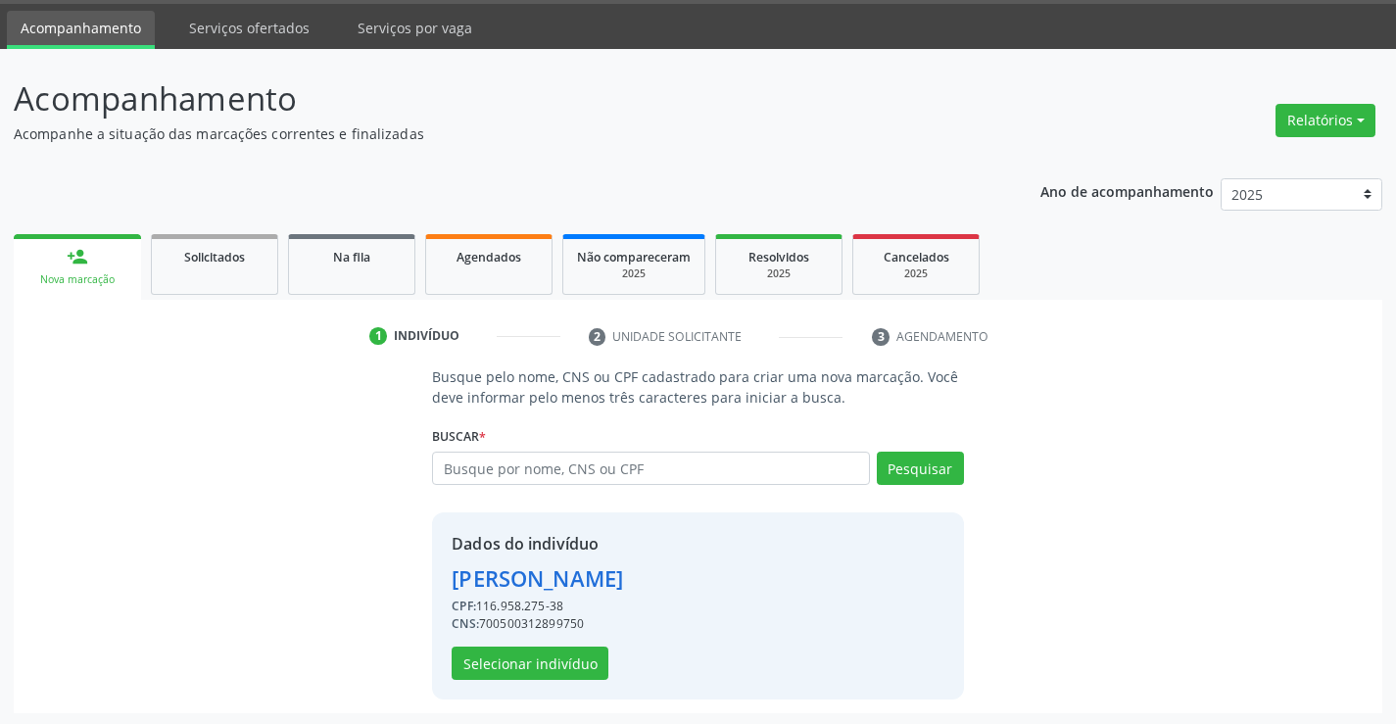
scroll to position [62, 0]
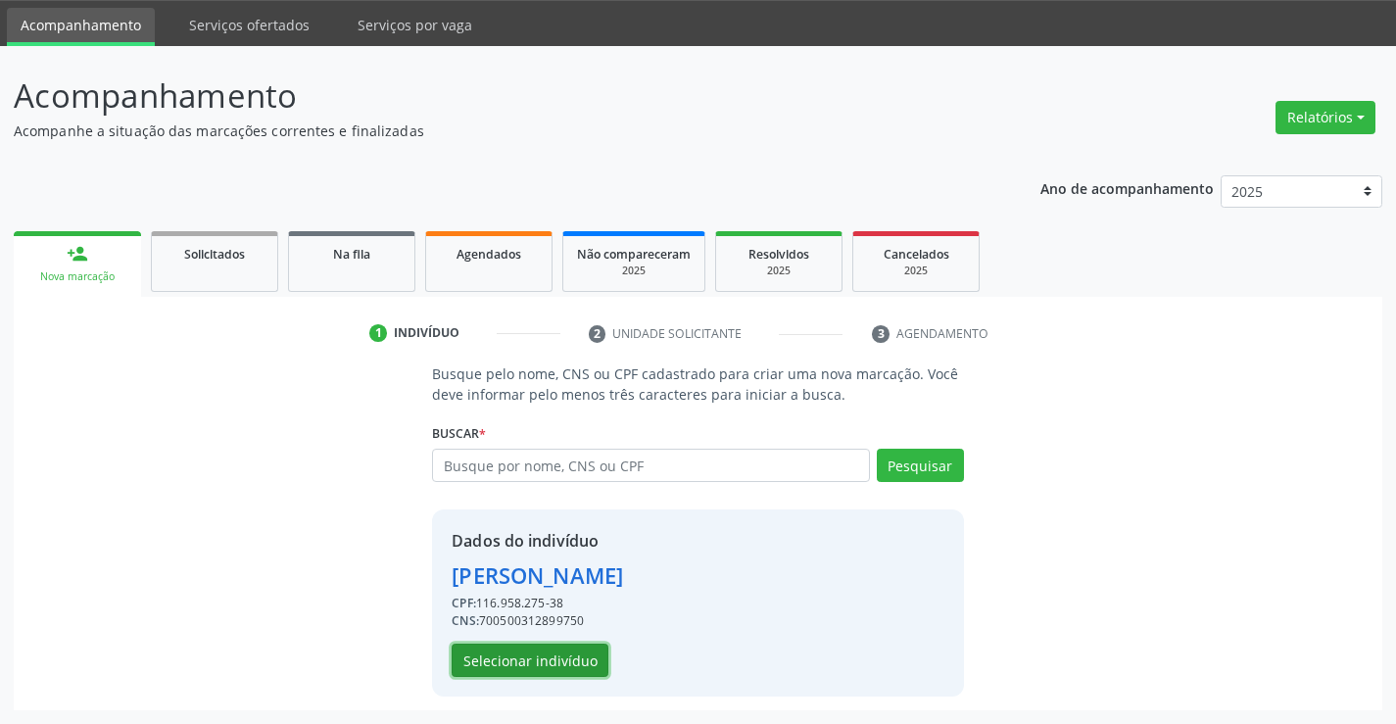
click at [509, 656] on button "Selecionar indivíduo" at bounding box center [530, 660] width 157 height 33
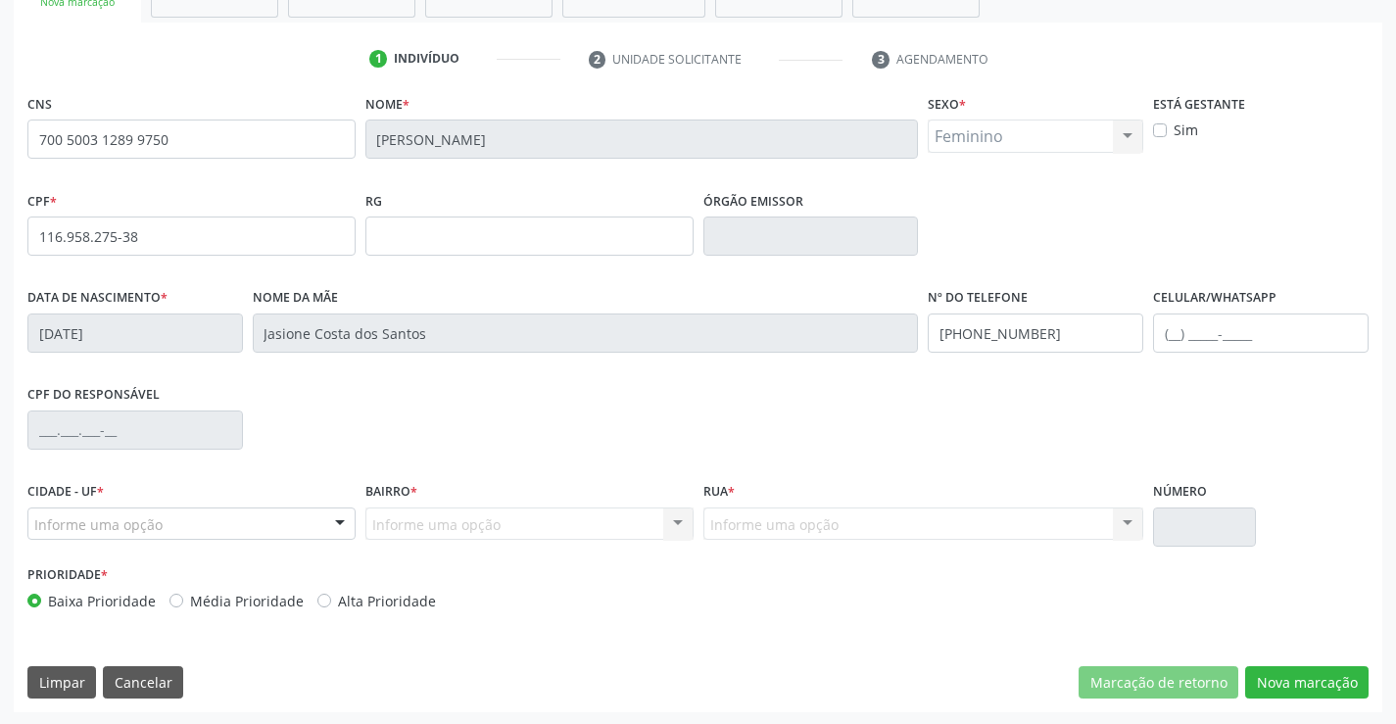
scroll to position [338, 0]
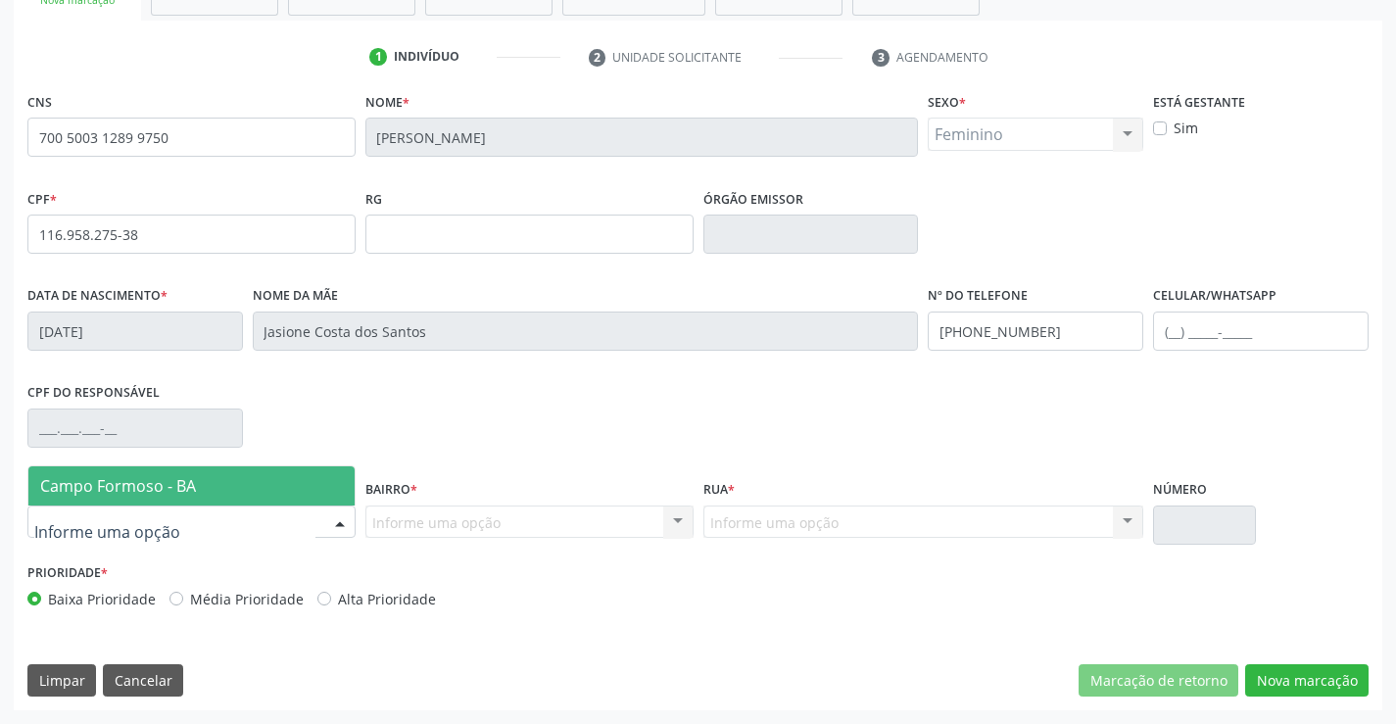
click at [337, 518] on div at bounding box center [339, 523] width 29 height 33
click at [265, 484] on span "Campo Formoso - BA" at bounding box center [191, 485] width 326 height 39
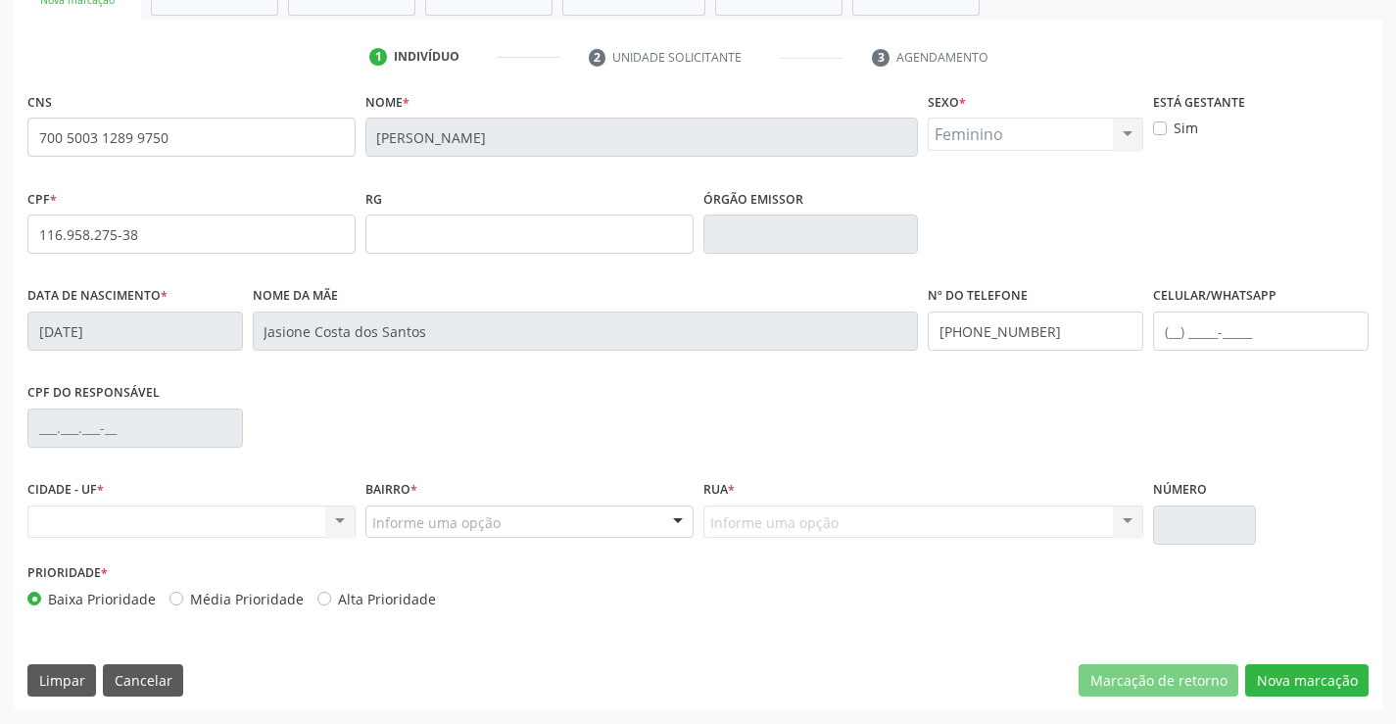
click at [678, 517] on div at bounding box center [677, 523] width 29 height 33
click at [335, 520] on div "Nenhum resultado encontrado para: " " Não há nenhuma opção para ser exibida." at bounding box center [191, 522] width 328 height 33
click at [341, 518] on div "Nenhum resultado encontrado para: " " Não há nenhuma opção para ser exibida." at bounding box center [191, 522] width 328 height 33
click at [338, 519] on div "Nenhum resultado encontrado para: " " Não há nenhuma opção para ser exibida." at bounding box center [191, 522] width 328 height 33
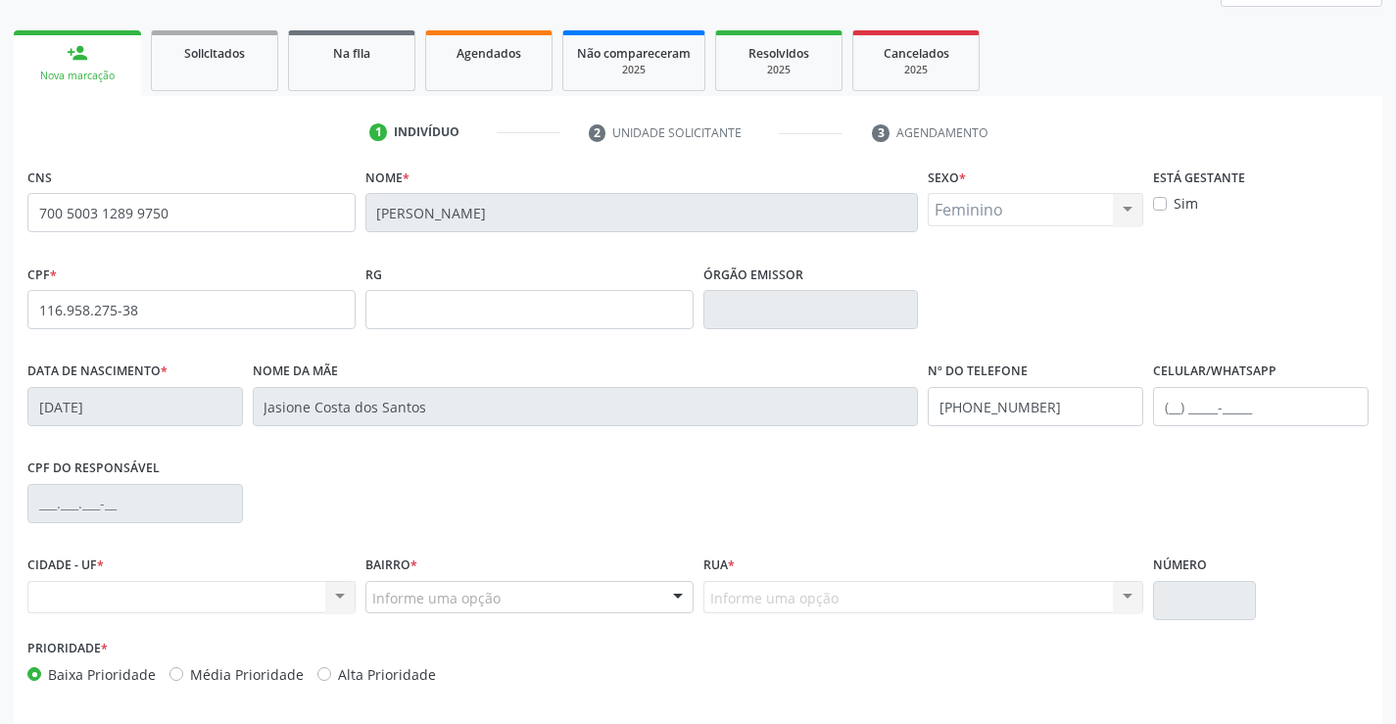
scroll to position [265, 0]
click at [512, 61] on link "Agendados" at bounding box center [488, 58] width 127 height 61
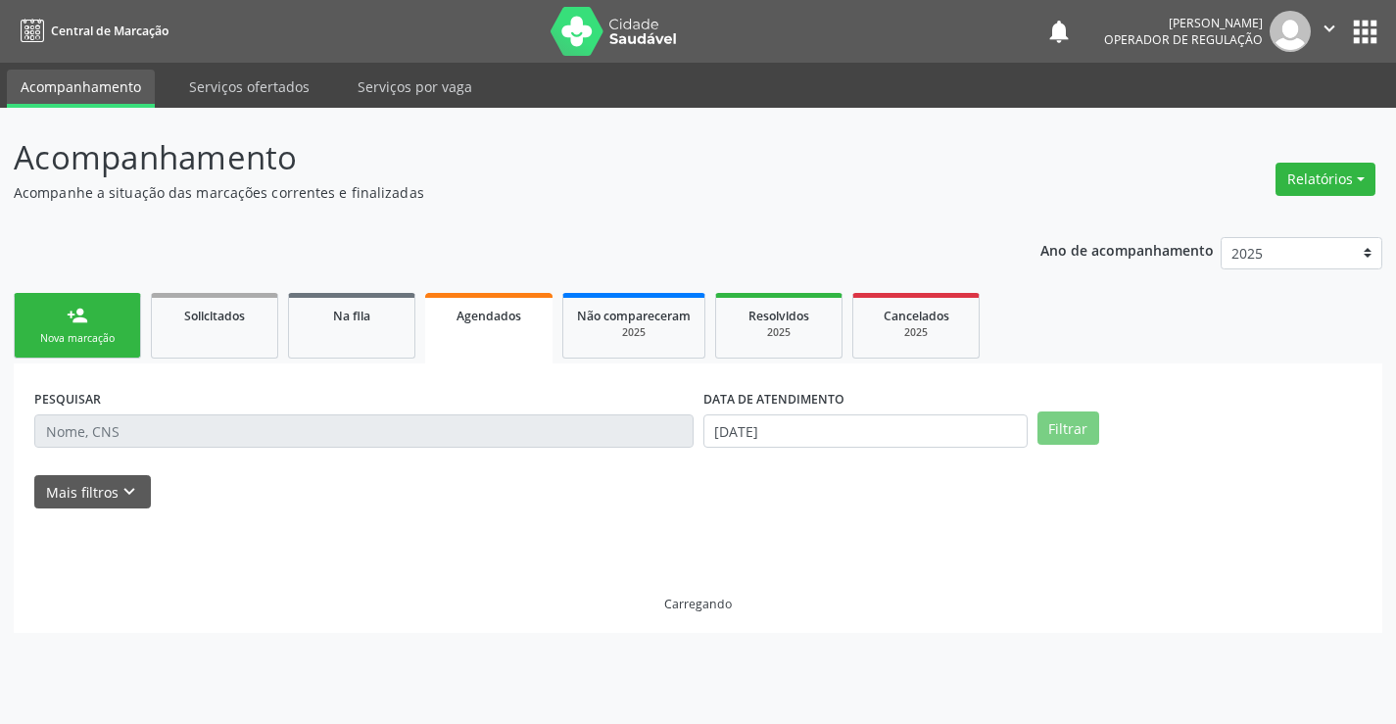
scroll to position [0, 0]
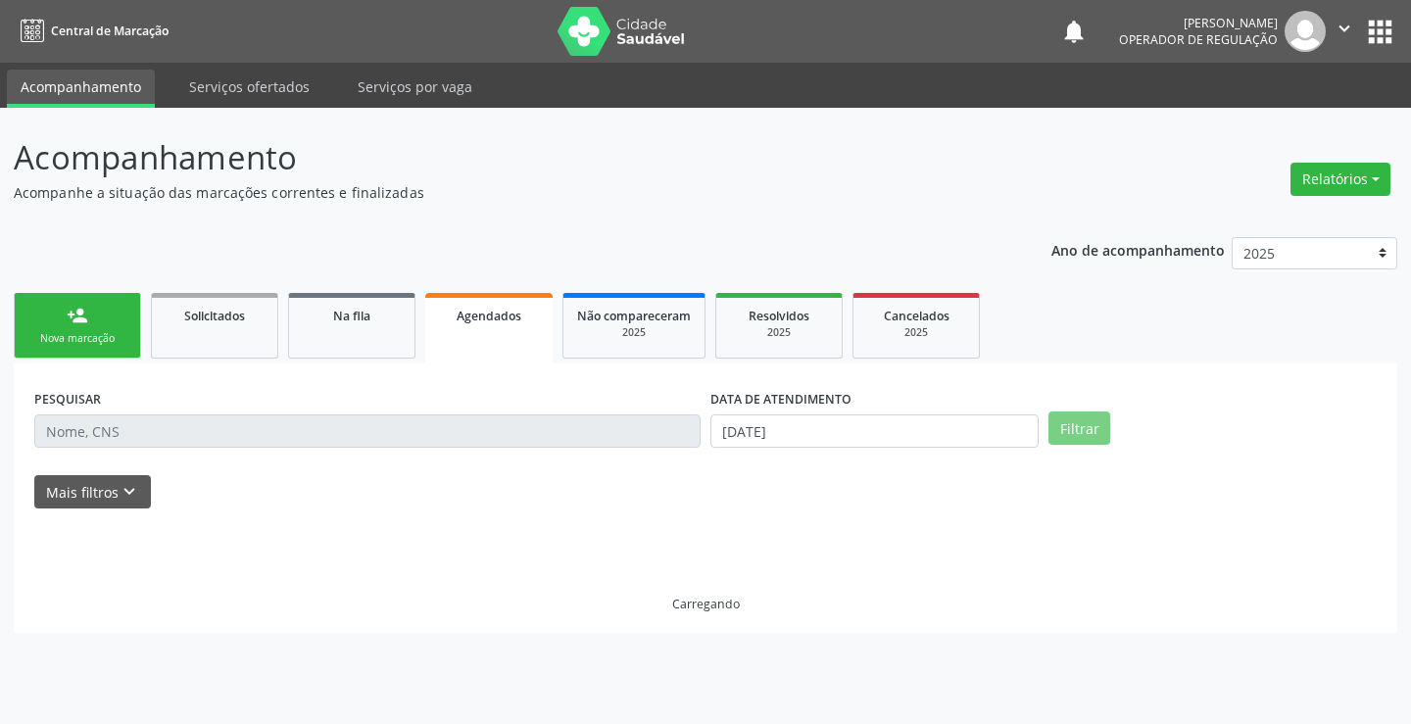
click at [70, 334] on div "Nova marcação" at bounding box center [77, 338] width 98 height 15
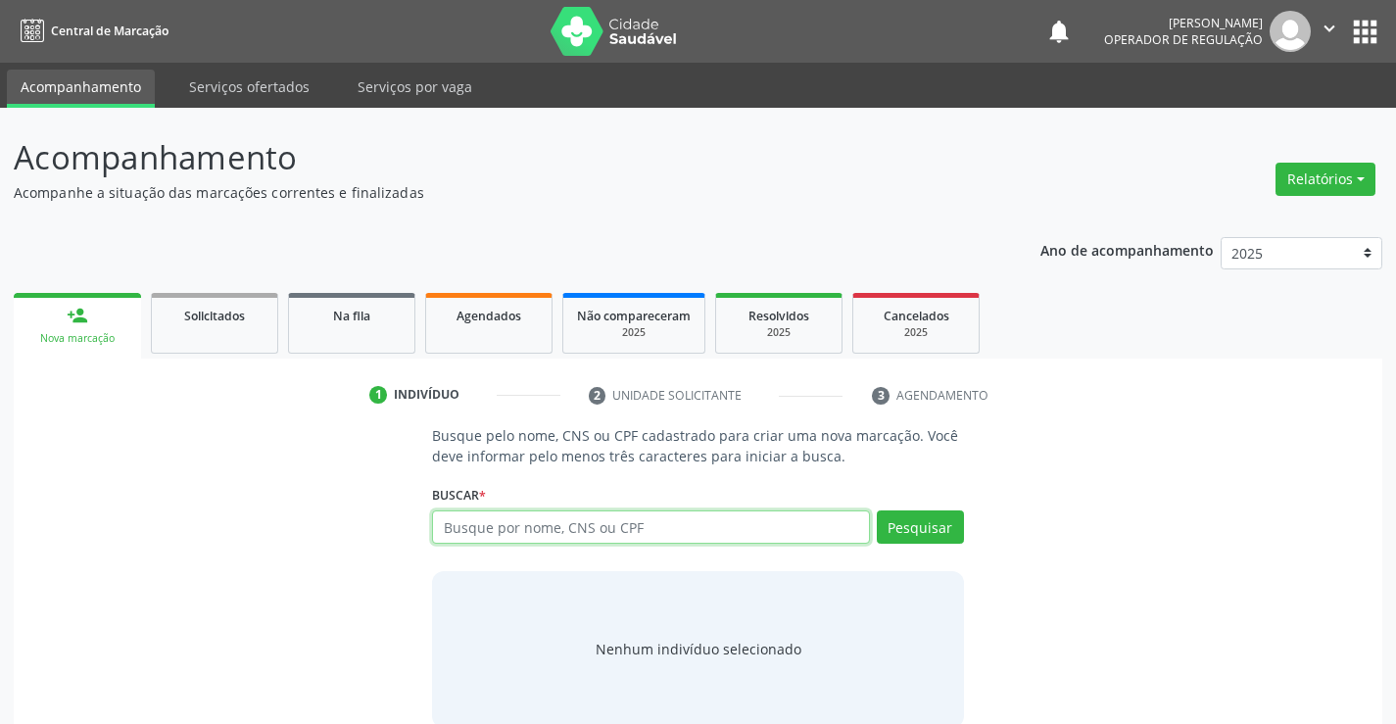
click at [481, 536] on input "text" at bounding box center [650, 527] width 437 height 33
type input "706407164152381"
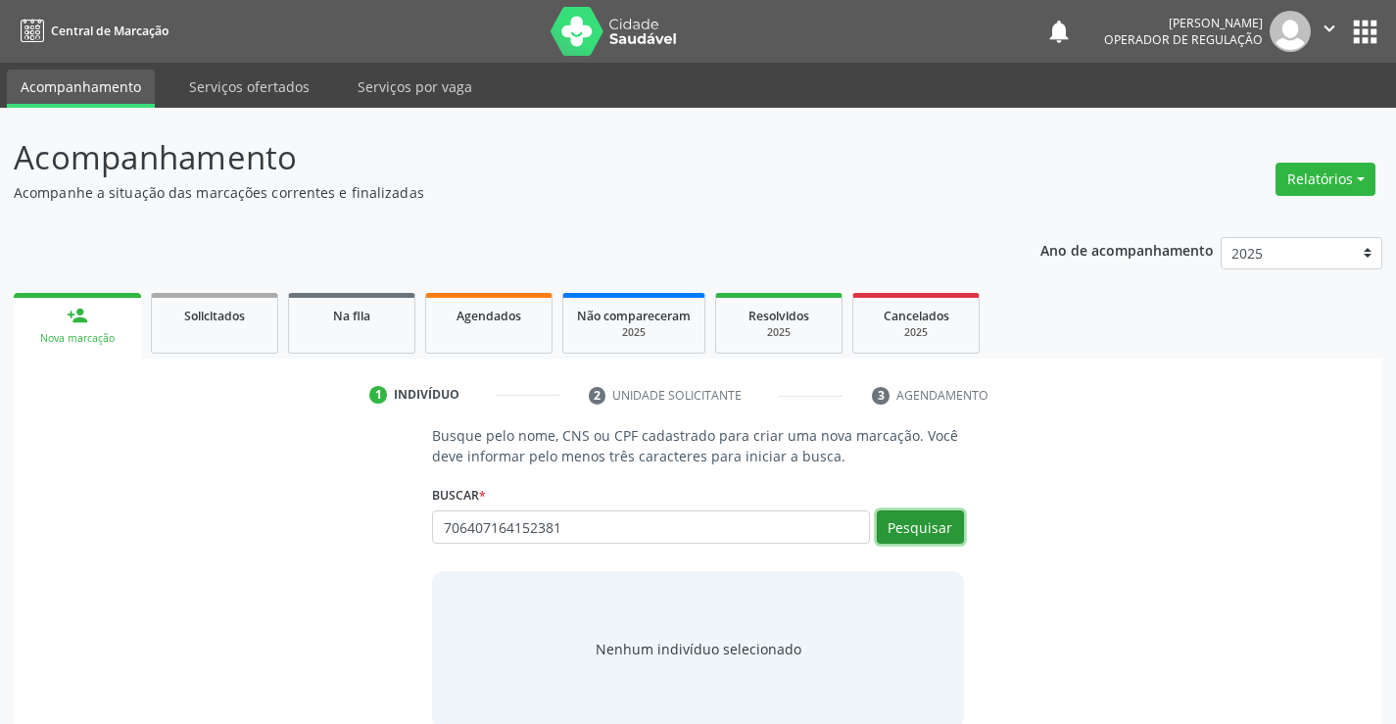
click at [908, 523] on button "Pesquisar" at bounding box center [920, 527] width 87 height 33
type input "706407164152381"
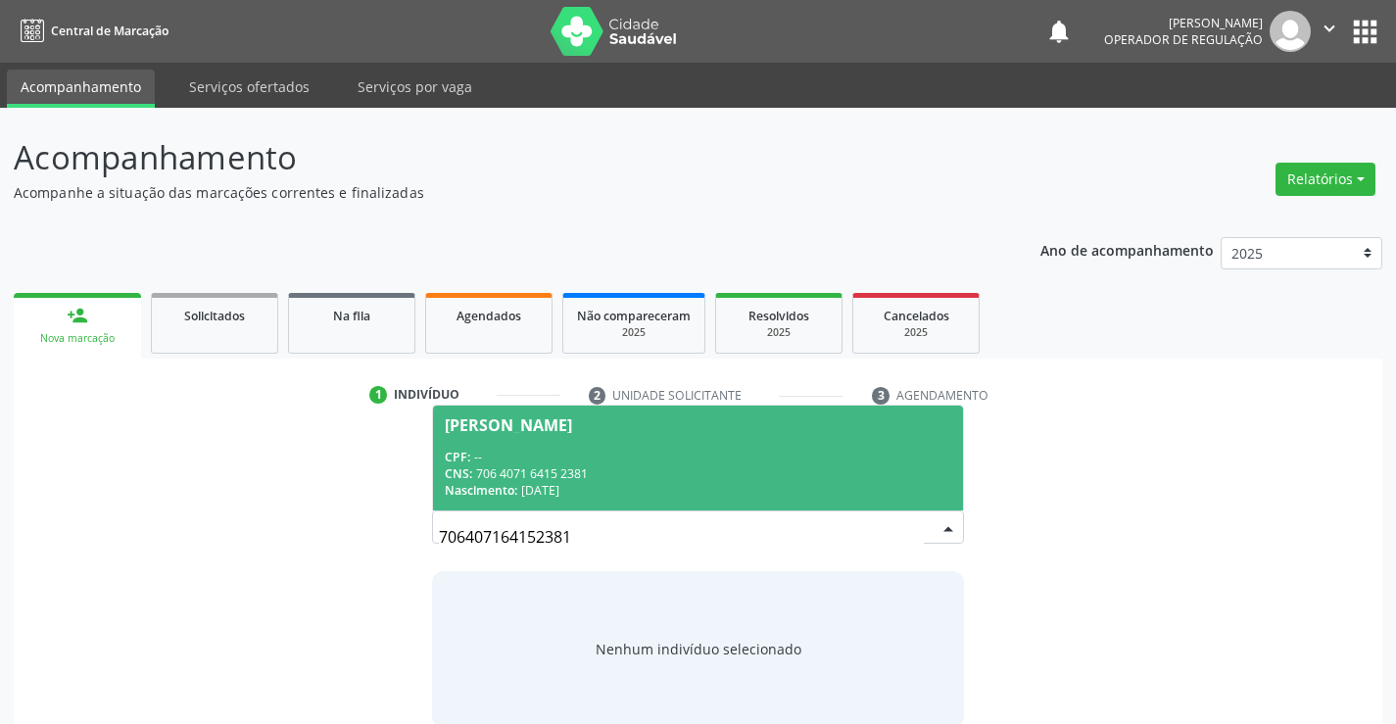
click at [523, 432] on div "[PERSON_NAME]" at bounding box center [508, 425] width 127 height 16
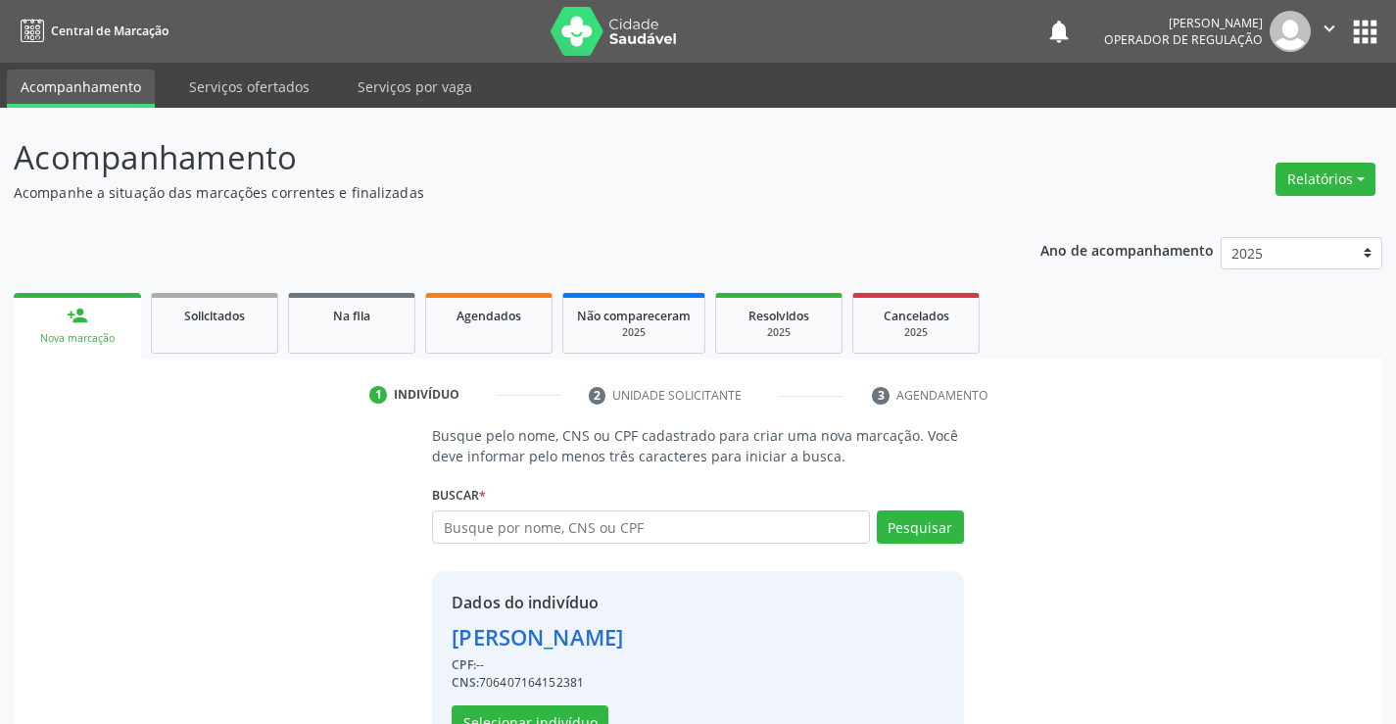
scroll to position [62, 0]
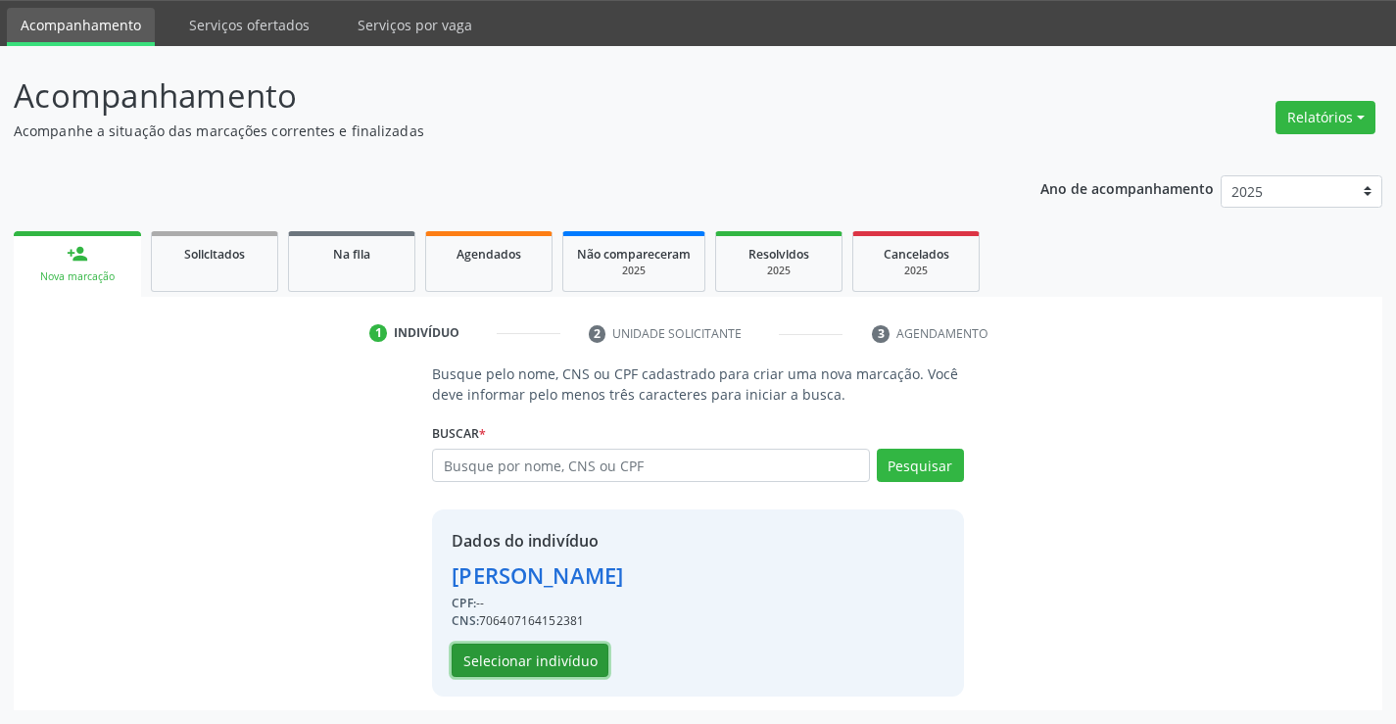
click at [503, 656] on button "Selecionar indivíduo" at bounding box center [530, 660] width 157 height 33
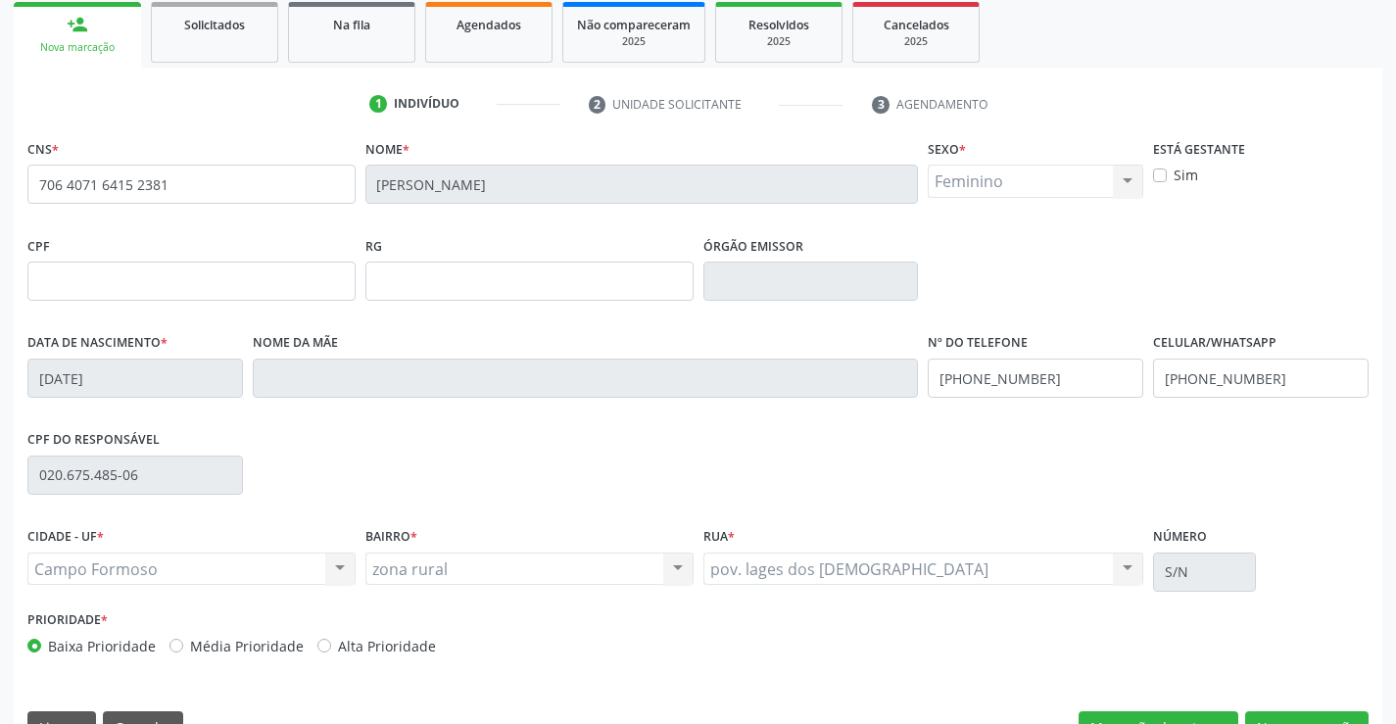
scroll to position [338, 0]
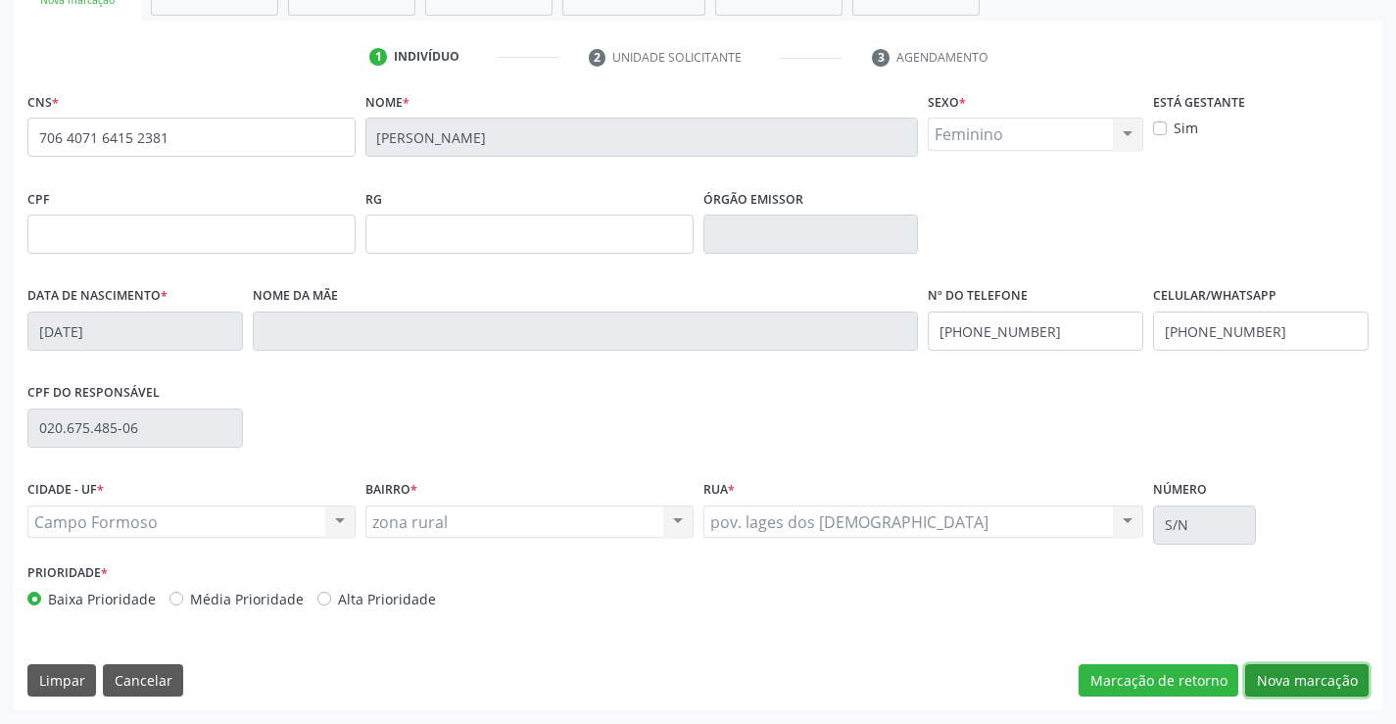
click at [1294, 685] on button "Nova marcação" at bounding box center [1306, 680] width 123 height 33
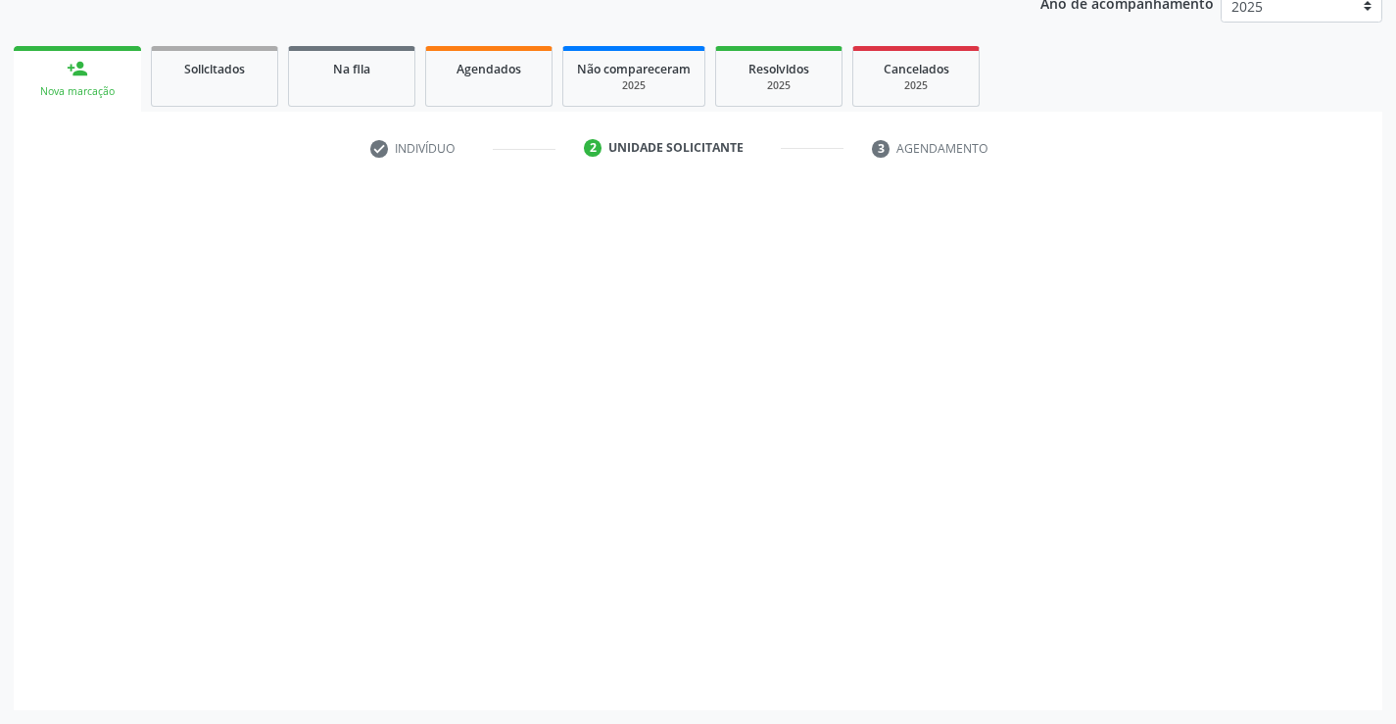
scroll to position [247, 0]
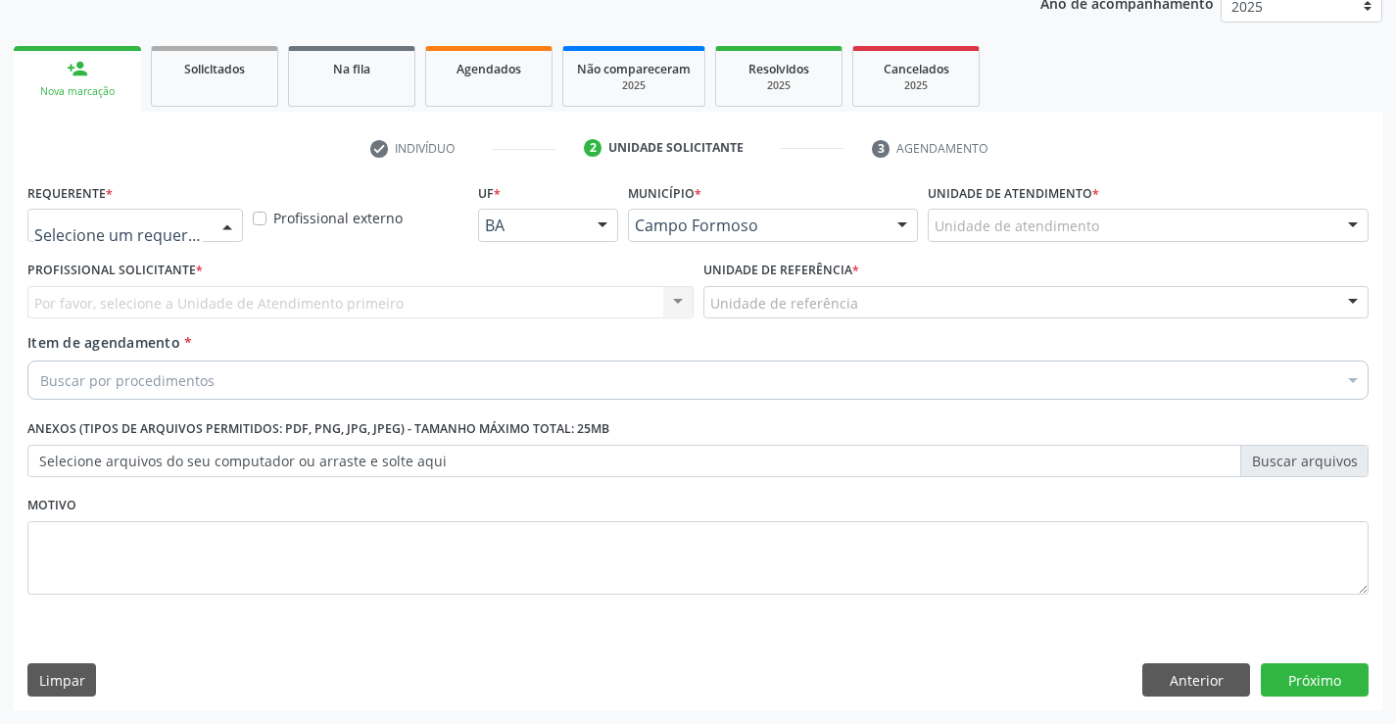
click at [227, 222] on div at bounding box center [227, 226] width 29 height 33
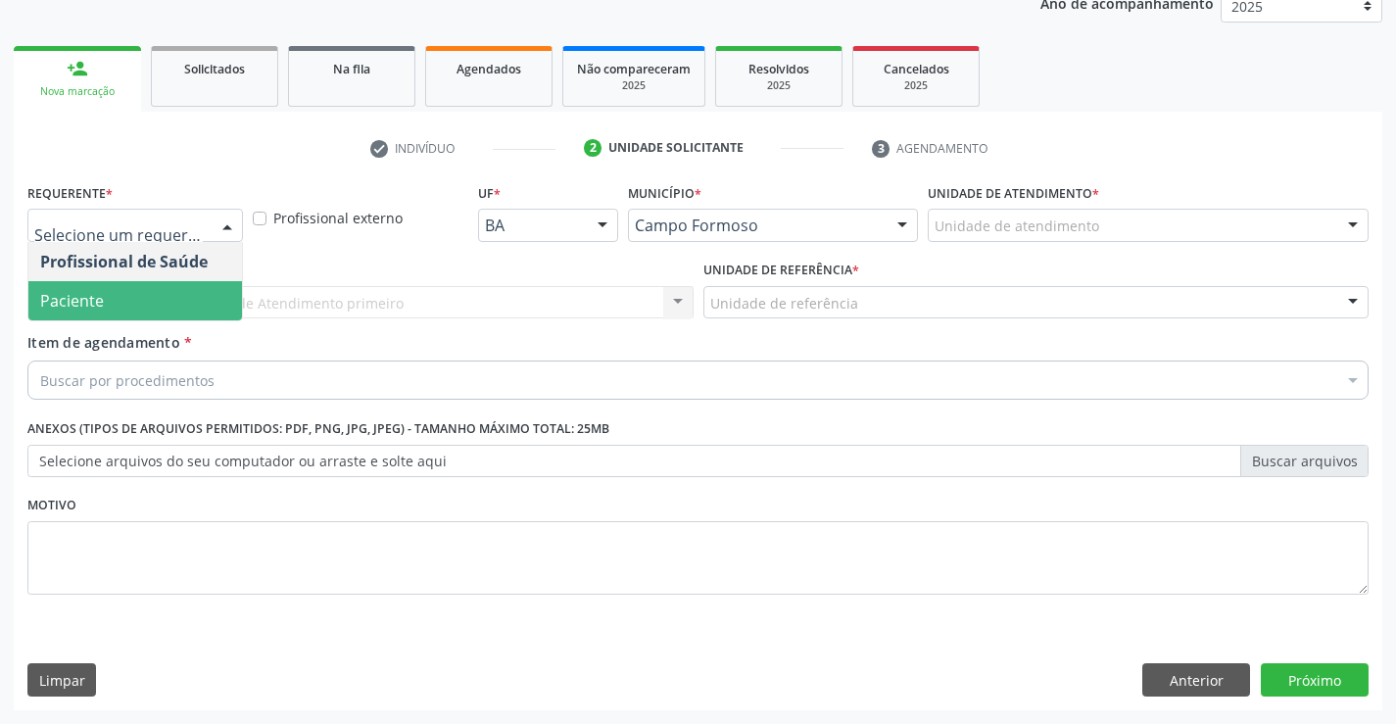
click at [94, 302] on span "Paciente" at bounding box center [72, 301] width 64 height 22
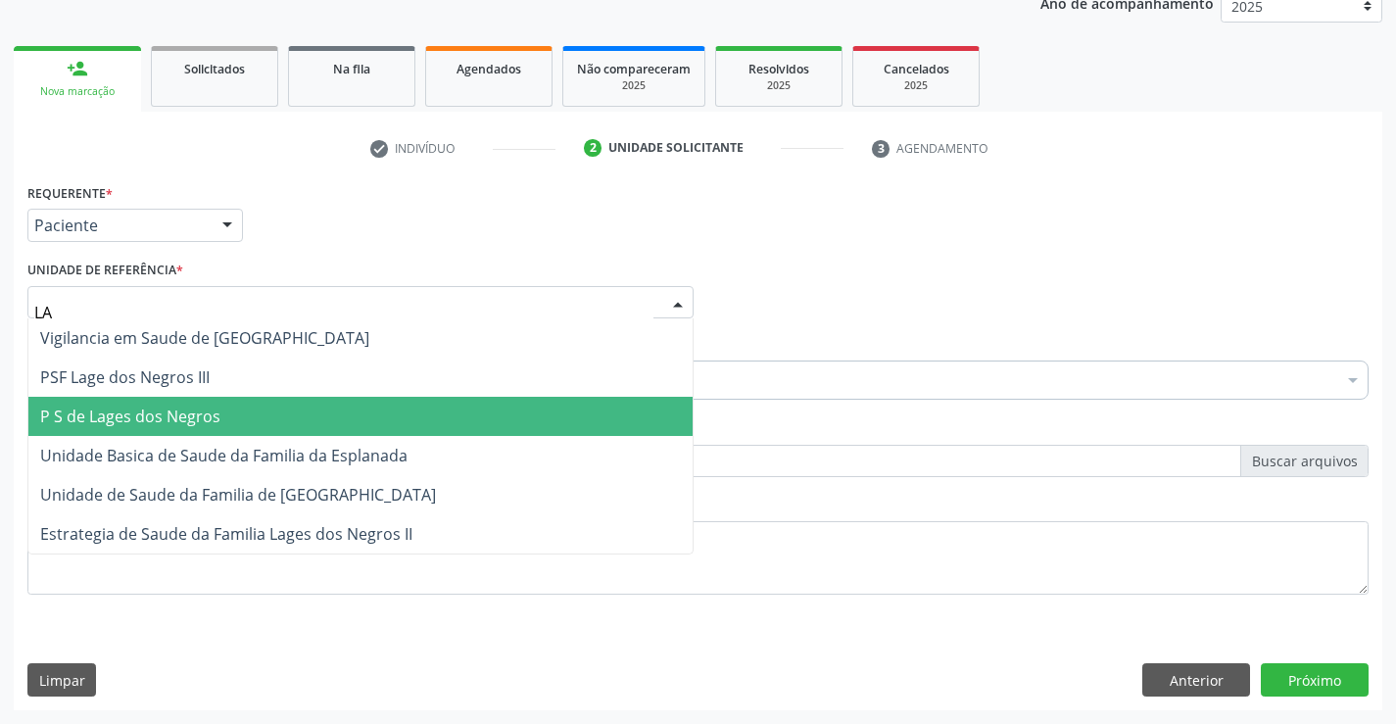
type input "LAG"
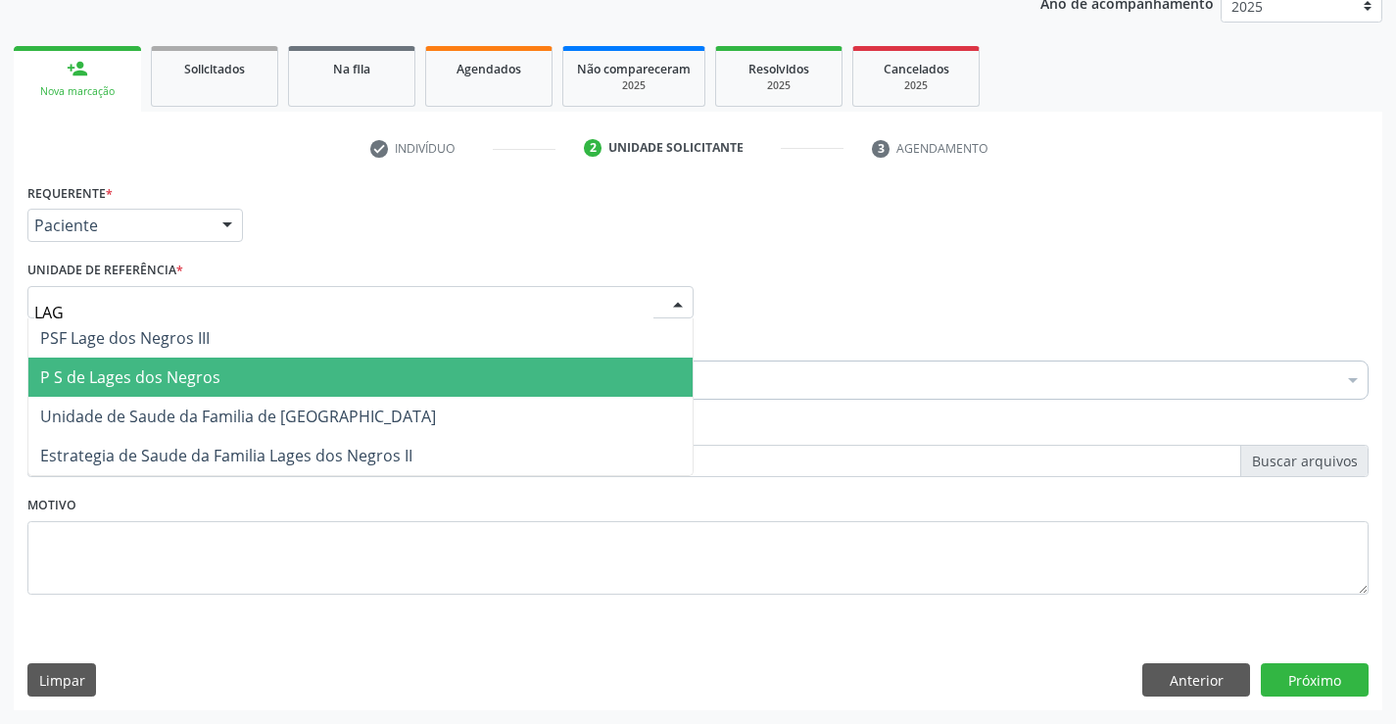
click at [166, 367] on span "P S de Lages dos Negros" at bounding box center [130, 377] width 180 height 22
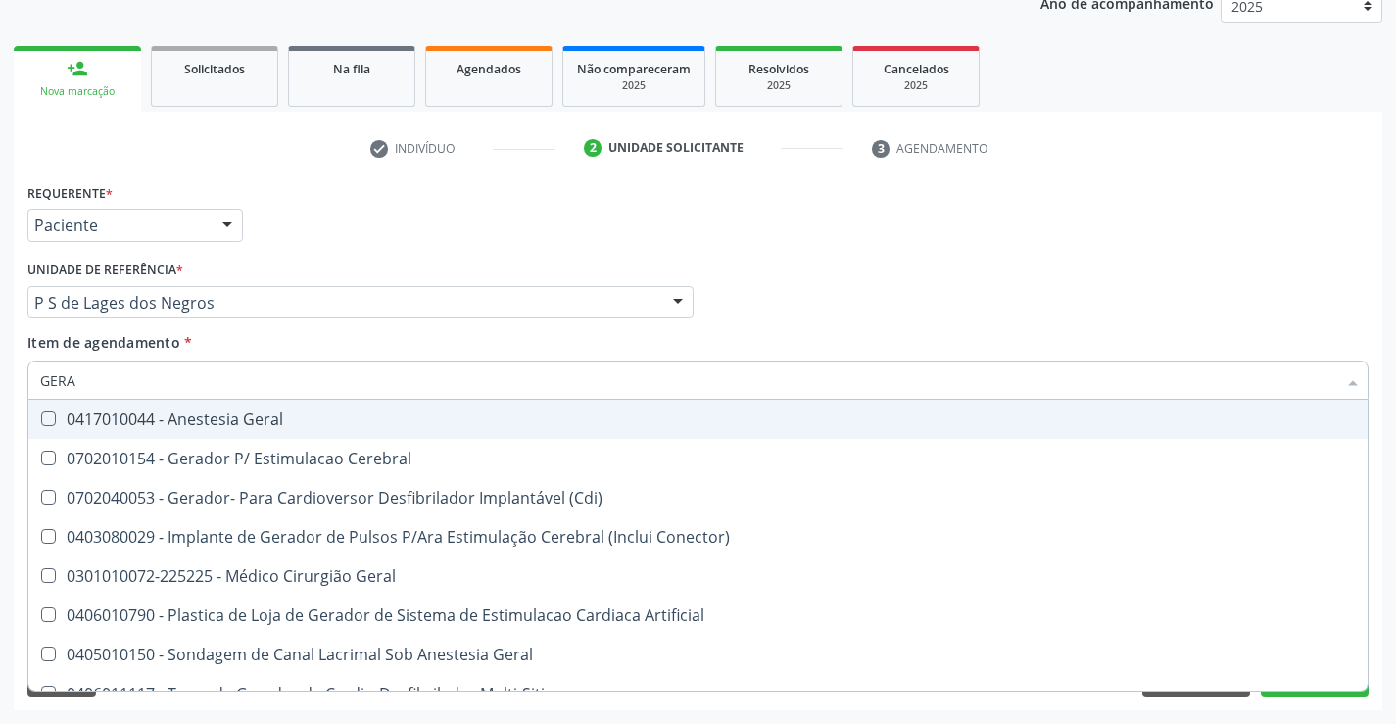
type input "GERAL"
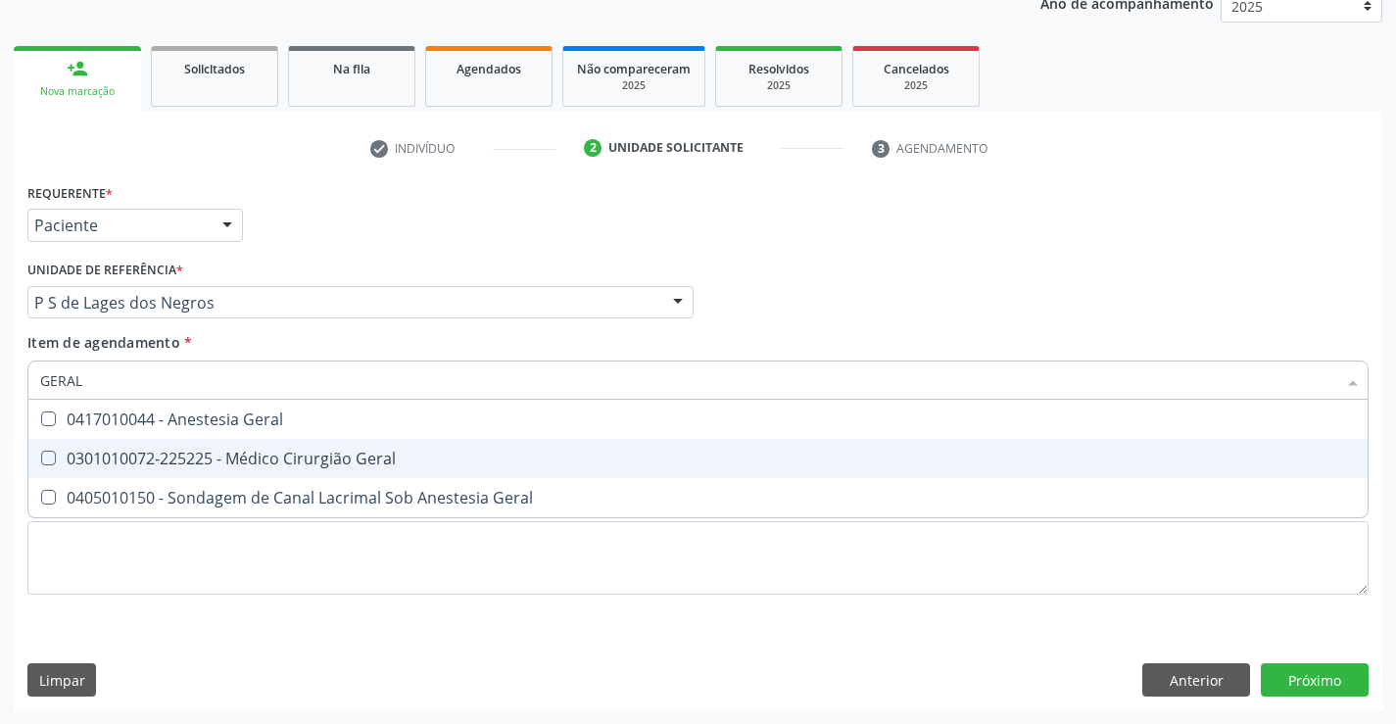
click at [296, 456] on div "0301010072-225225 - Médico Cirurgião Geral" at bounding box center [698, 459] width 1316 height 16
checkbox Geral "true"
click at [1294, 675] on div "Requerente * Paciente Profissional de Saúde Paciente Nenhum resultado encontrad…" at bounding box center [698, 444] width 1369 height 532
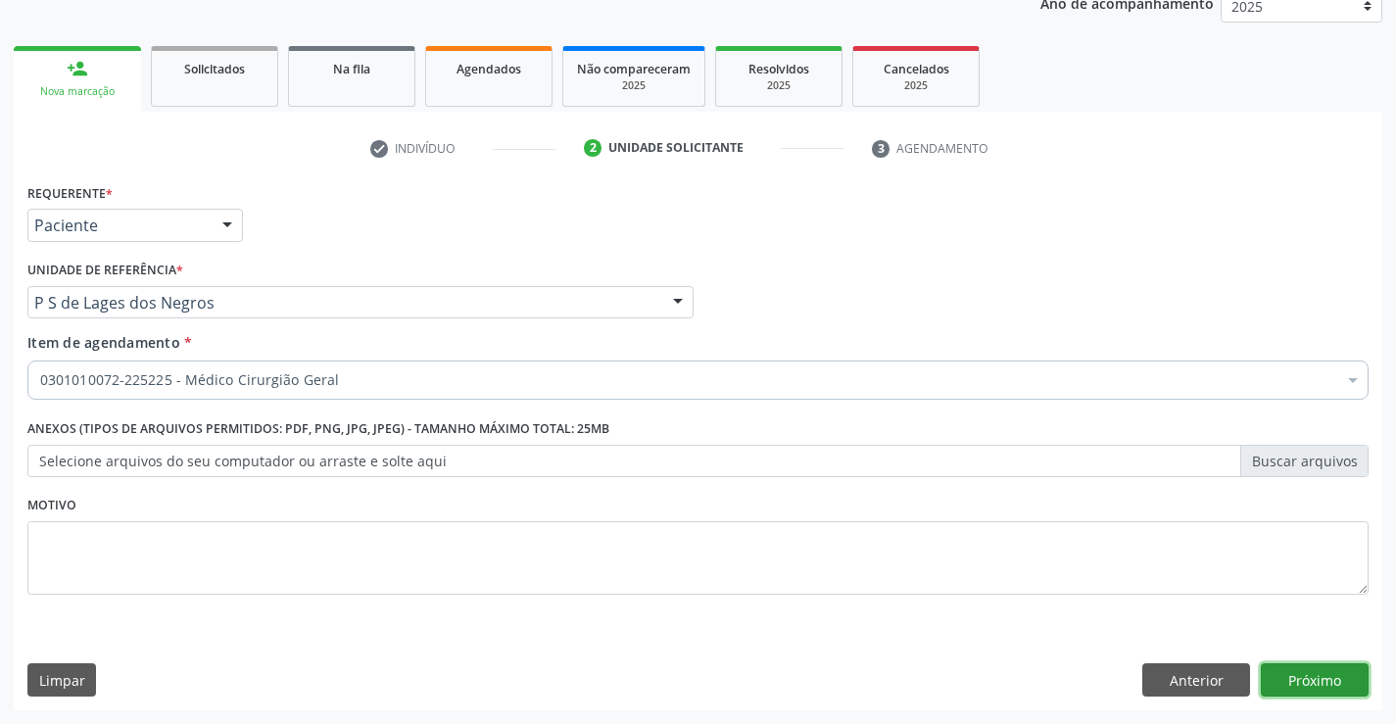
click at [1327, 677] on button "Próximo" at bounding box center [1315, 679] width 108 height 33
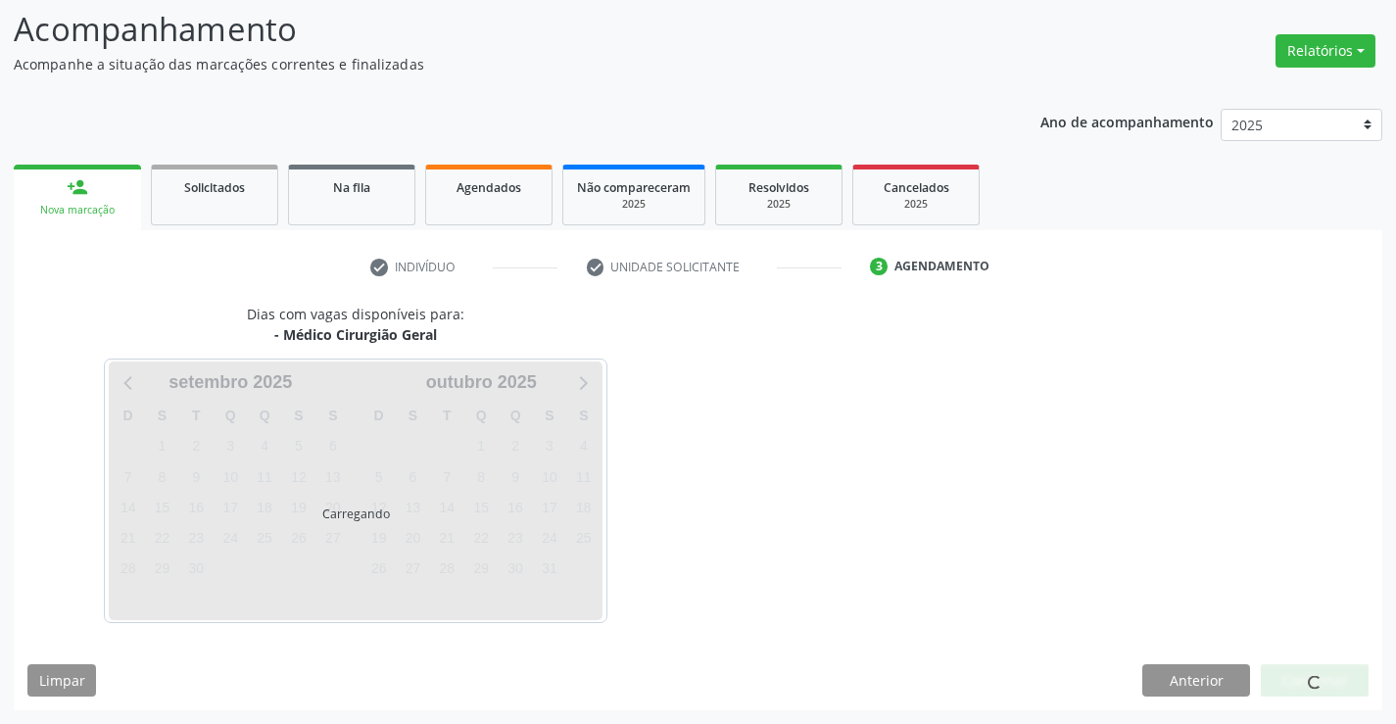
scroll to position [128, 0]
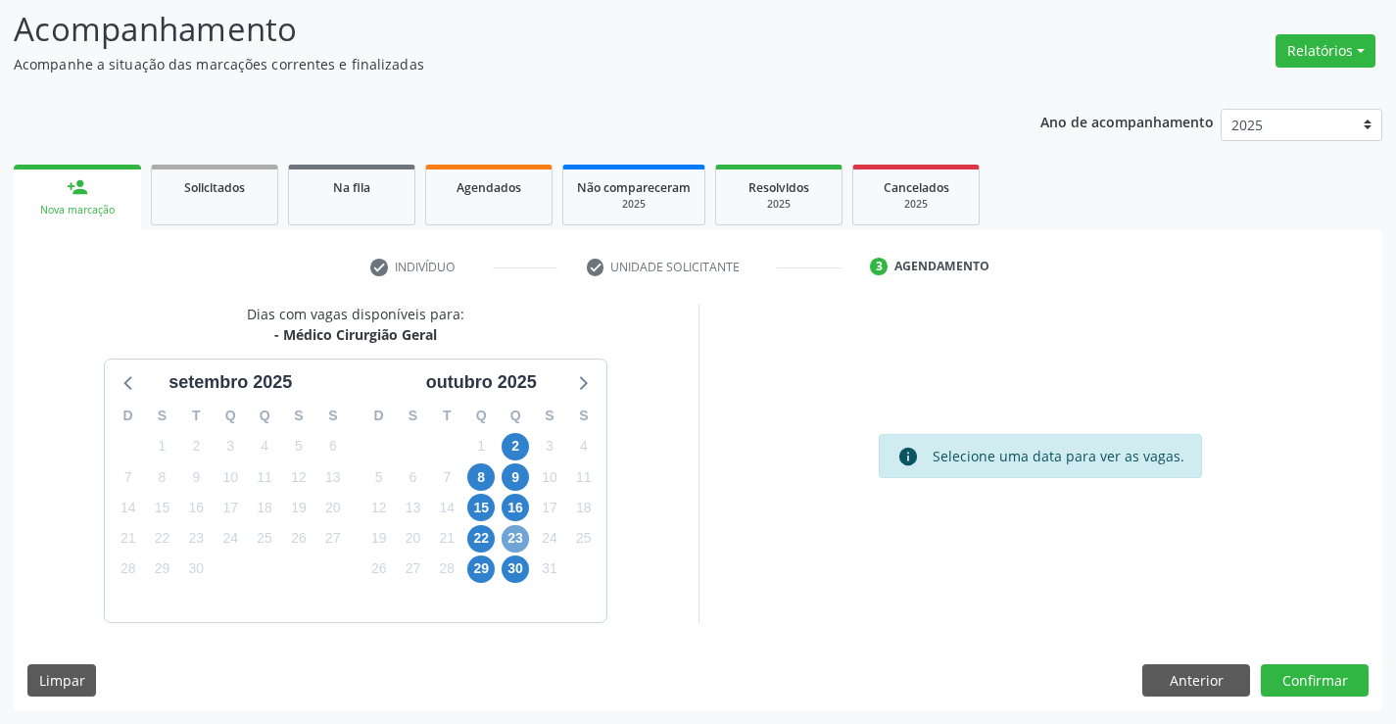
click at [514, 535] on span "23" at bounding box center [515, 538] width 27 height 27
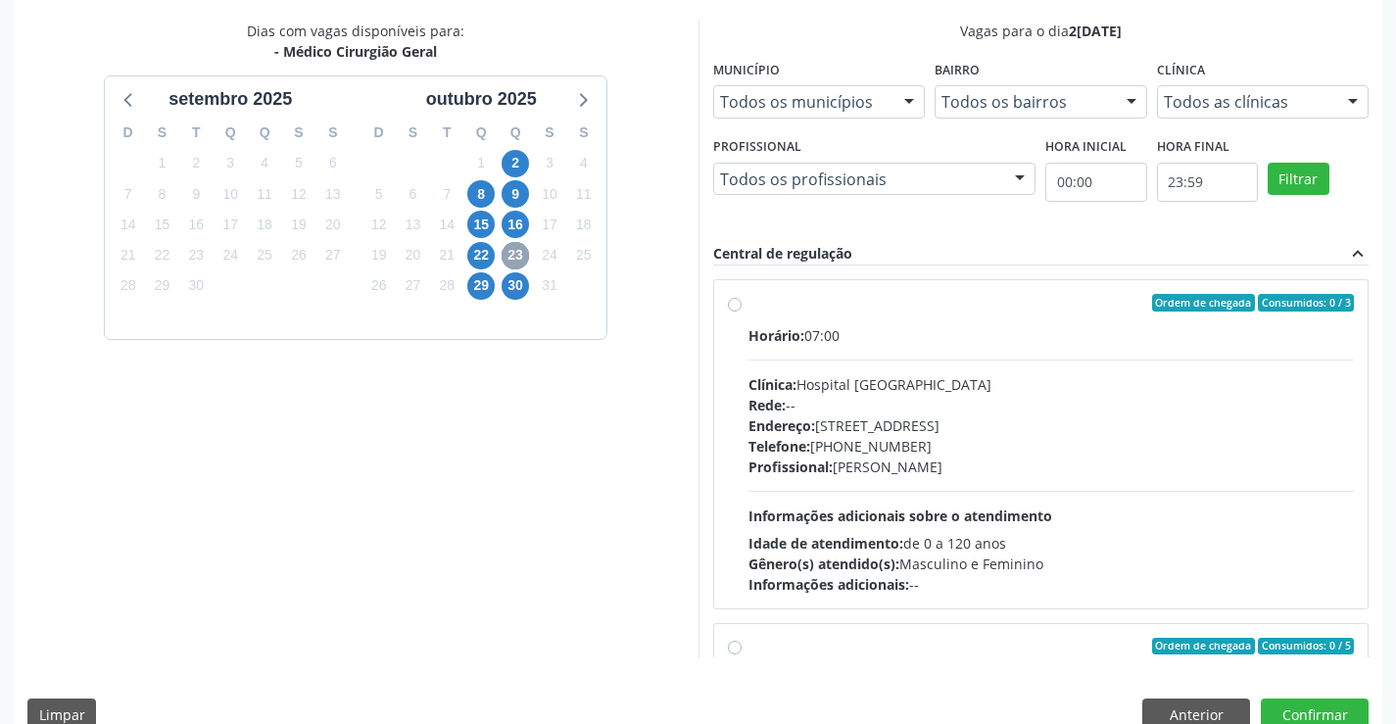
scroll to position [414, 0]
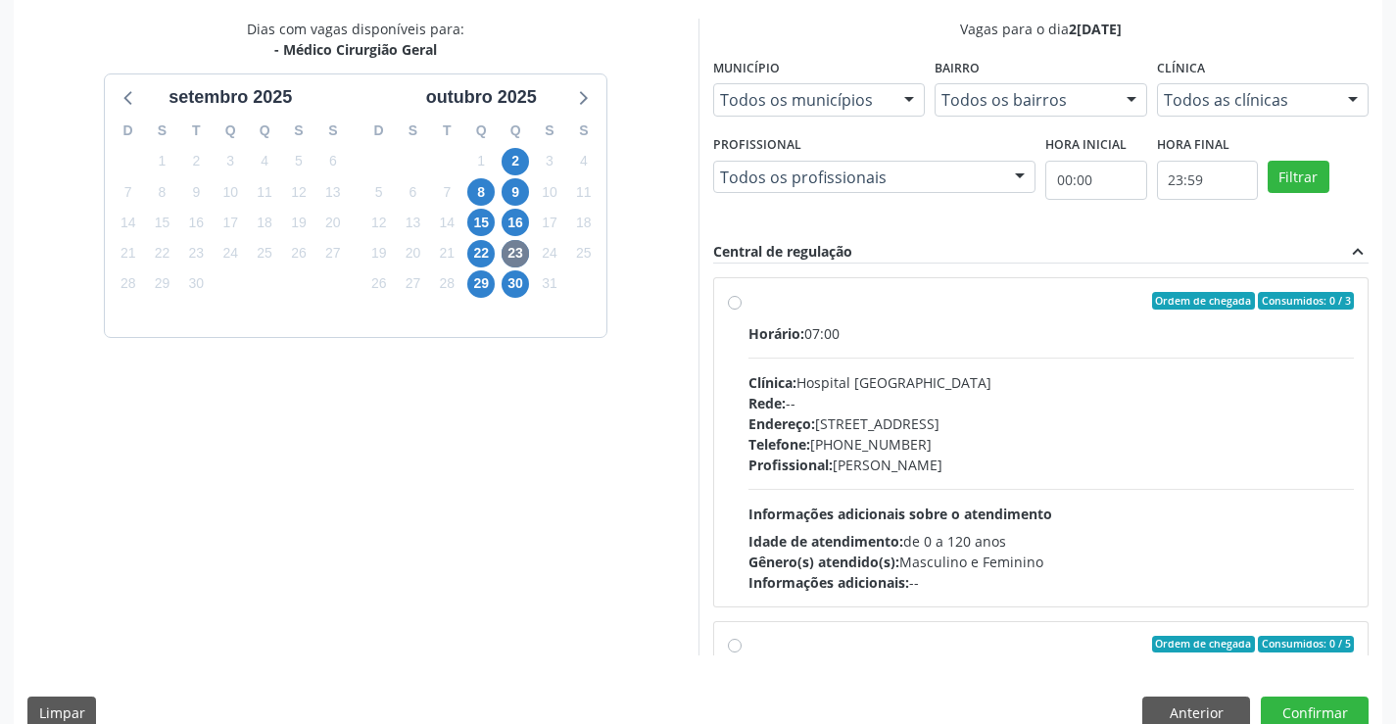
click at [749, 299] on label "Ordem de chegada Consumidos: 0 / 3 Horário: 07:00 Clínica: Hospital [GEOGRAPHIC…" at bounding box center [1052, 442] width 607 height 301
click at [730, 299] on input "Ordem de chegada Consumidos: 0 / 3 Horário: 07:00 Clínica: Hospital [GEOGRAPHIC…" at bounding box center [735, 301] width 14 height 18
radio input "true"
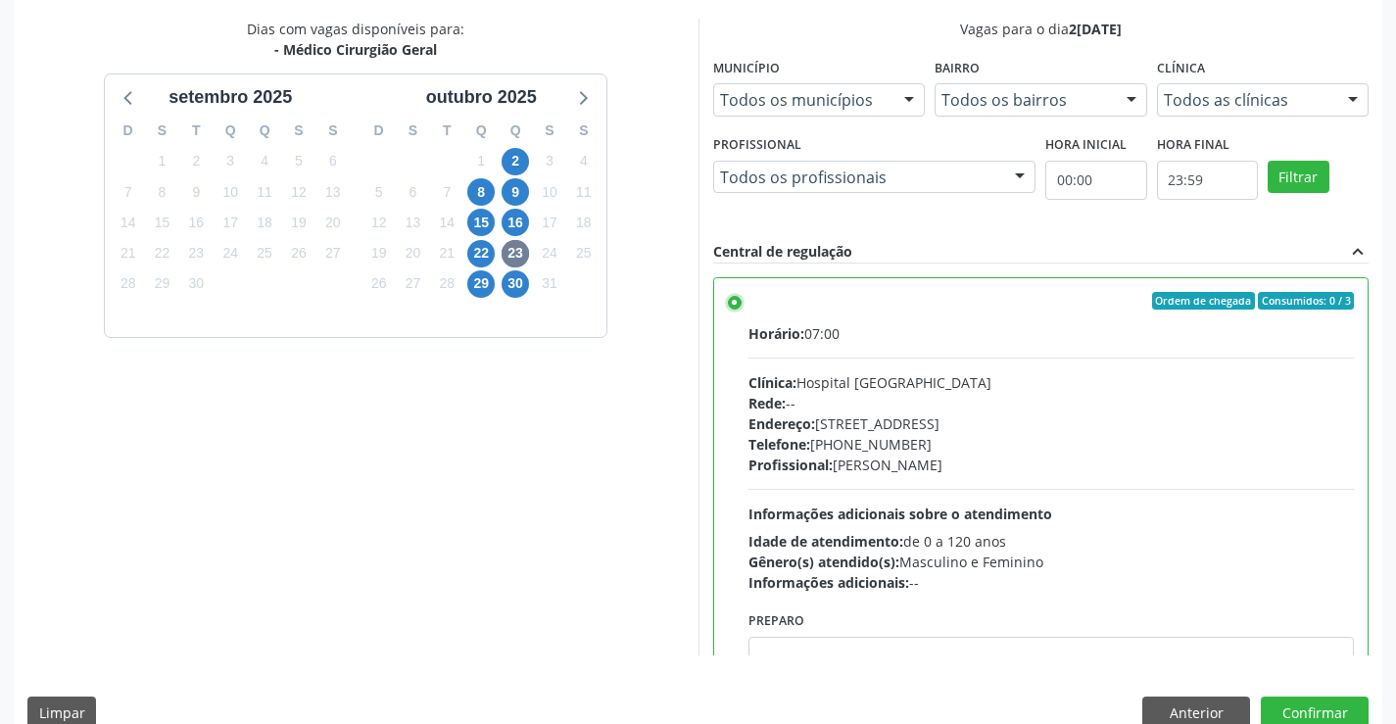
scroll to position [447, 0]
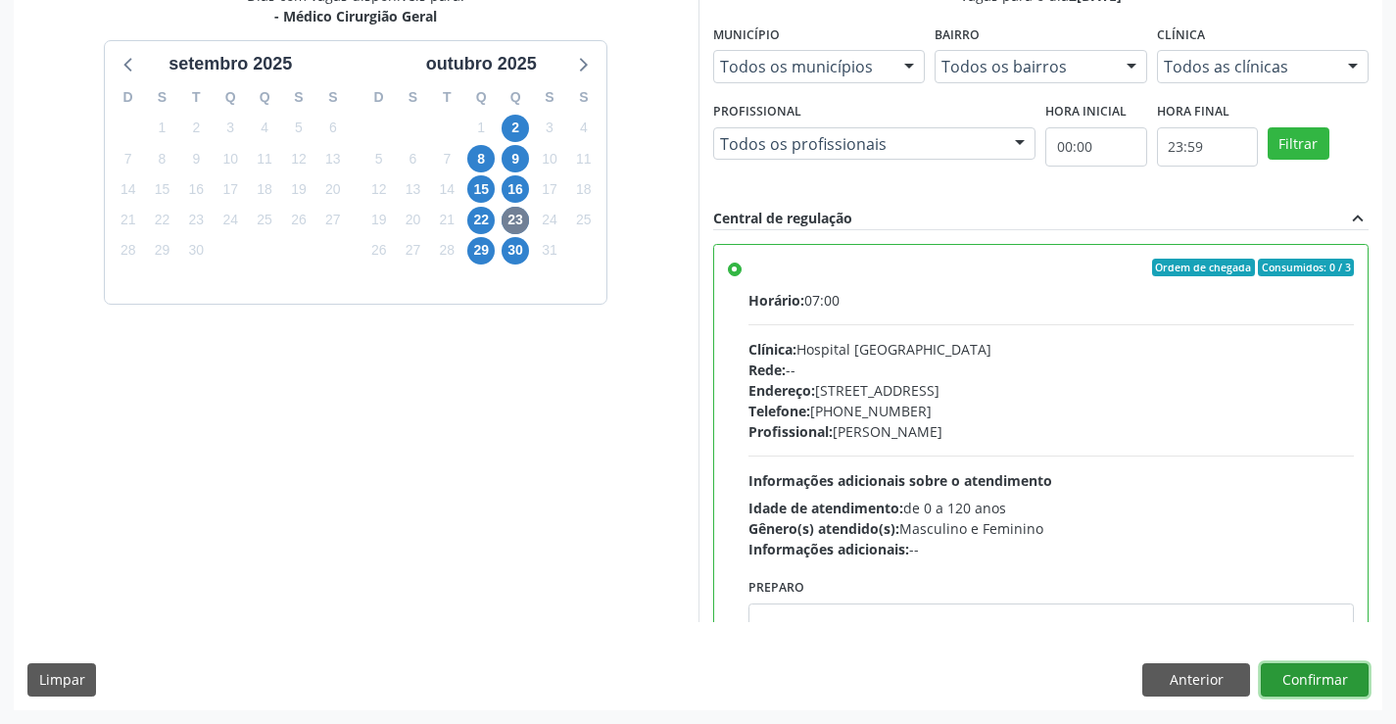
click at [1315, 677] on button "Confirmar" at bounding box center [1315, 679] width 108 height 33
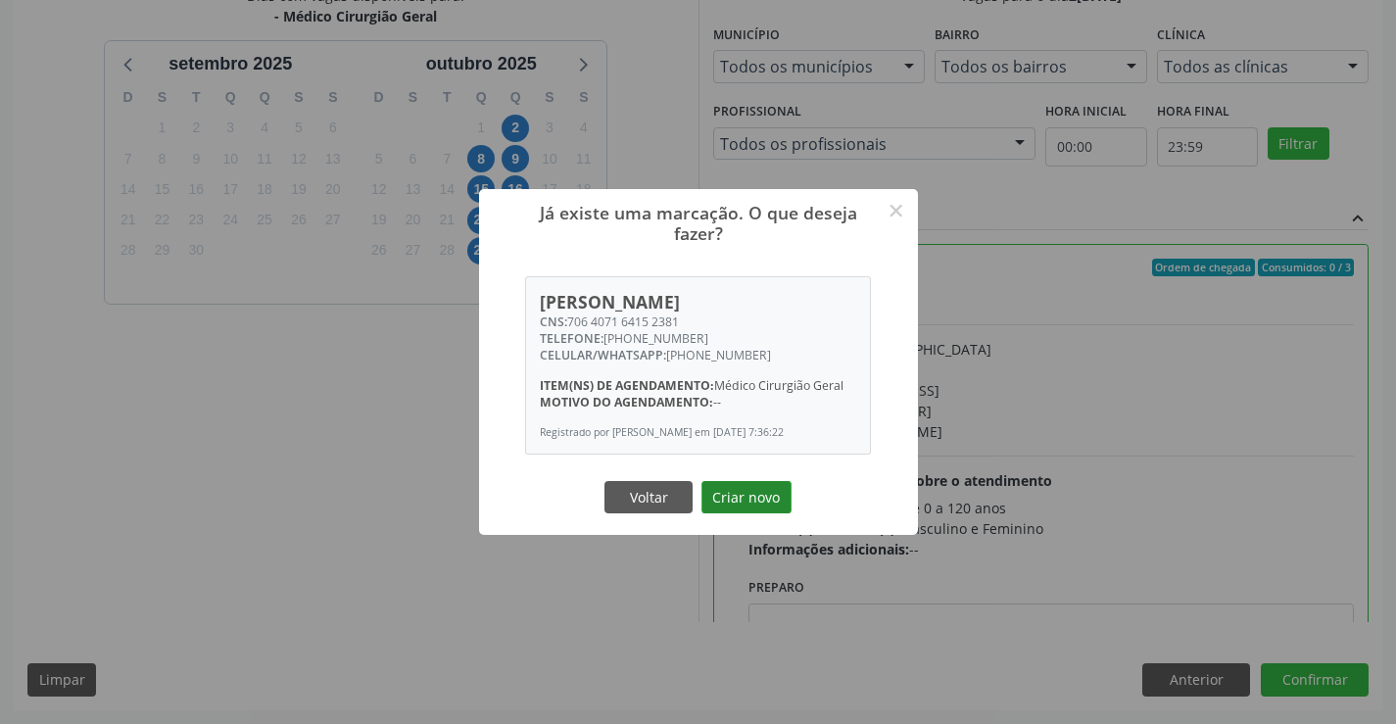
click at [720, 492] on button "Criar novo" at bounding box center [747, 497] width 90 height 33
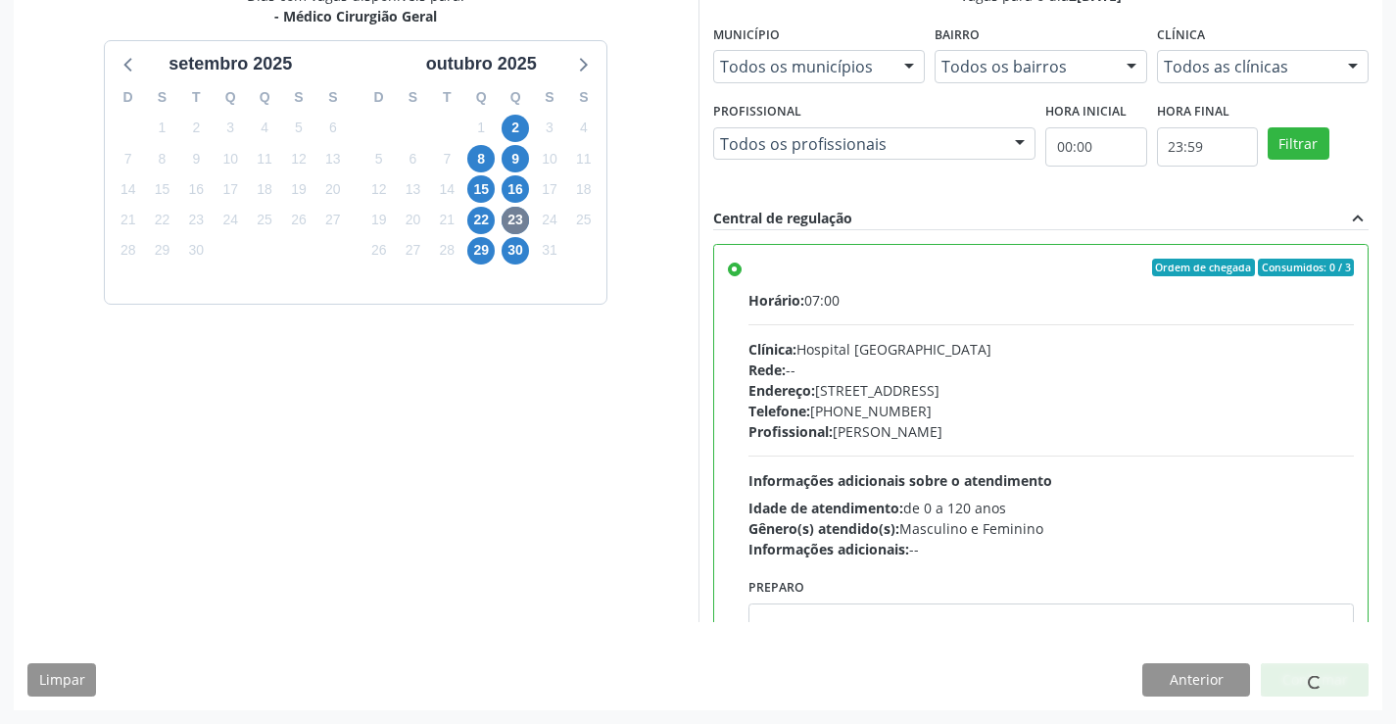
scroll to position [0, 0]
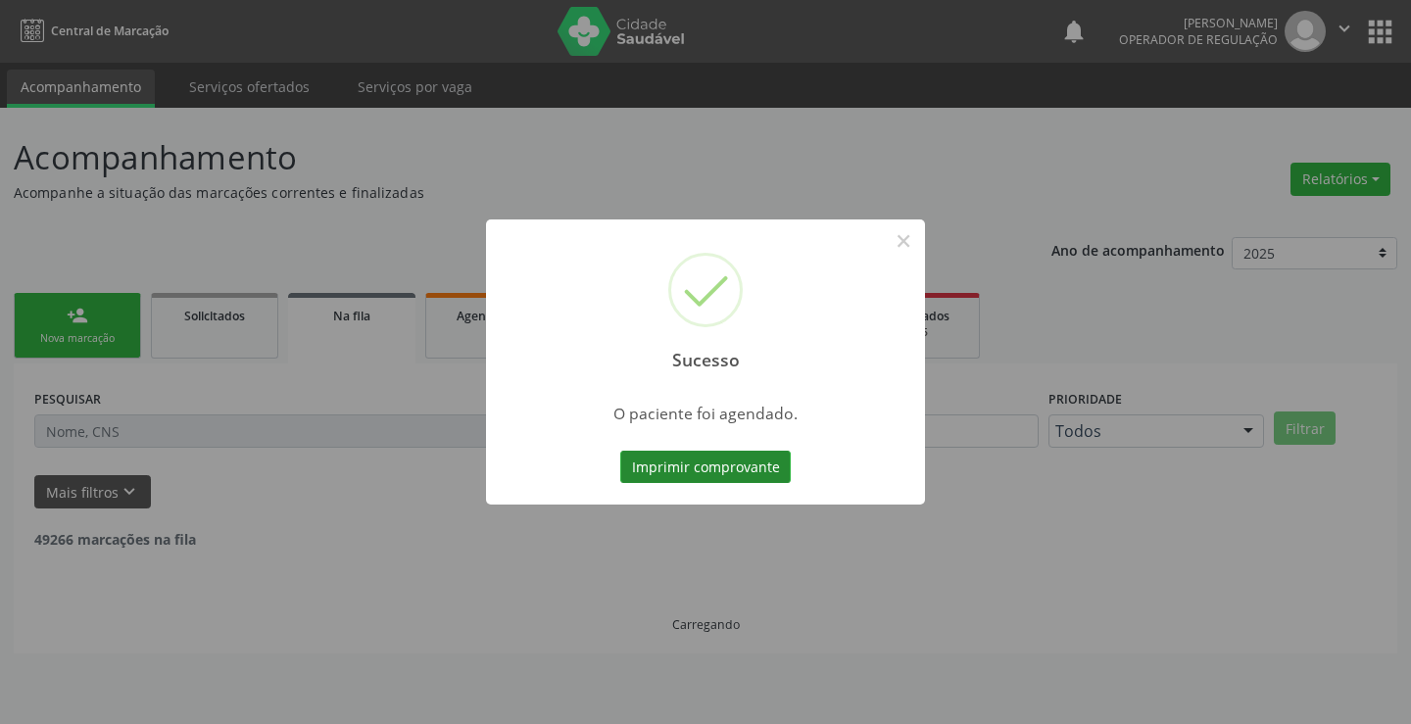
click at [677, 473] on button "Imprimir comprovante" at bounding box center [705, 467] width 171 height 33
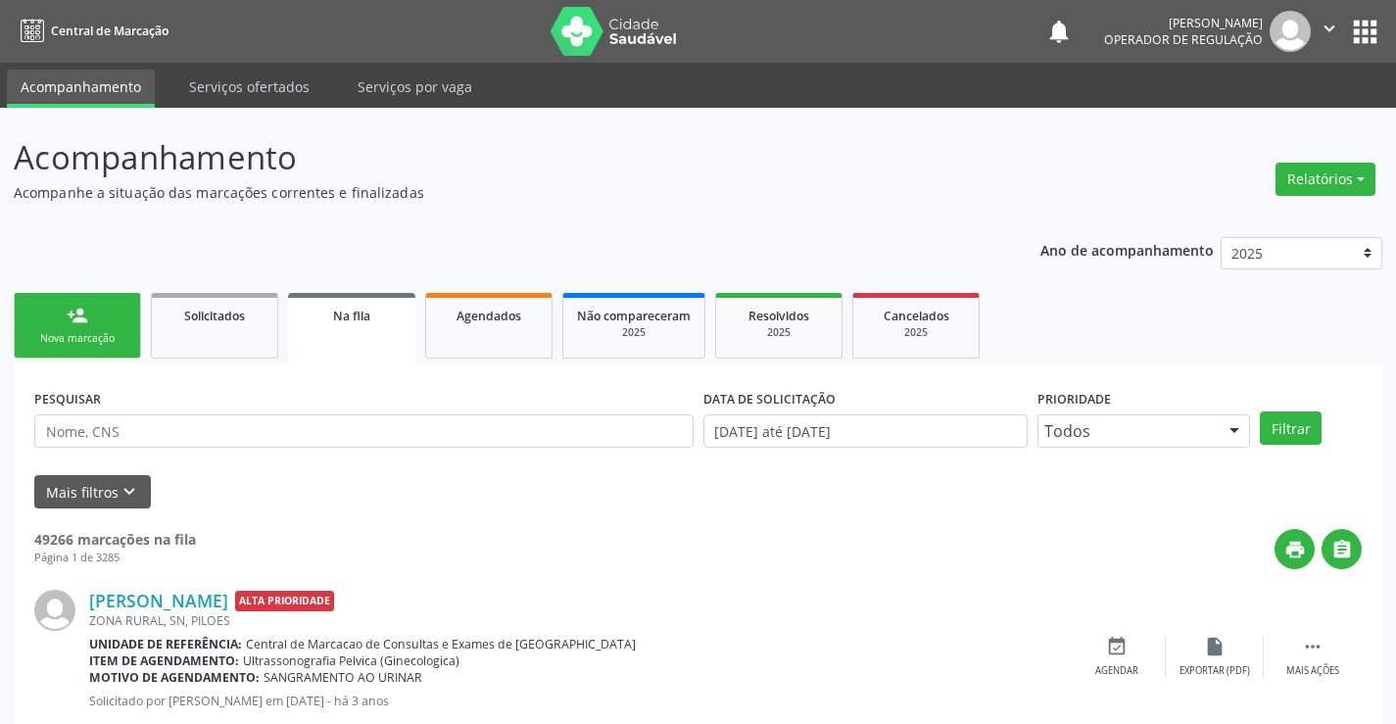
click at [82, 329] on link "person_add Nova marcação" at bounding box center [77, 326] width 127 height 66
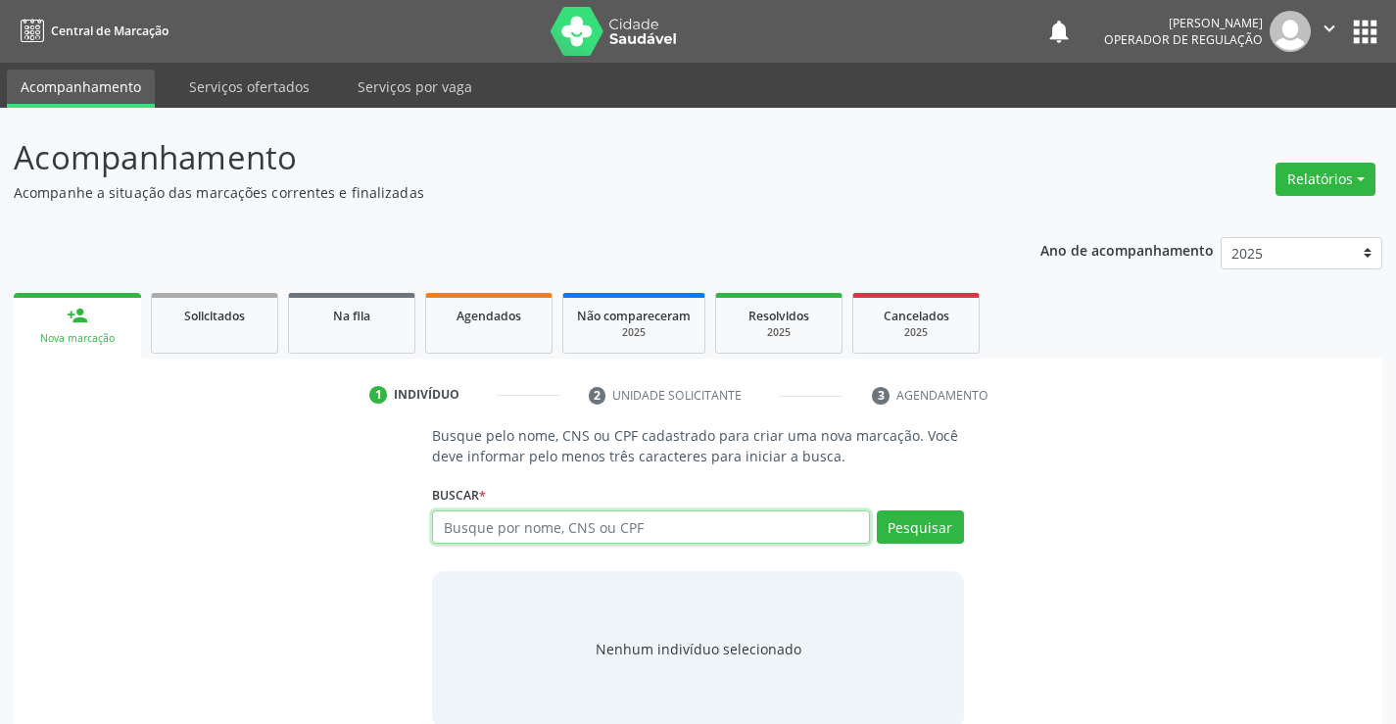
click at [510, 537] on input "text" at bounding box center [650, 527] width 437 height 33
type input "700500312899750"
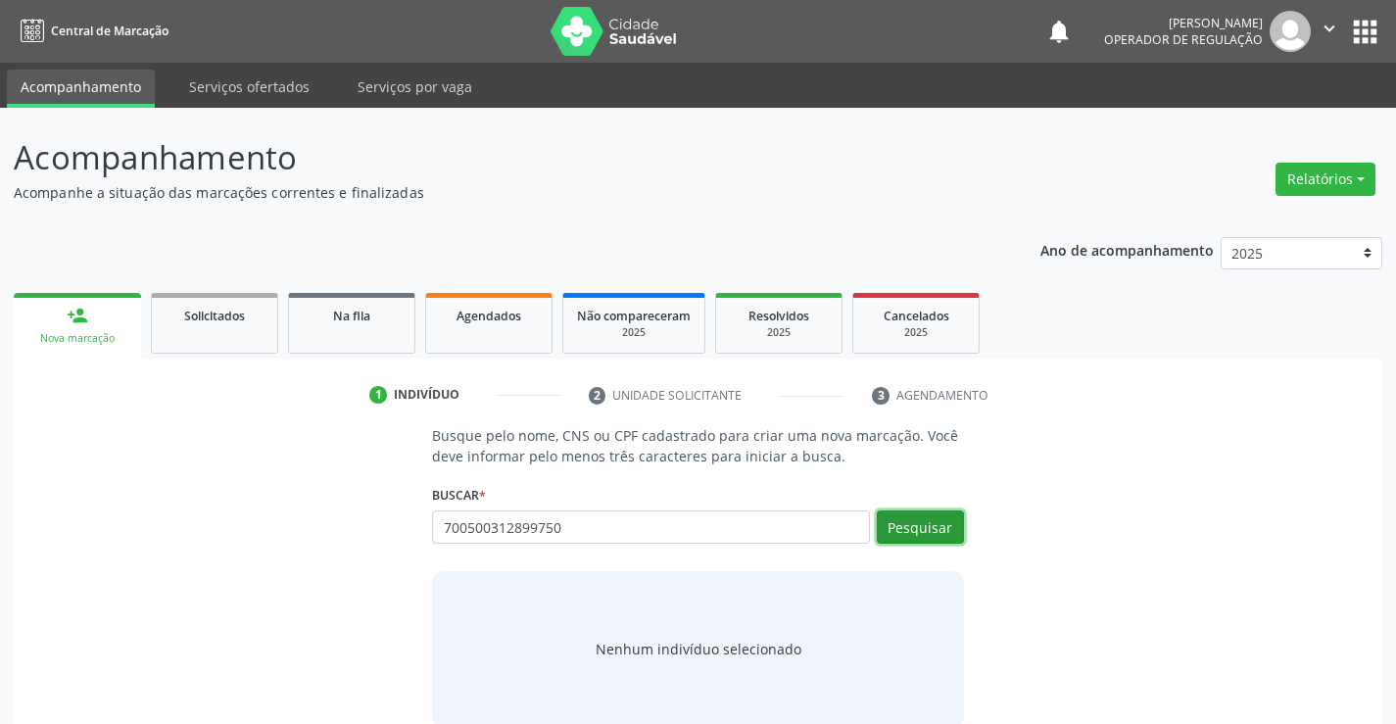
click at [912, 523] on button "Pesquisar" at bounding box center [920, 527] width 87 height 33
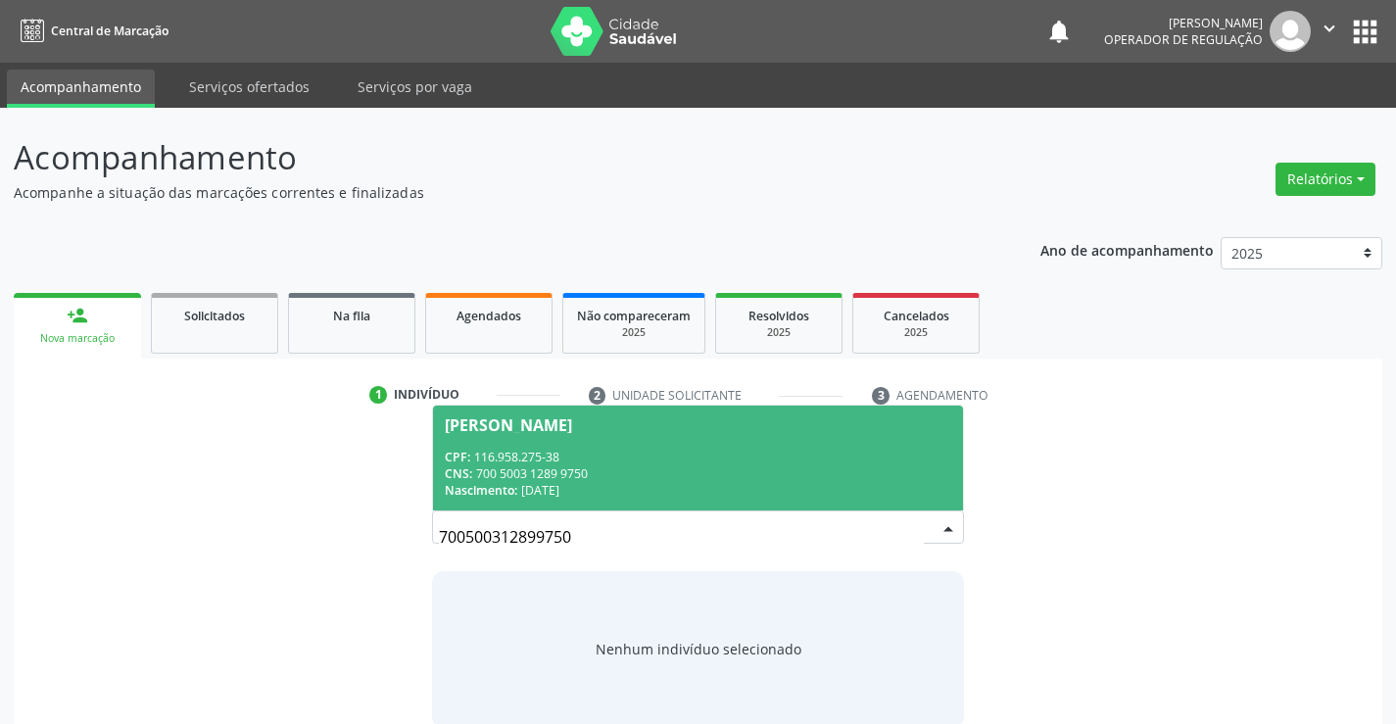
click at [592, 472] on div "CNS: 700 5003 1289 9750" at bounding box center [698, 473] width 506 height 17
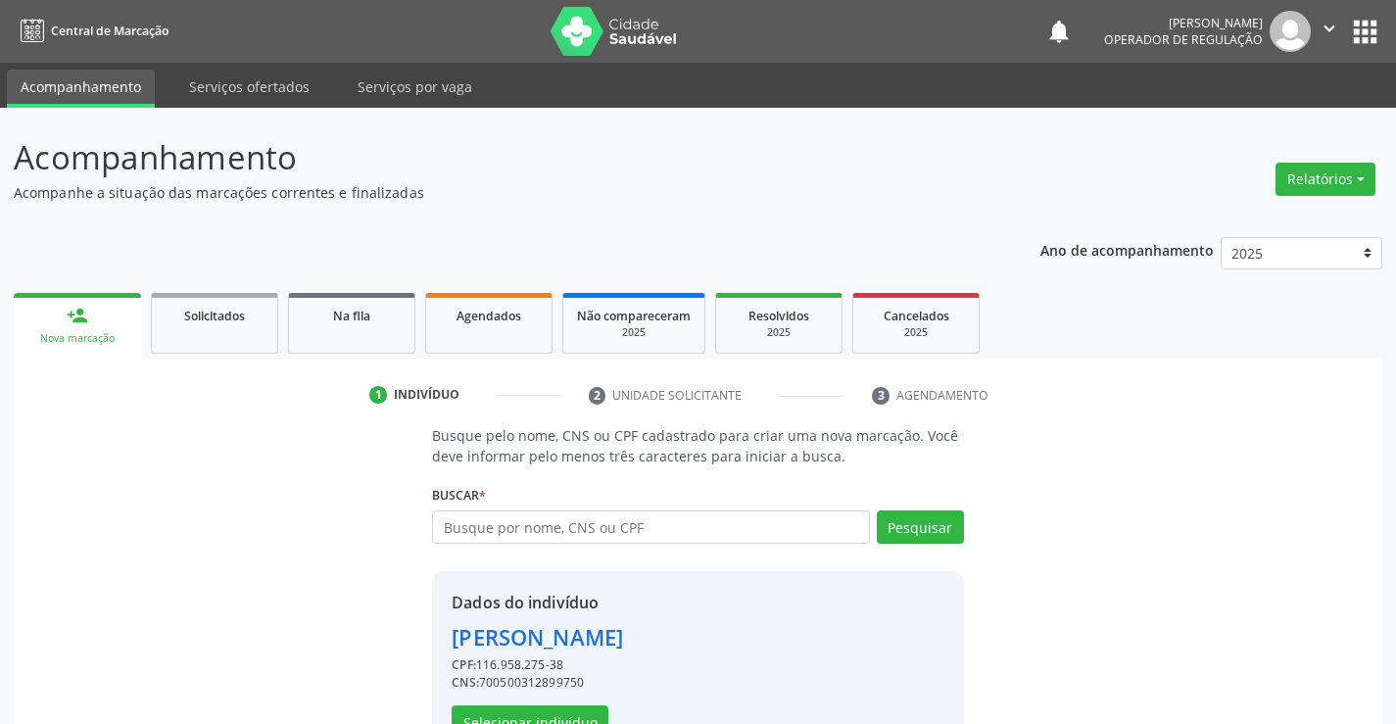
scroll to position [62, 0]
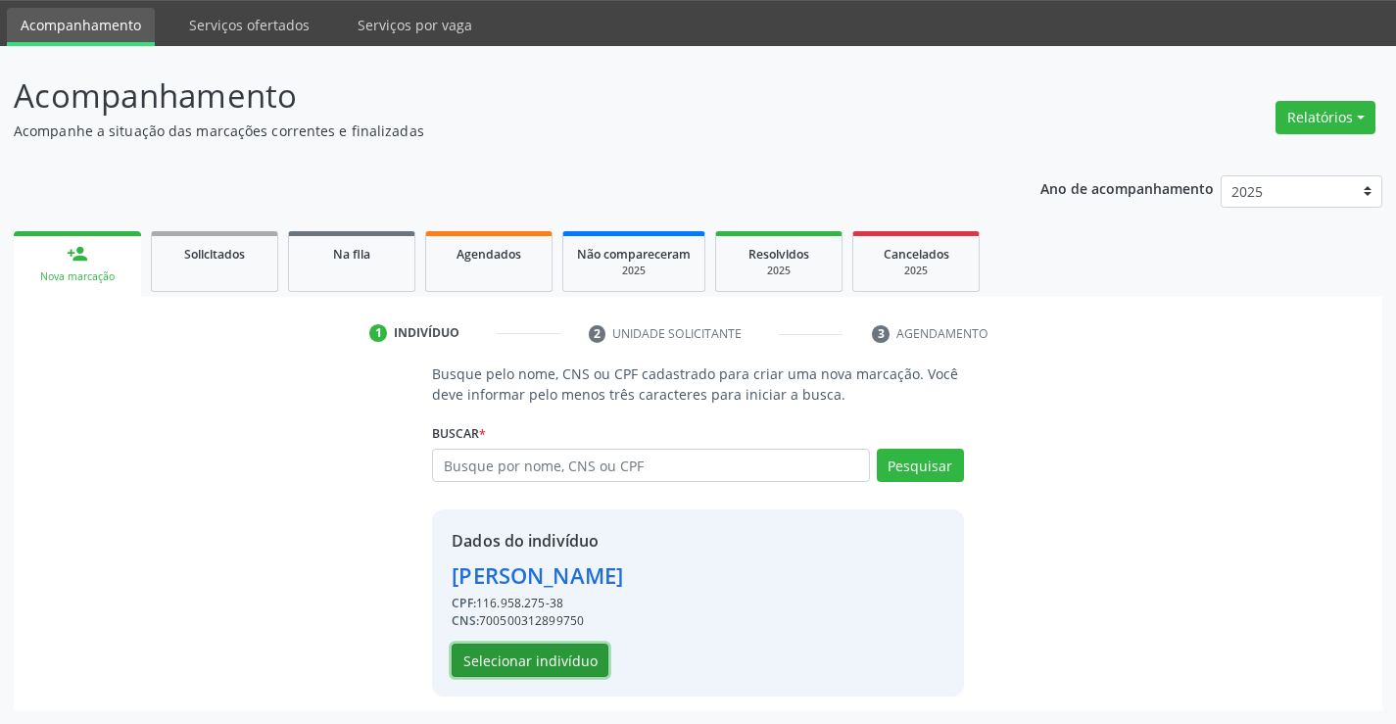
click at [513, 657] on button "Selecionar indivíduo" at bounding box center [530, 660] width 157 height 33
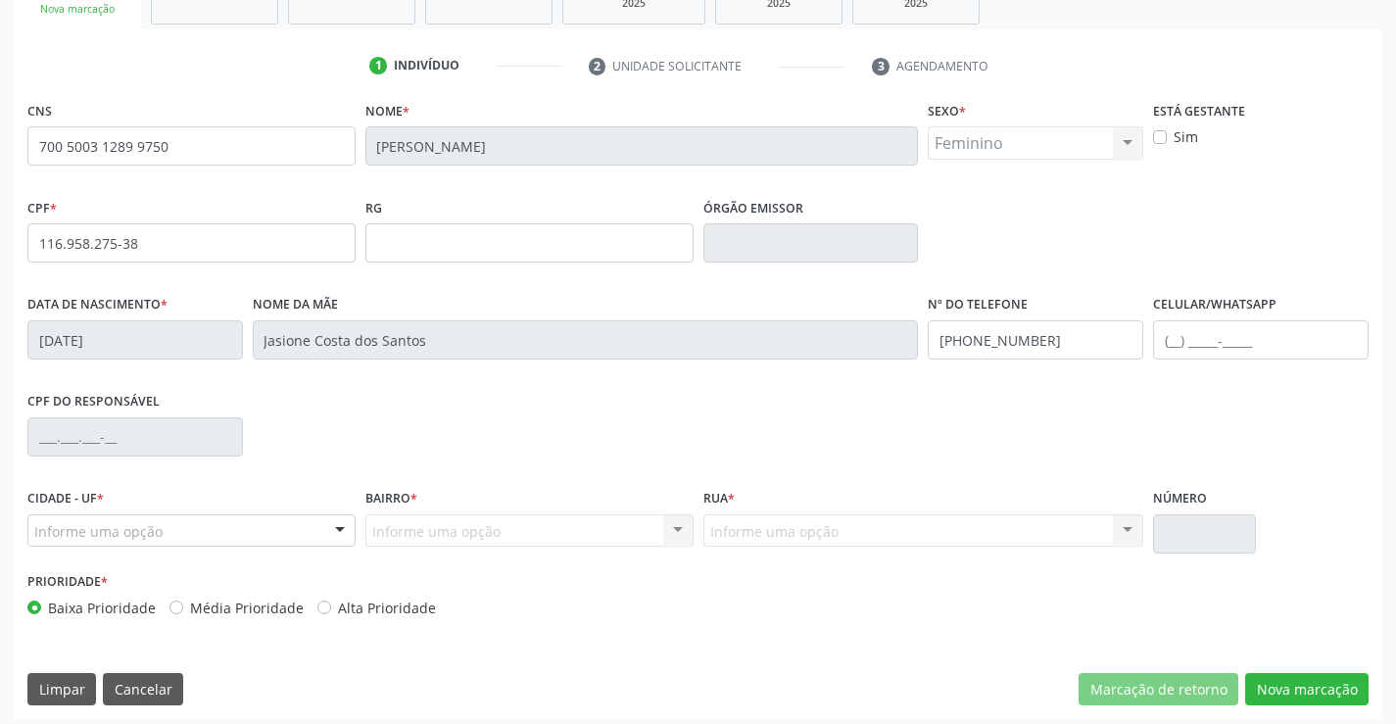
scroll to position [338, 0]
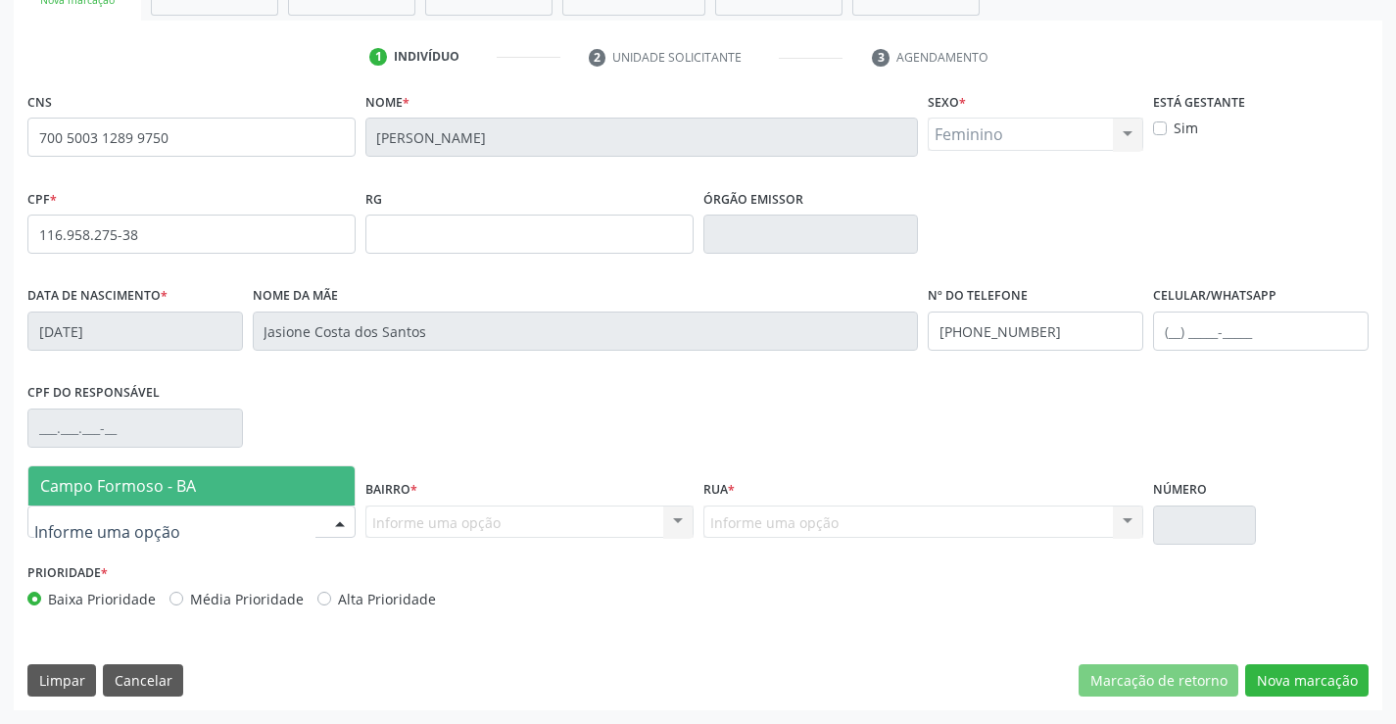
click at [337, 518] on div at bounding box center [339, 523] width 29 height 33
click at [316, 482] on span "Campo Formoso - BA" at bounding box center [191, 485] width 326 height 39
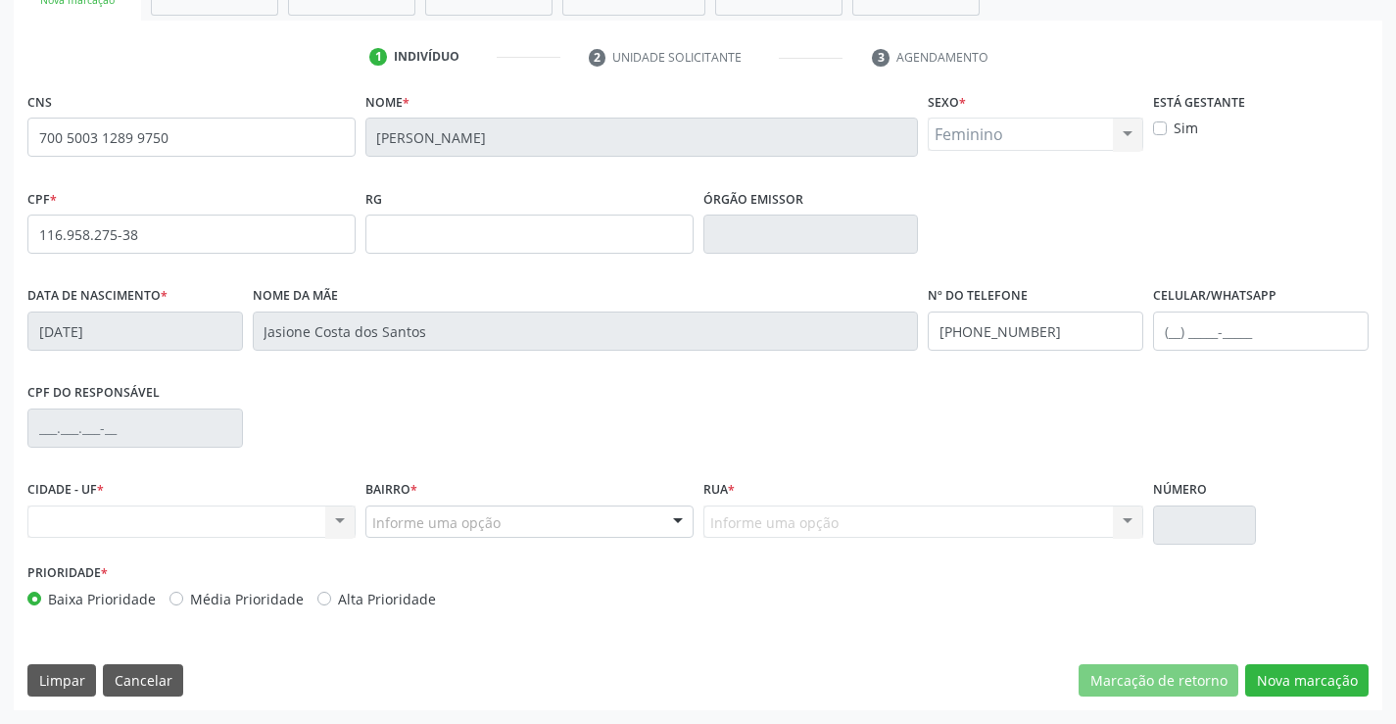
click at [340, 518] on div "Nenhum resultado encontrado para: " " Não há nenhuma opção para ser exibida." at bounding box center [191, 522] width 328 height 33
click at [678, 519] on div at bounding box center [677, 523] width 29 height 33
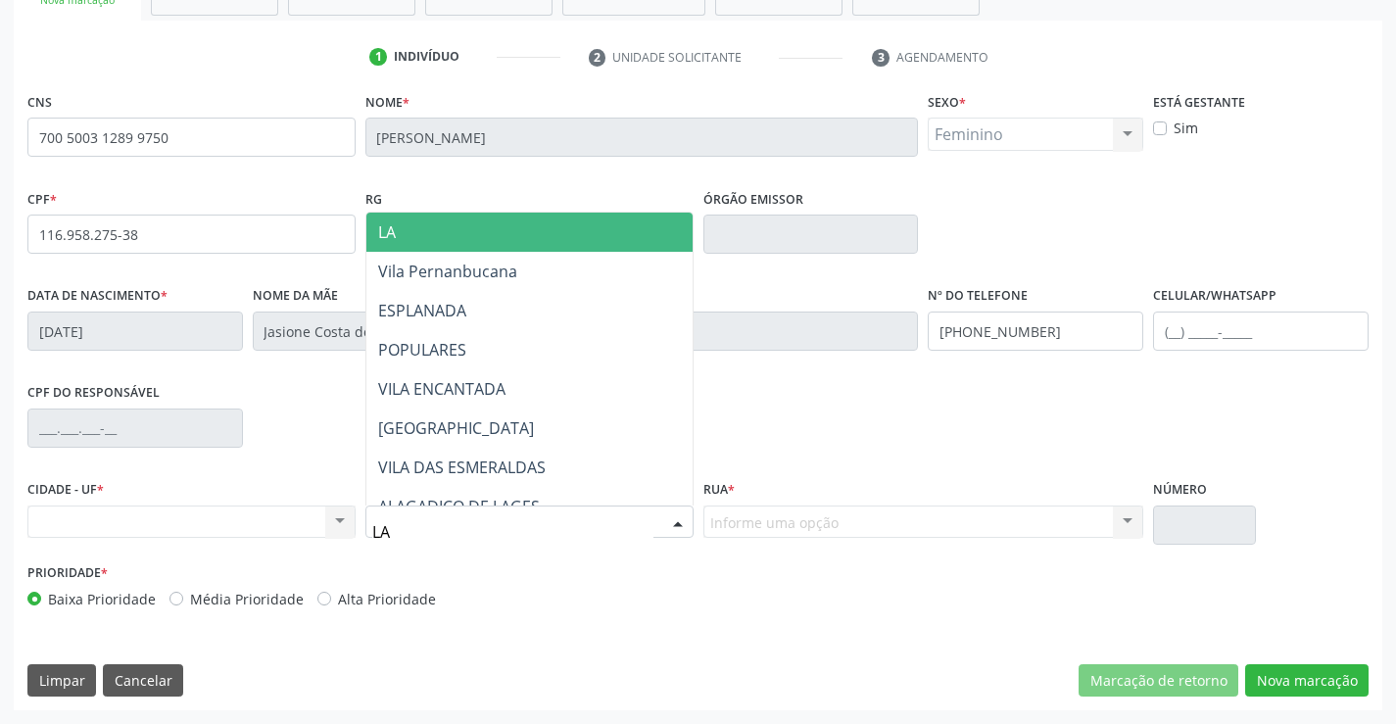
type input "LAG"
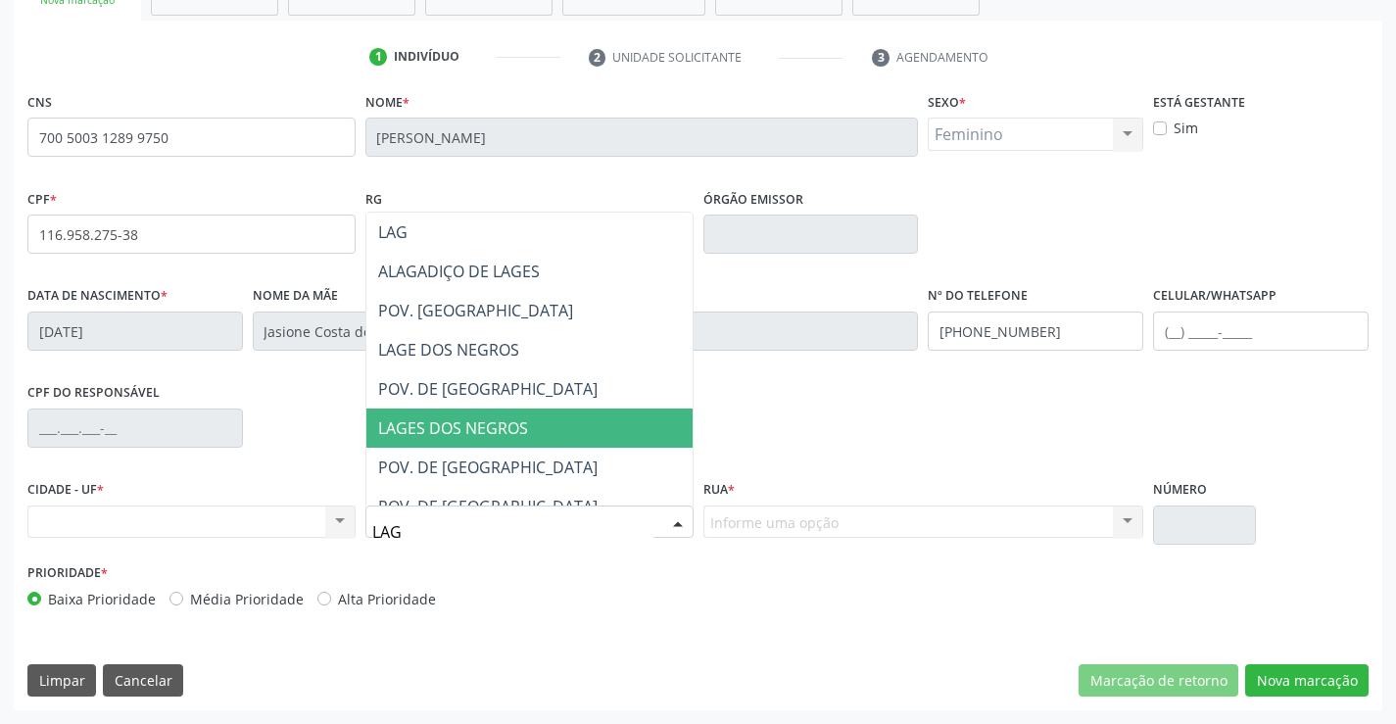
click at [457, 425] on span "LAGES DOS NEGROS" at bounding box center [453, 428] width 150 height 22
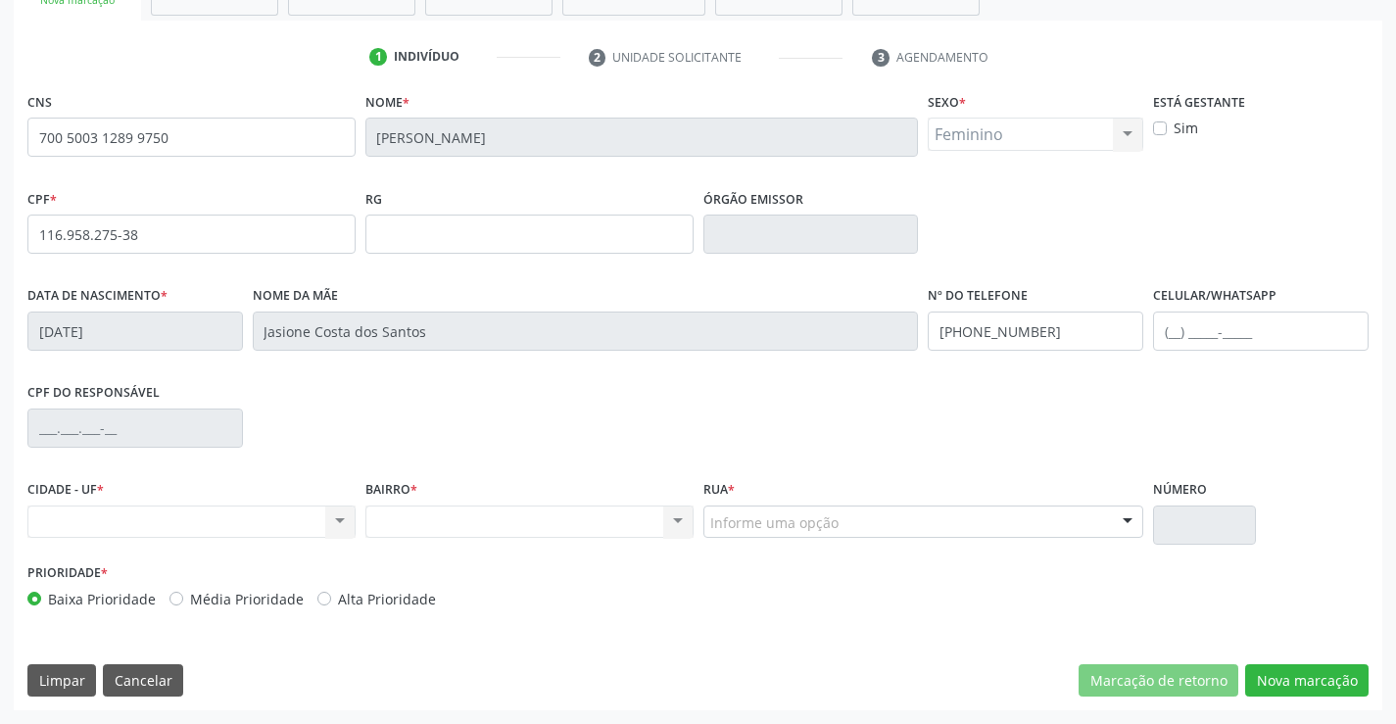
click at [336, 522] on div "Nenhum resultado encontrado para: " " Não há nenhuma opção para ser exibida." at bounding box center [191, 522] width 328 height 33
click at [337, 525] on div "Nenhum resultado encontrado para: " " Não há nenhuma opção para ser exibida." at bounding box center [191, 522] width 328 height 33
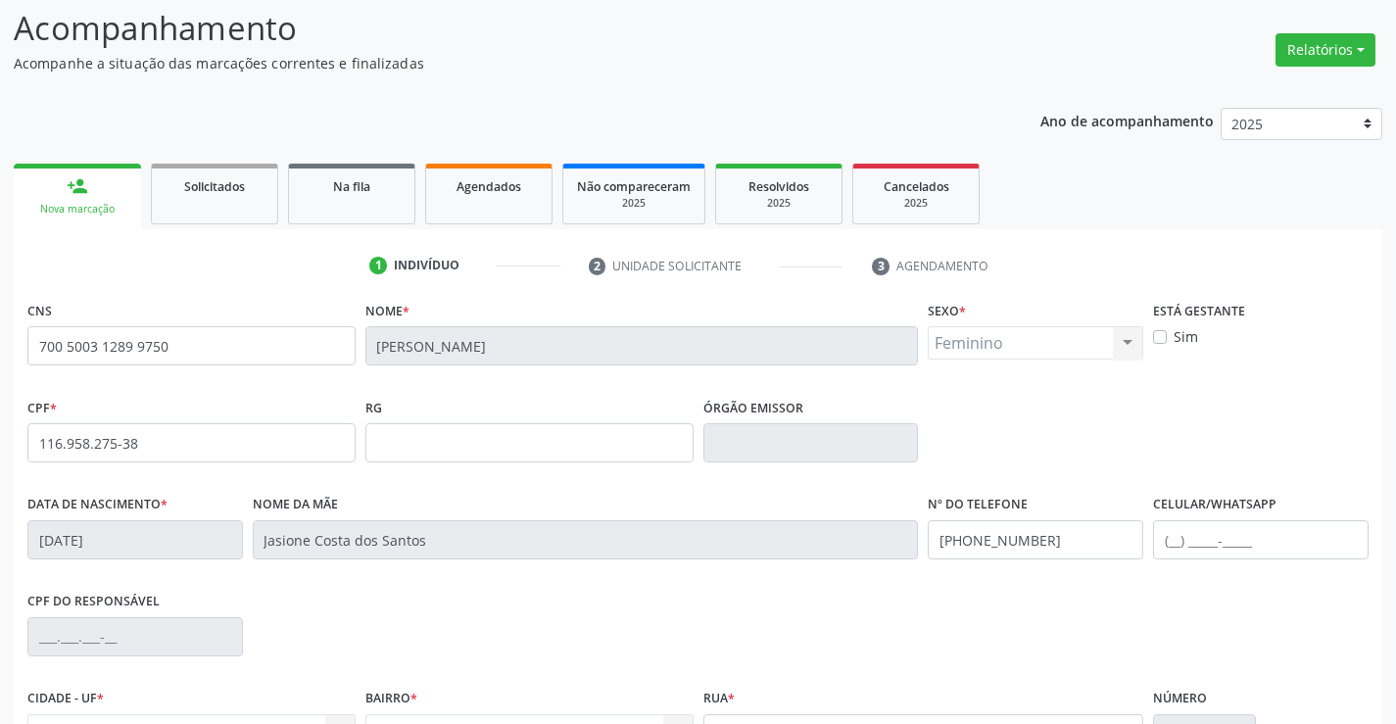
scroll to position [0, 0]
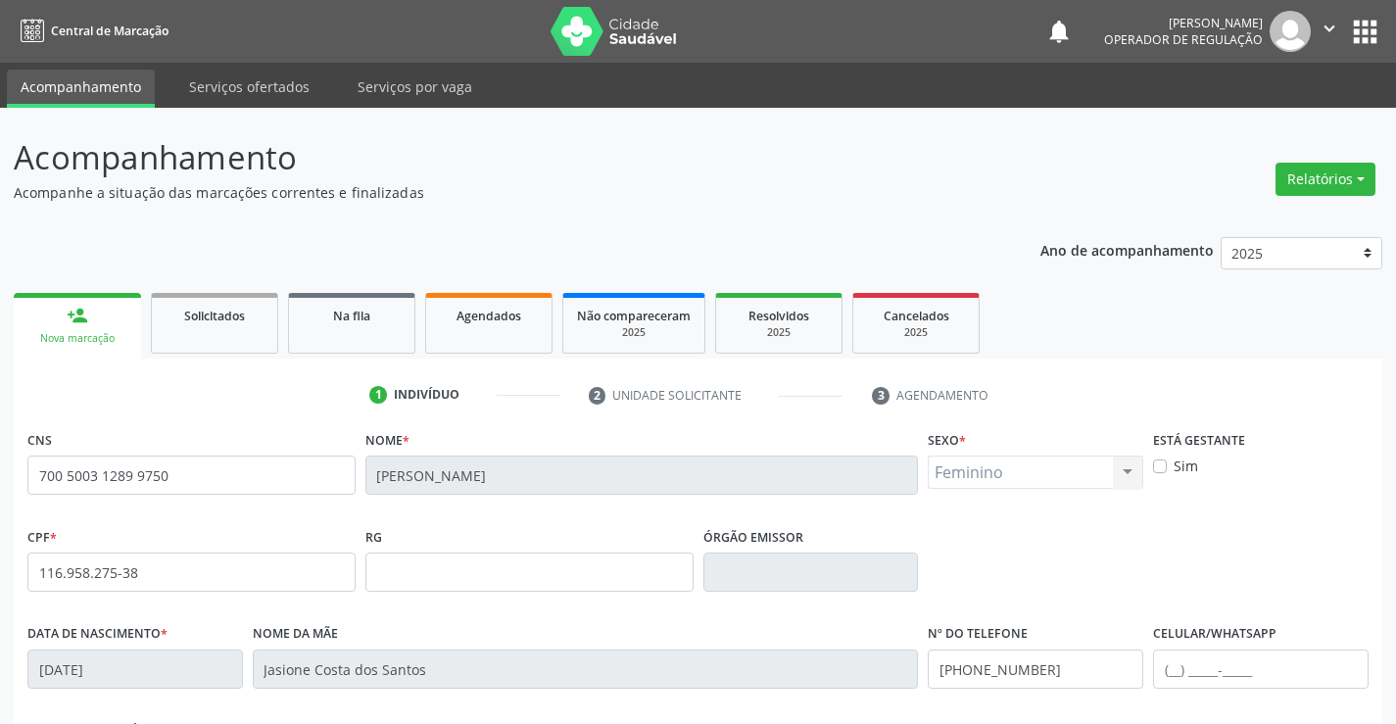
click at [73, 322] on div "person_add" at bounding box center [78, 316] width 22 height 22
click at [223, 324] on div "Solicitados" at bounding box center [215, 315] width 98 height 21
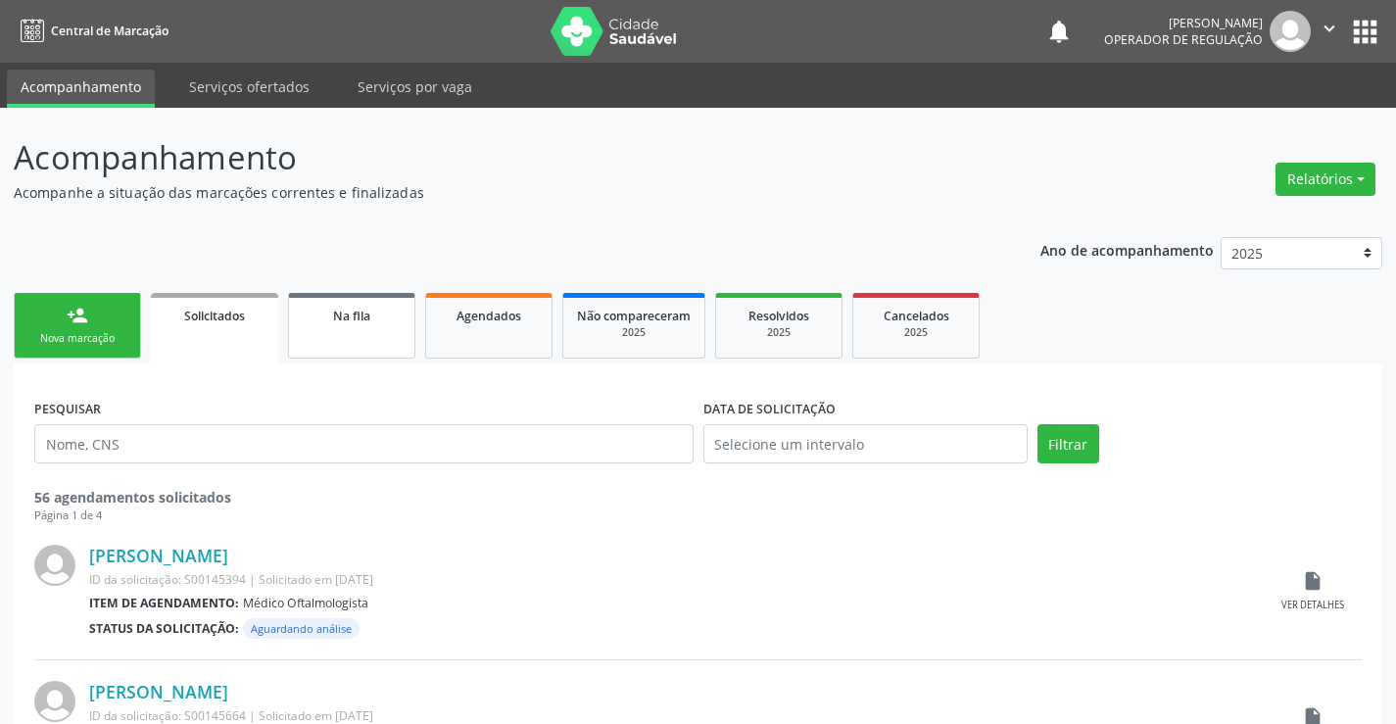
click at [358, 316] on span "Na fila" at bounding box center [351, 316] width 37 height 17
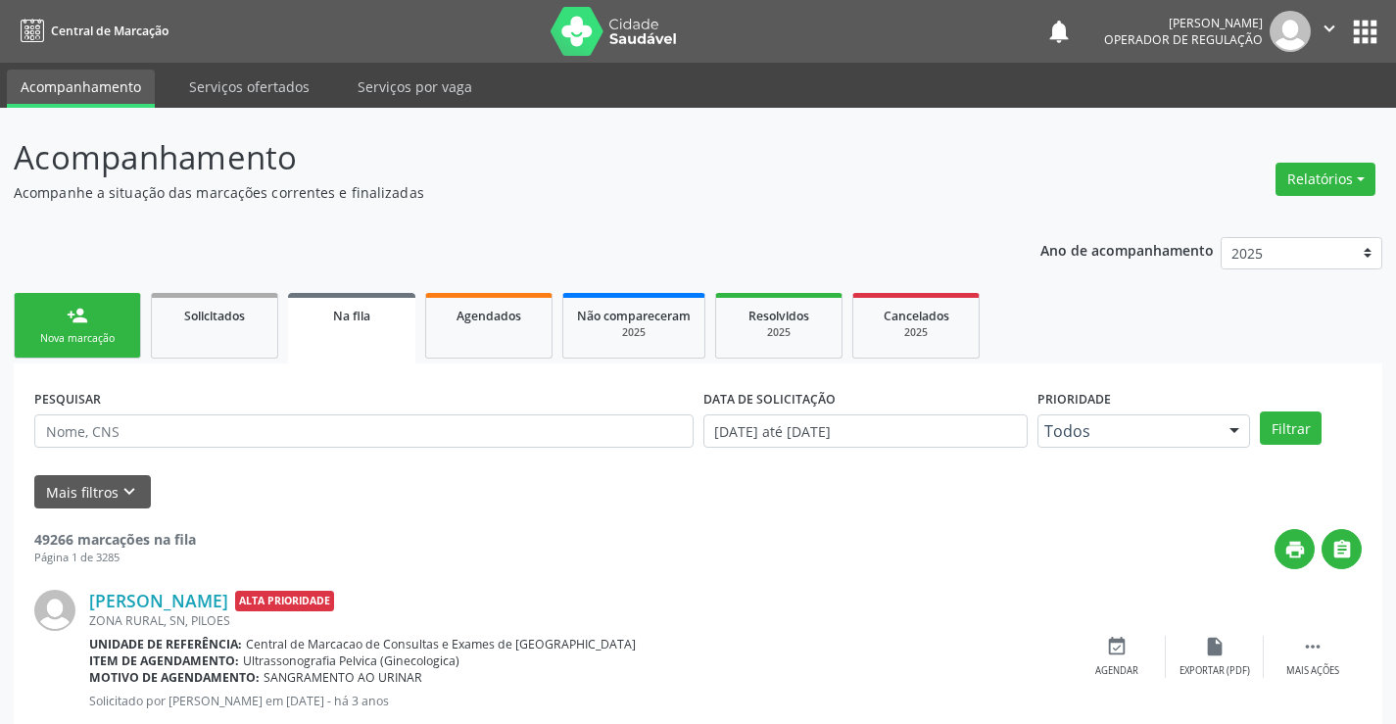
click at [76, 325] on div "person_add" at bounding box center [78, 316] width 22 height 22
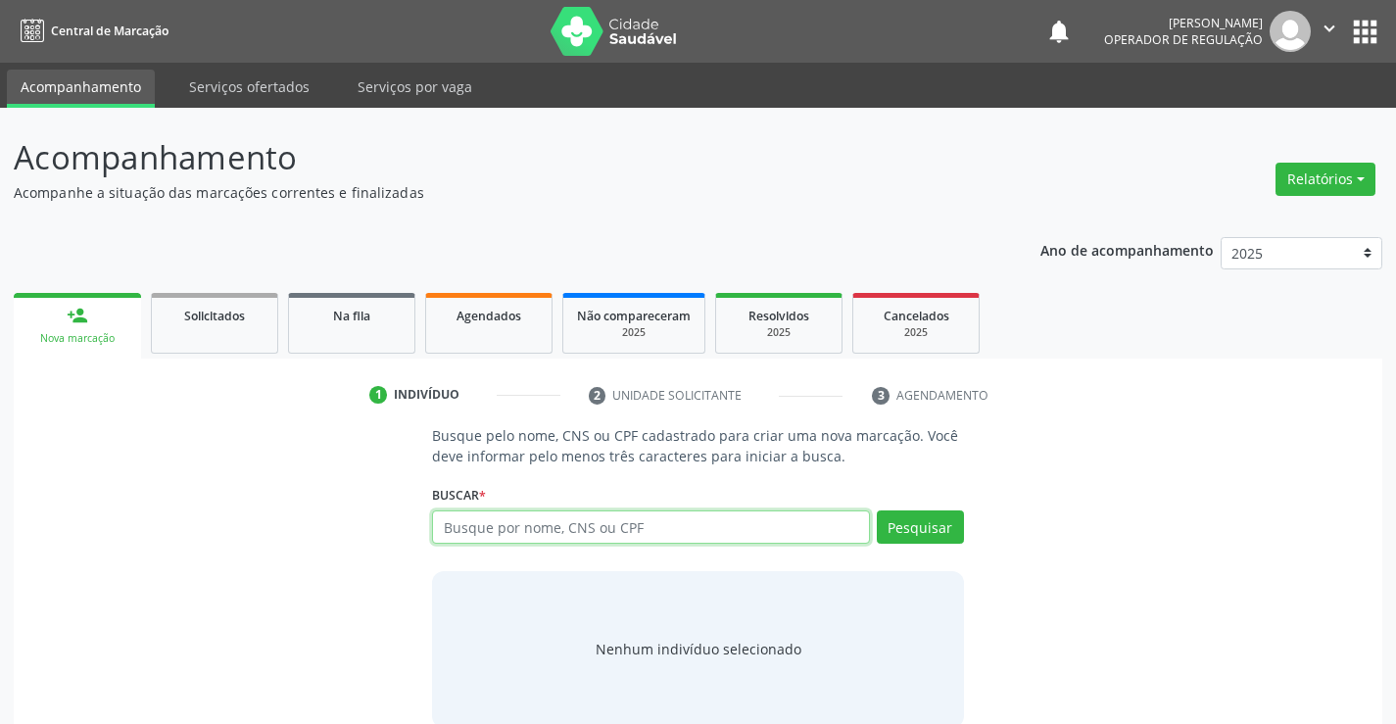
click at [482, 525] on input "text" at bounding box center [650, 527] width 437 height 33
type input "700500312899750"
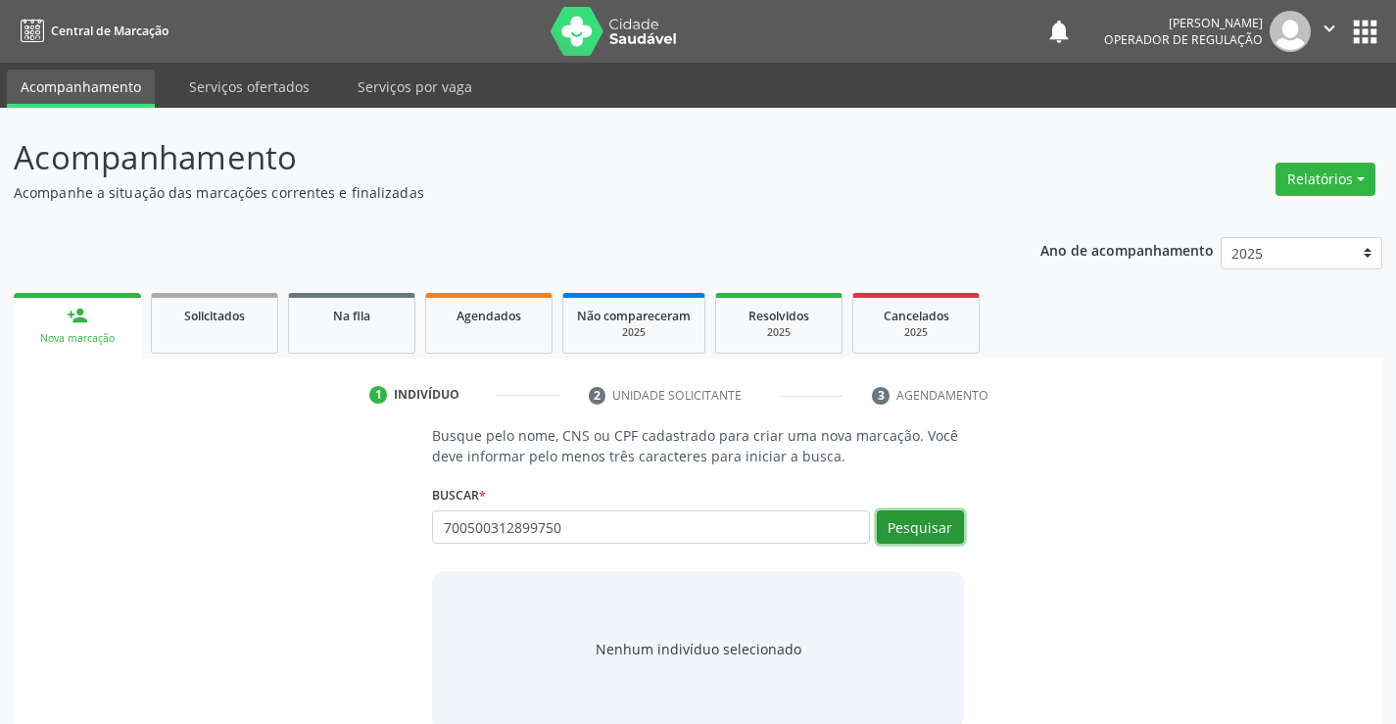
click at [933, 527] on button "Pesquisar" at bounding box center [920, 527] width 87 height 33
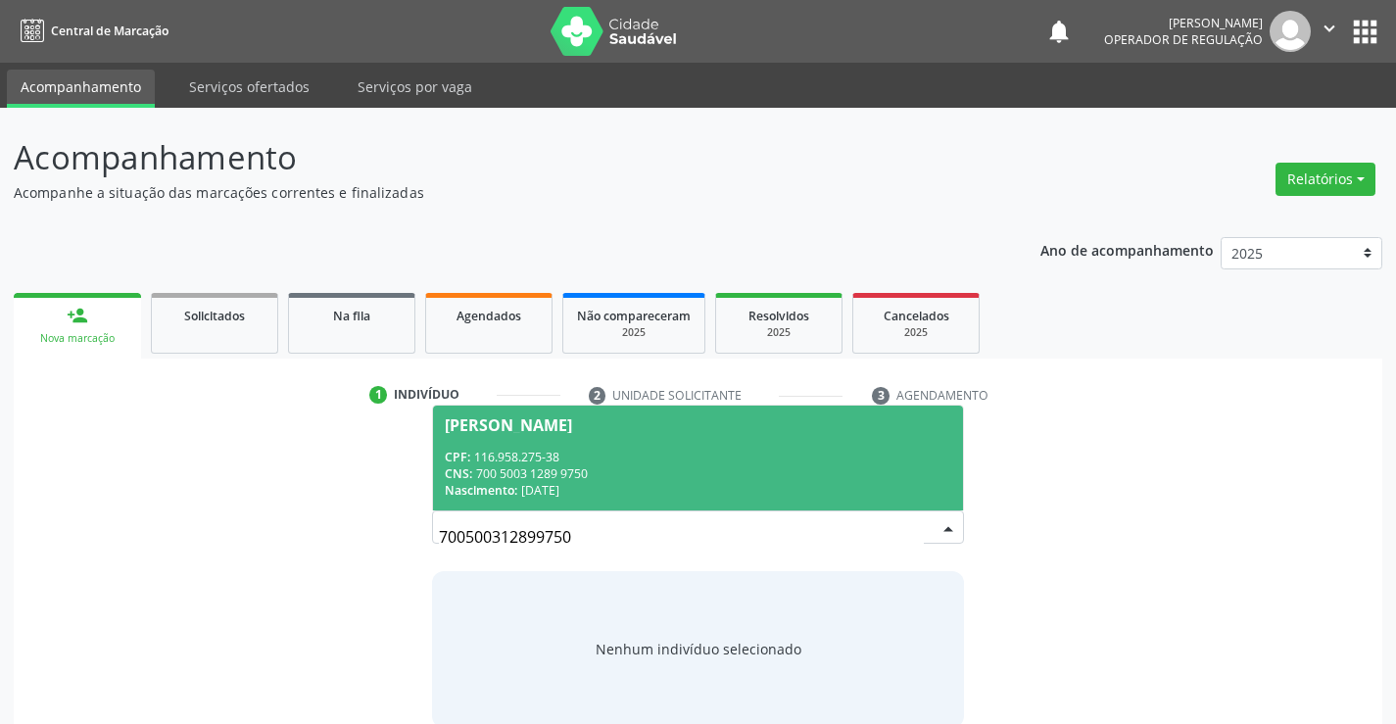
click at [500, 442] on span "[PERSON_NAME] CPF: 116.958.275-38 CNS: 700 5003 1289 9750 Nascimento: [DATE]" at bounding box center [697, 458] width 529 height 105
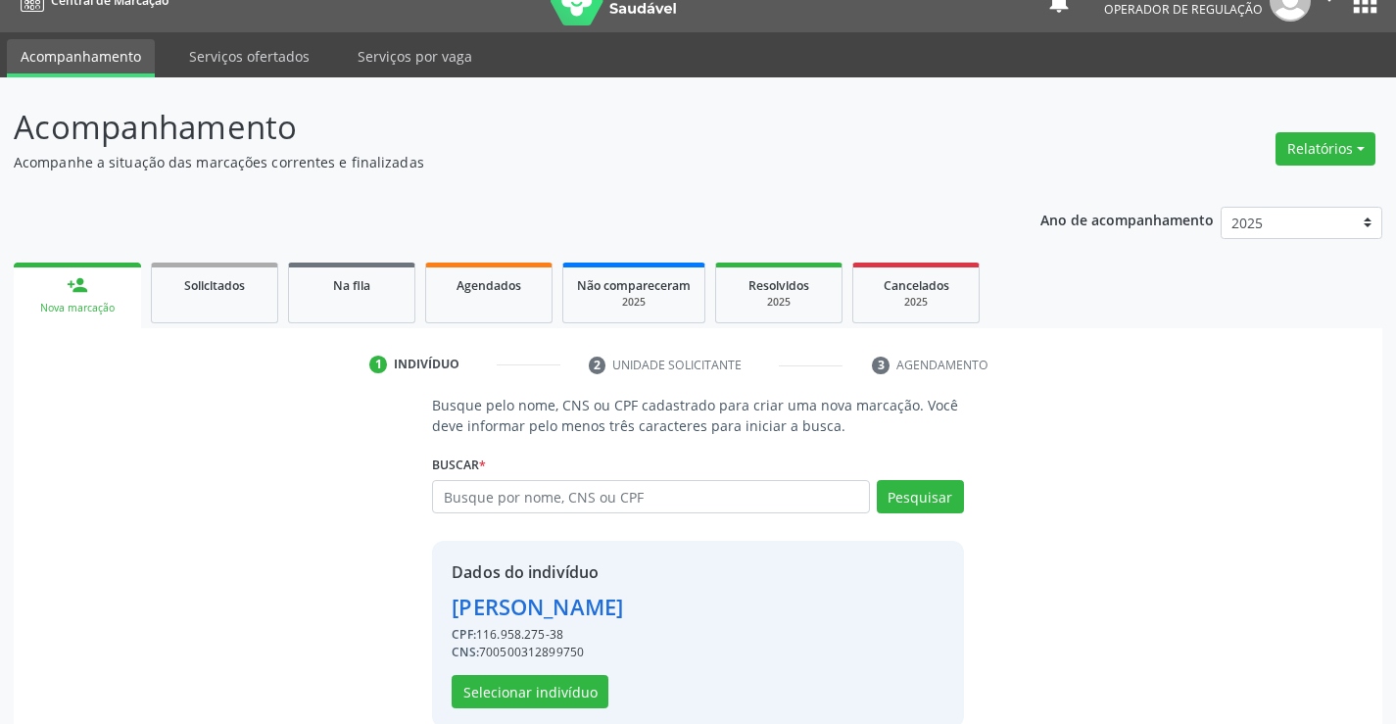
scroll to position [62, 0]
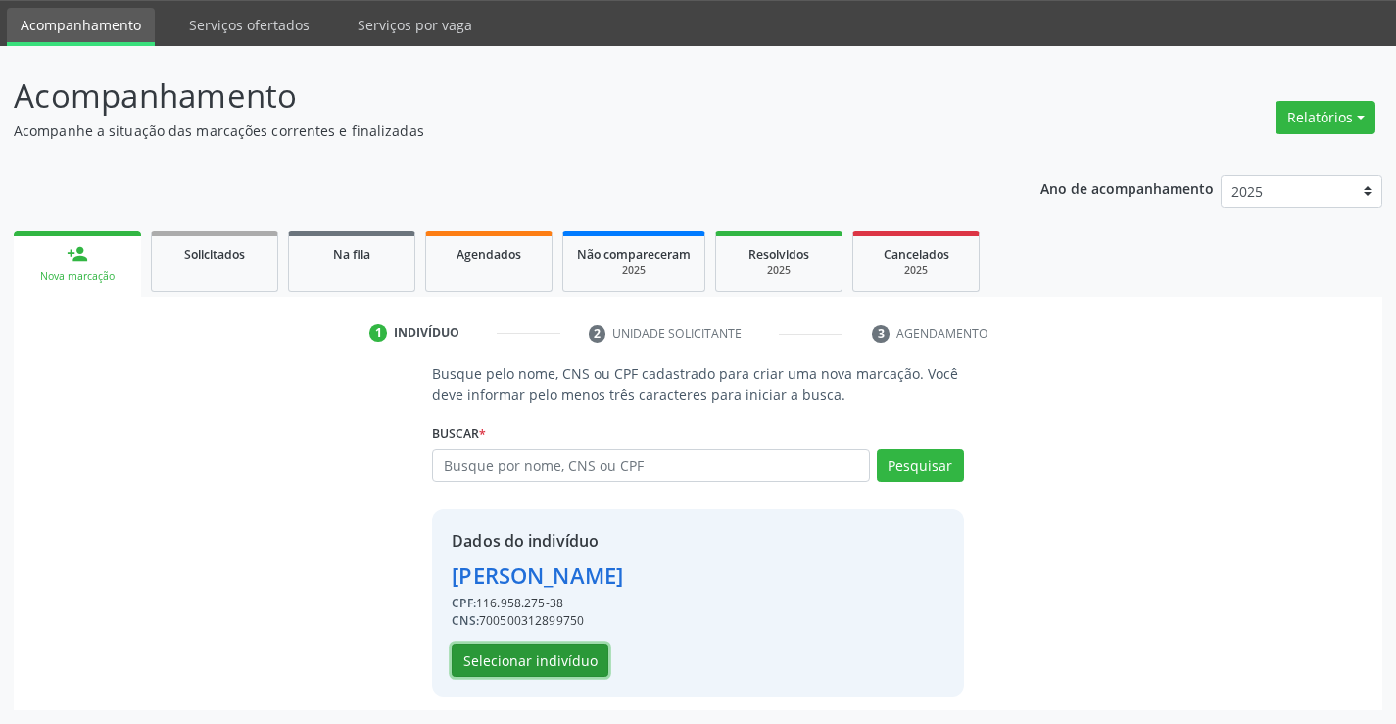
click at [544, 666] on button "Selecionar indivíduo" at bounding box center [530, 660] width 157 height 33
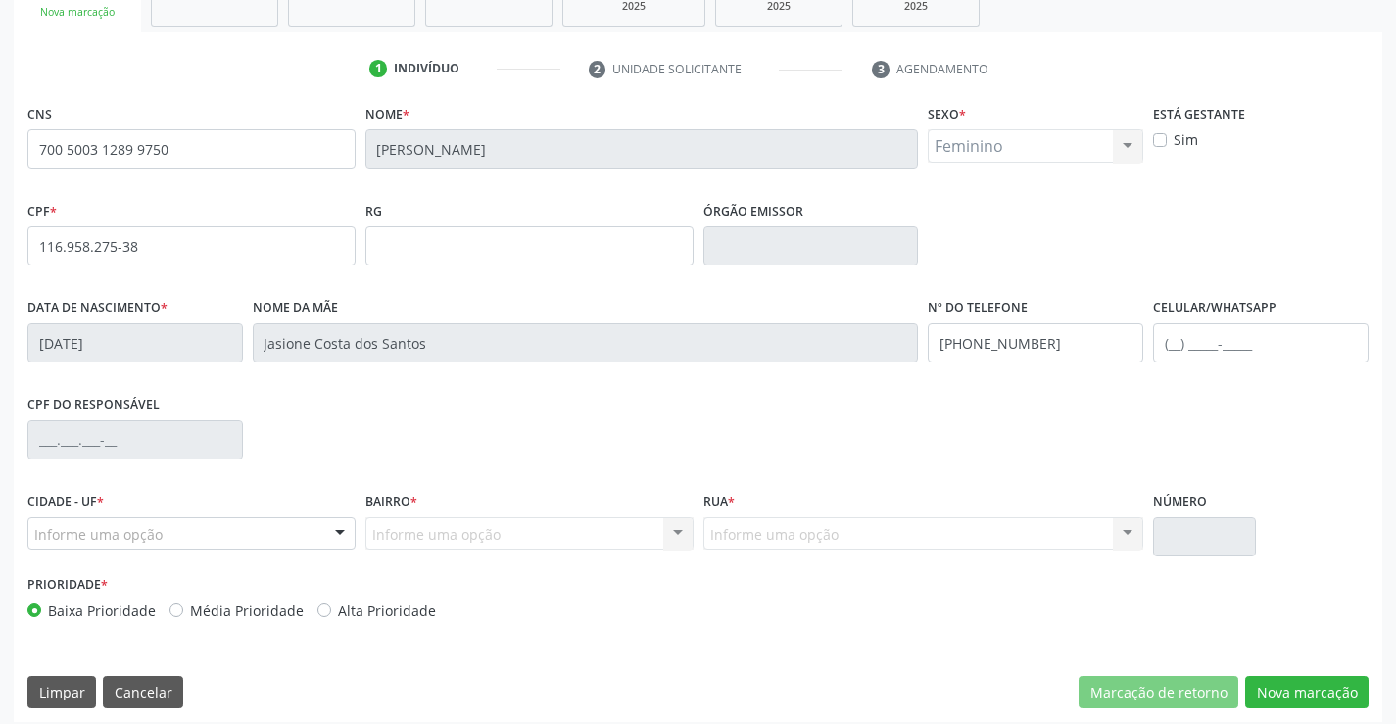
scroll to position [327, 0]
click at [336, 529] on div at bounding box center [339, 533] width 29 height 33
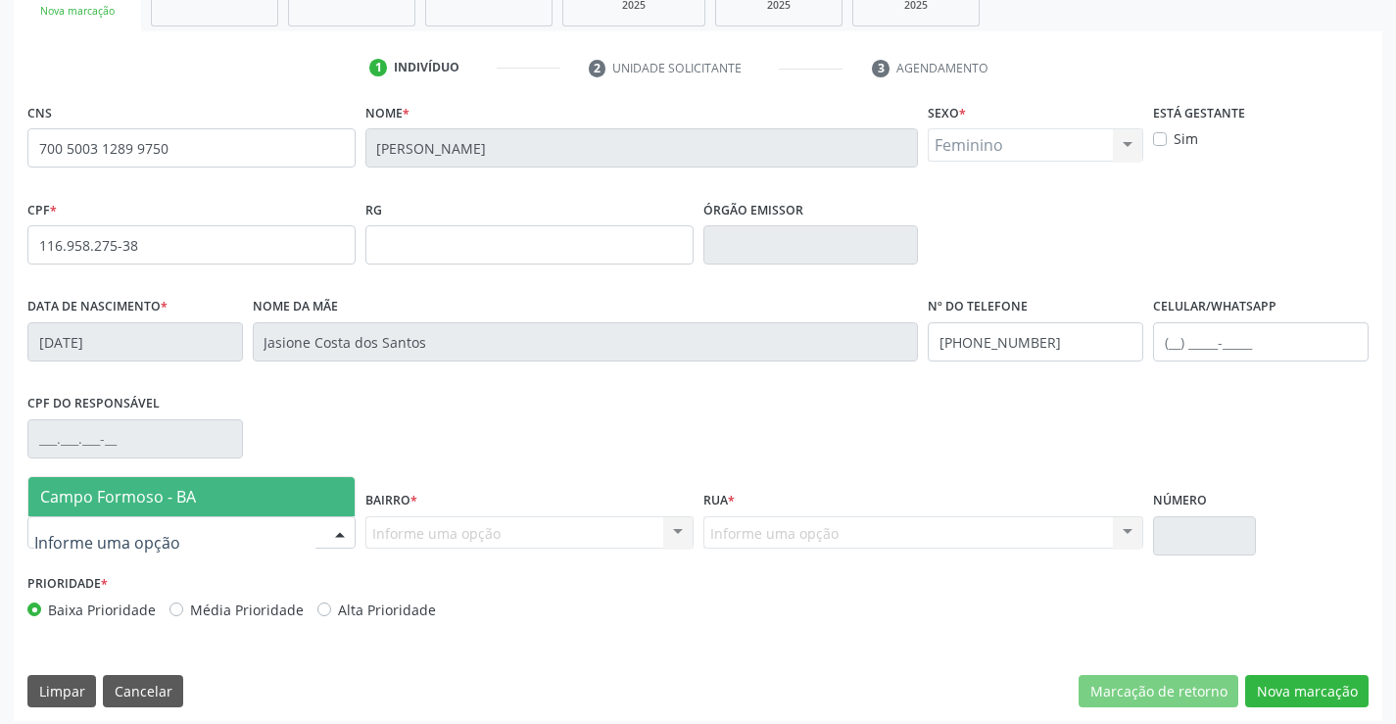
click at [252, 491] on span "Campo Formoso - BA" at bounding box center [191, 496] width 326 height 39
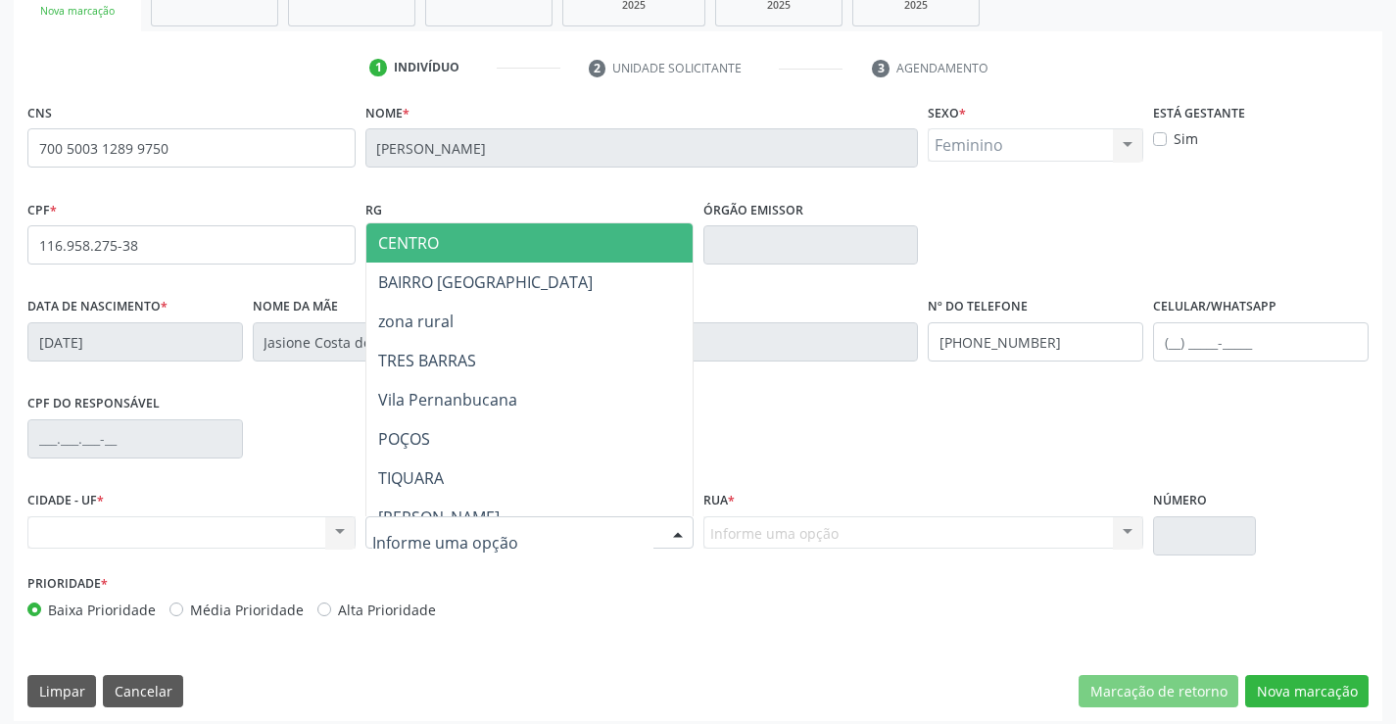
click at [677, 527] on div at bounding box center [677, 533] width 29 height 33
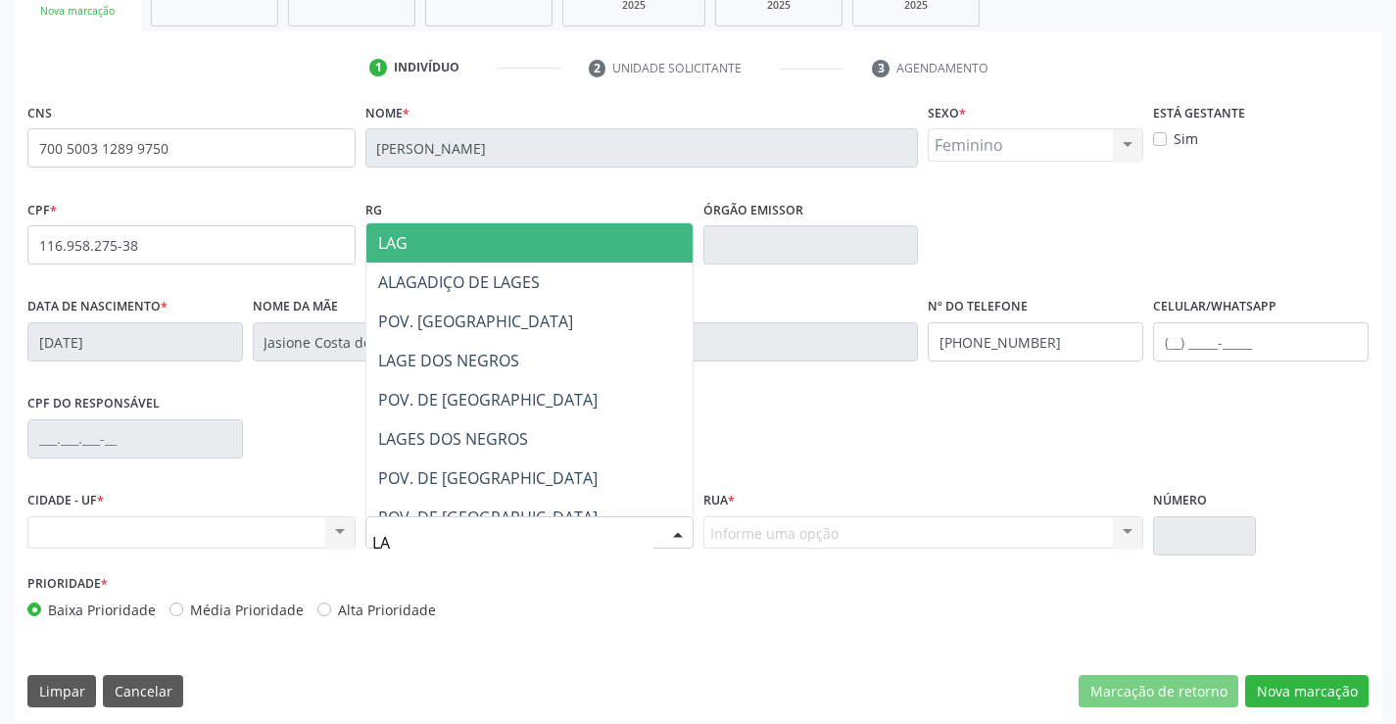
type input "LAG"
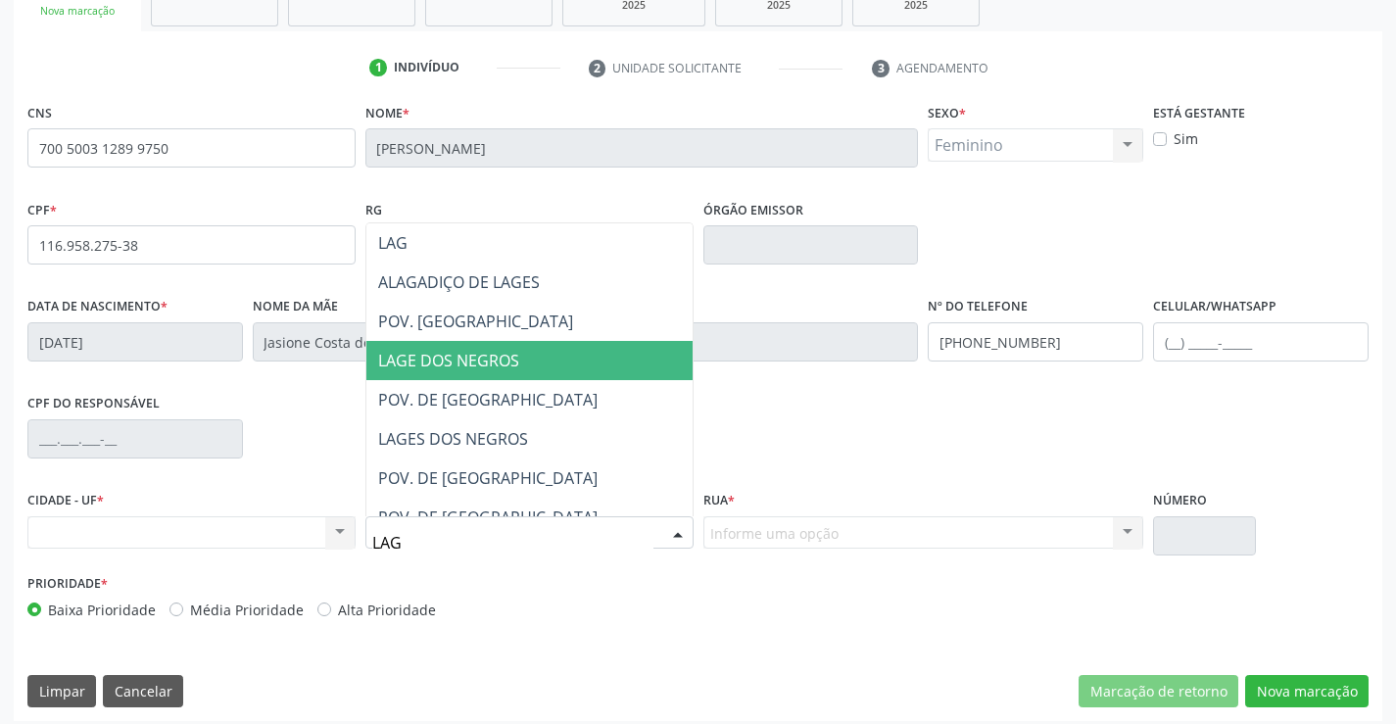
click at [434, 355] on span "LAGE DOS NEGROS" at bounding box center [448, 361] width 141 height 22
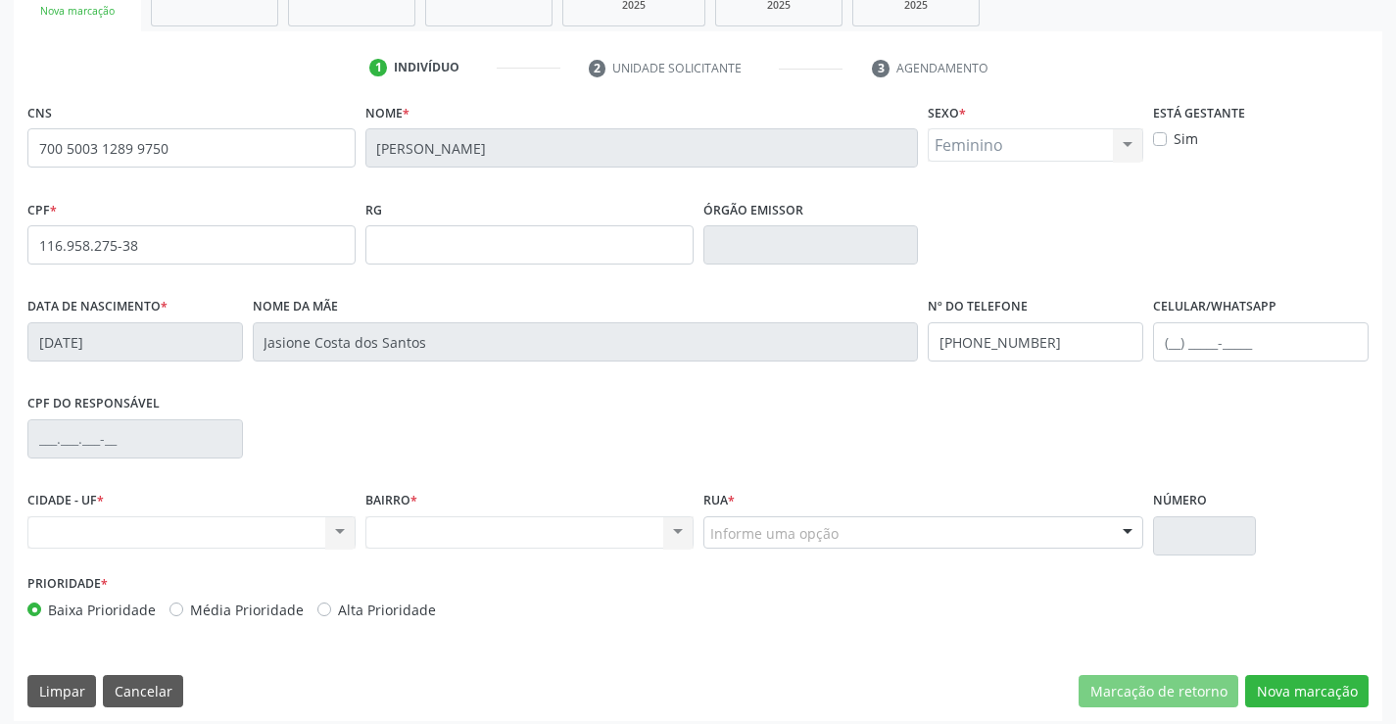
click at [1127, 531] on div at bounding box center [1127, 533] width 29 height 33
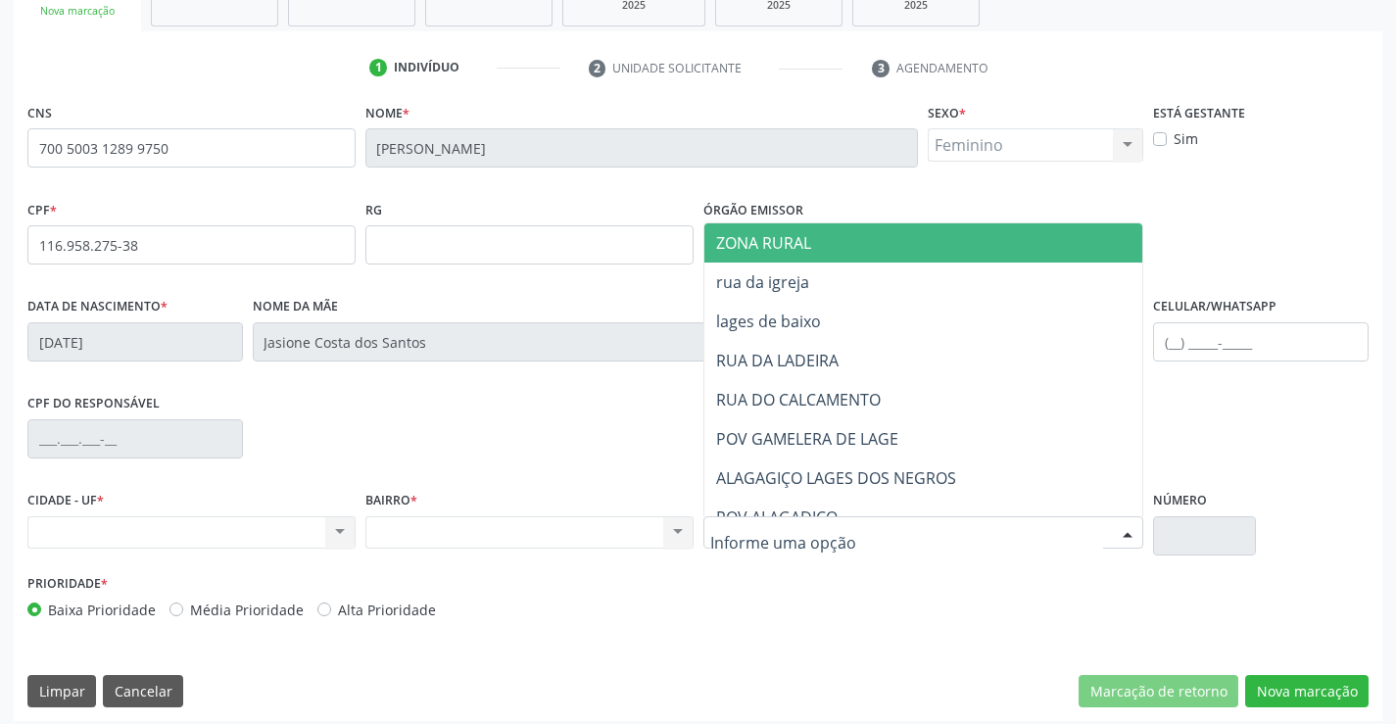
click at [778, 242] on span "ZONA RURAL" at bounding box center [763, 243] width 95 height 22
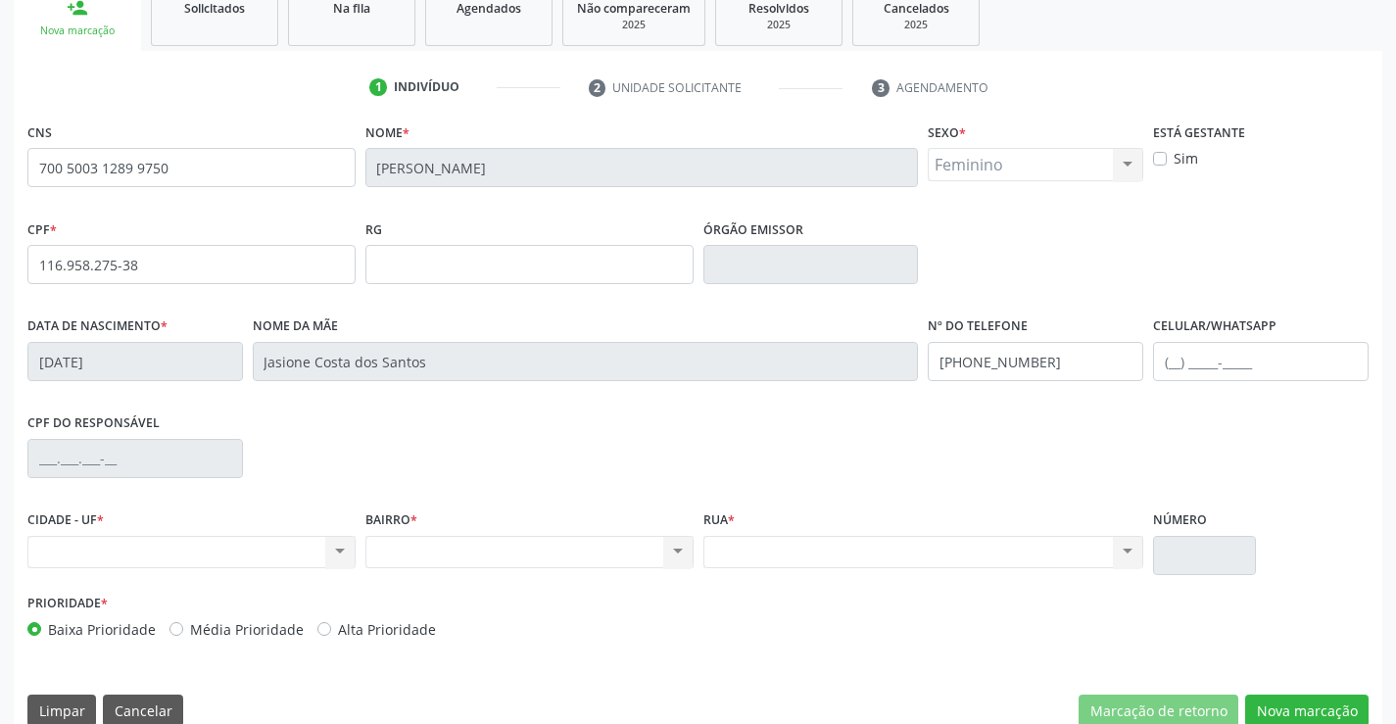
scroll to position [338, 0]
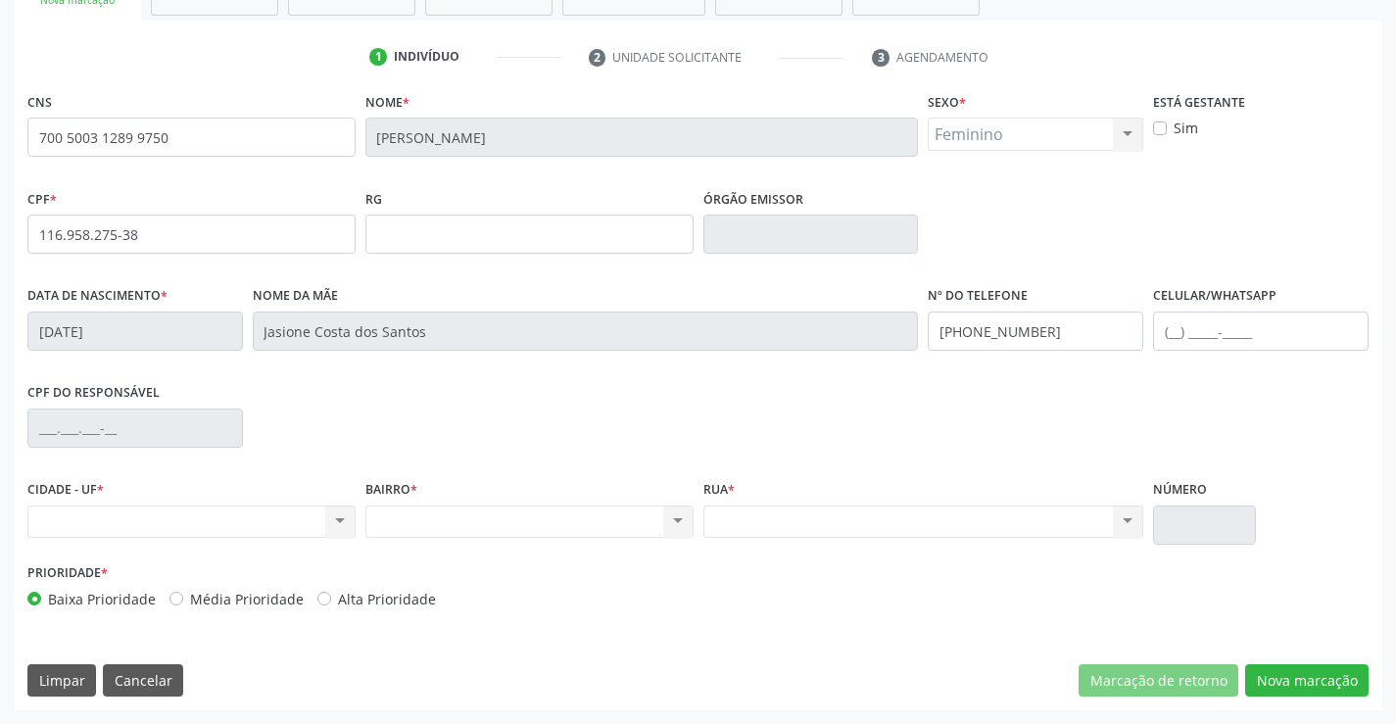
click at [340, 518] on div "Nenhum resultado encontrado para: " " Não há nenhuma opção para ser exibida." at bounding box center [191, 522] width 328 height 33
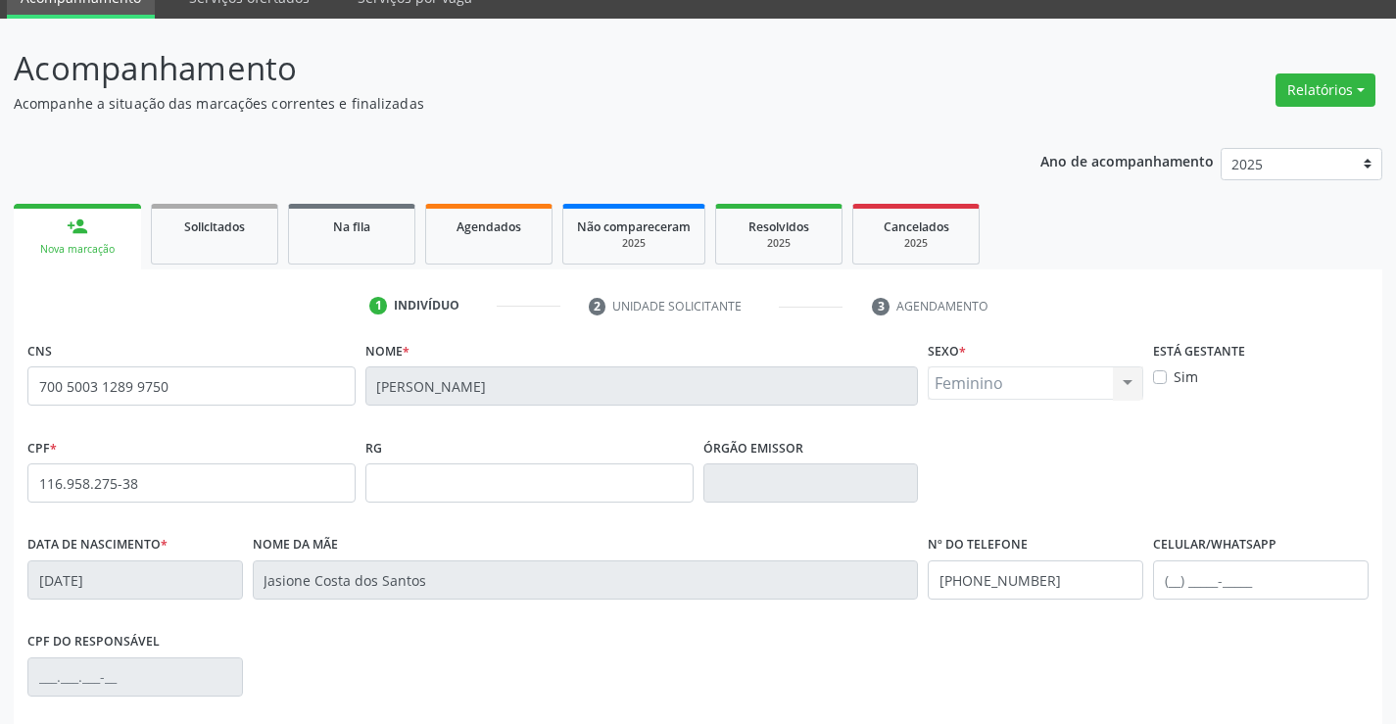
scroll to position [0, 0]
